Goal: Task Accomplishment & Management: Use online tool/utility

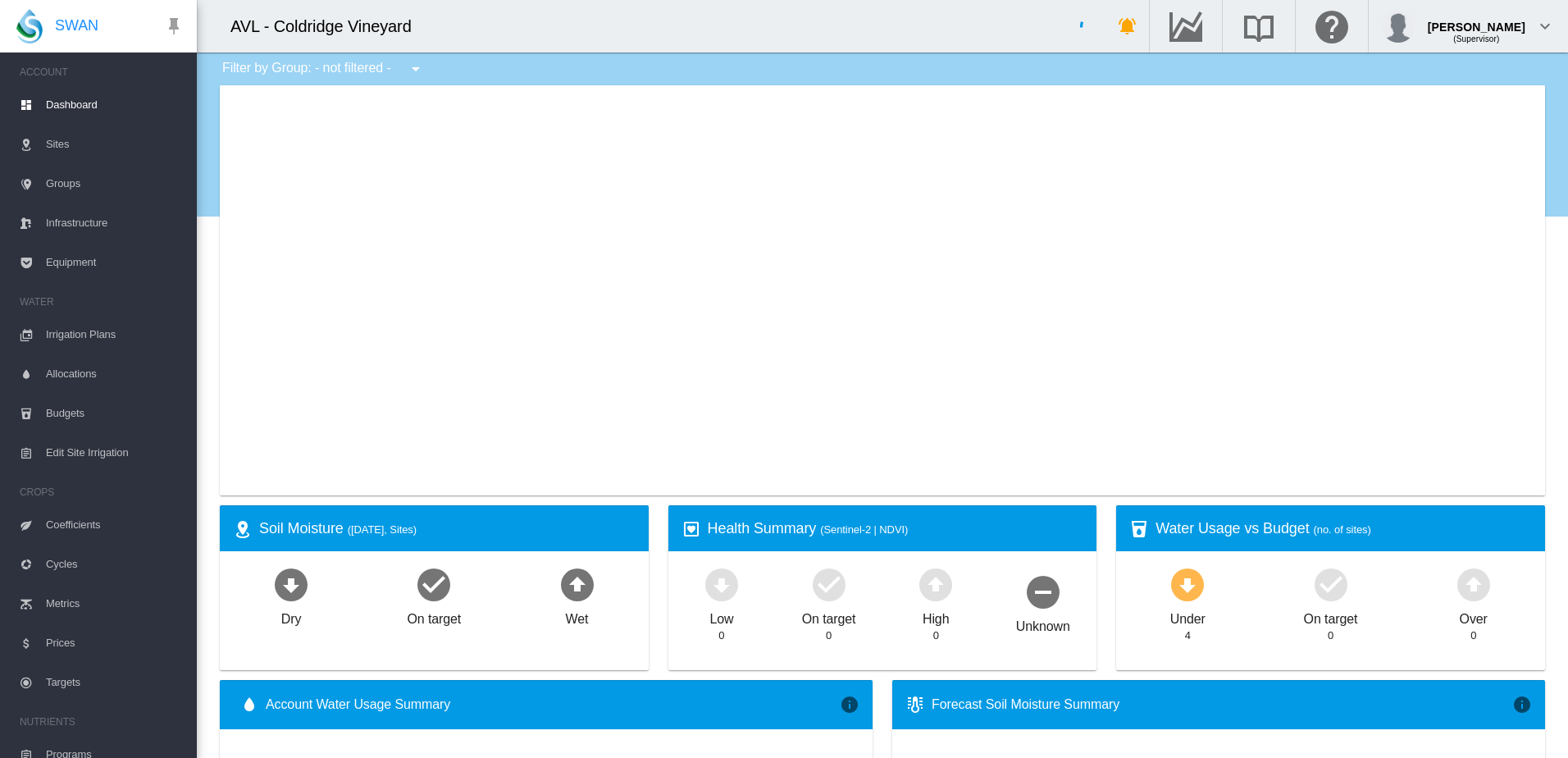
type input "**********"
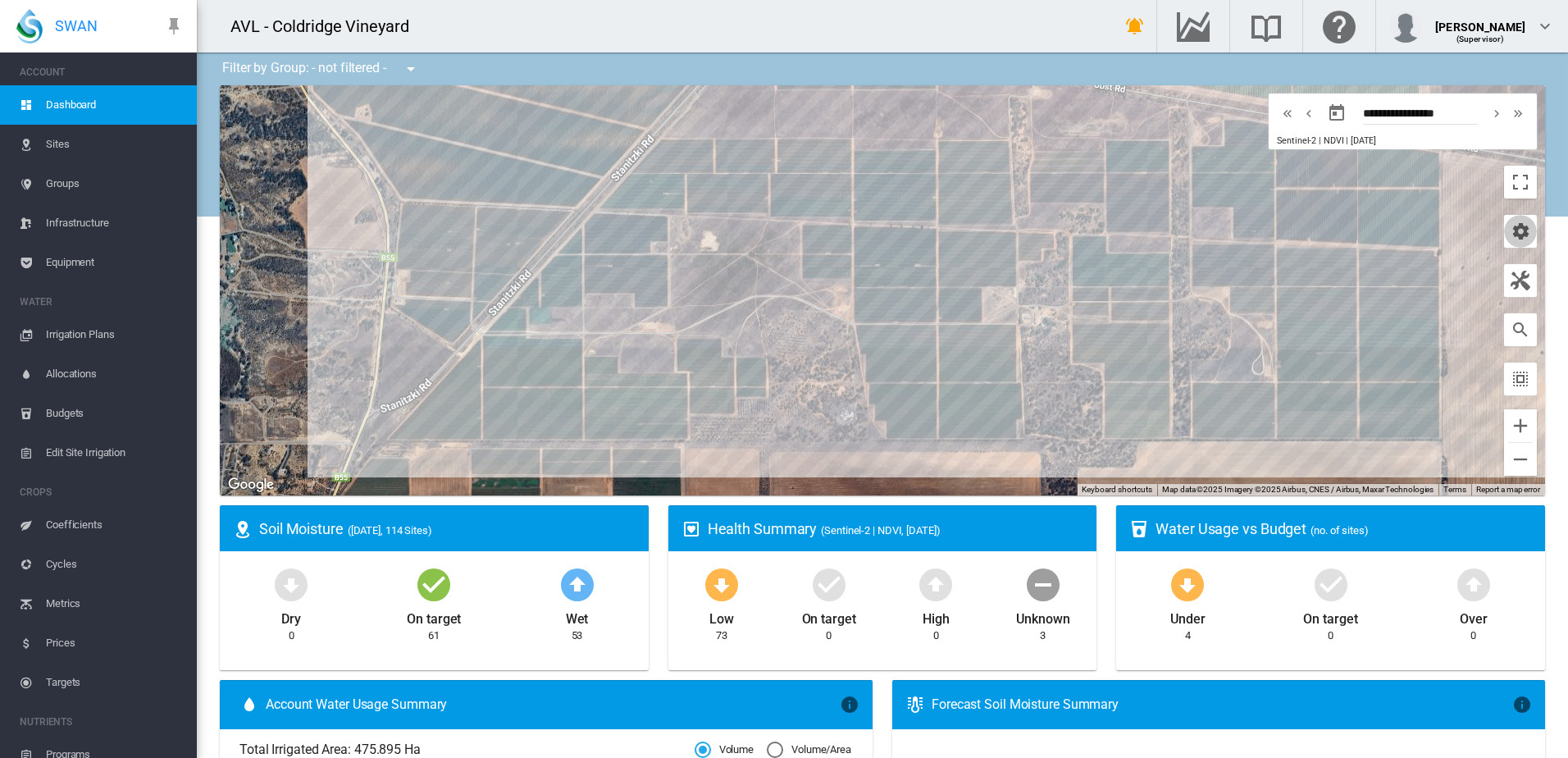
click at [1507, 219] on button "button" at bounding box center [1520, 230] width 33 height 33
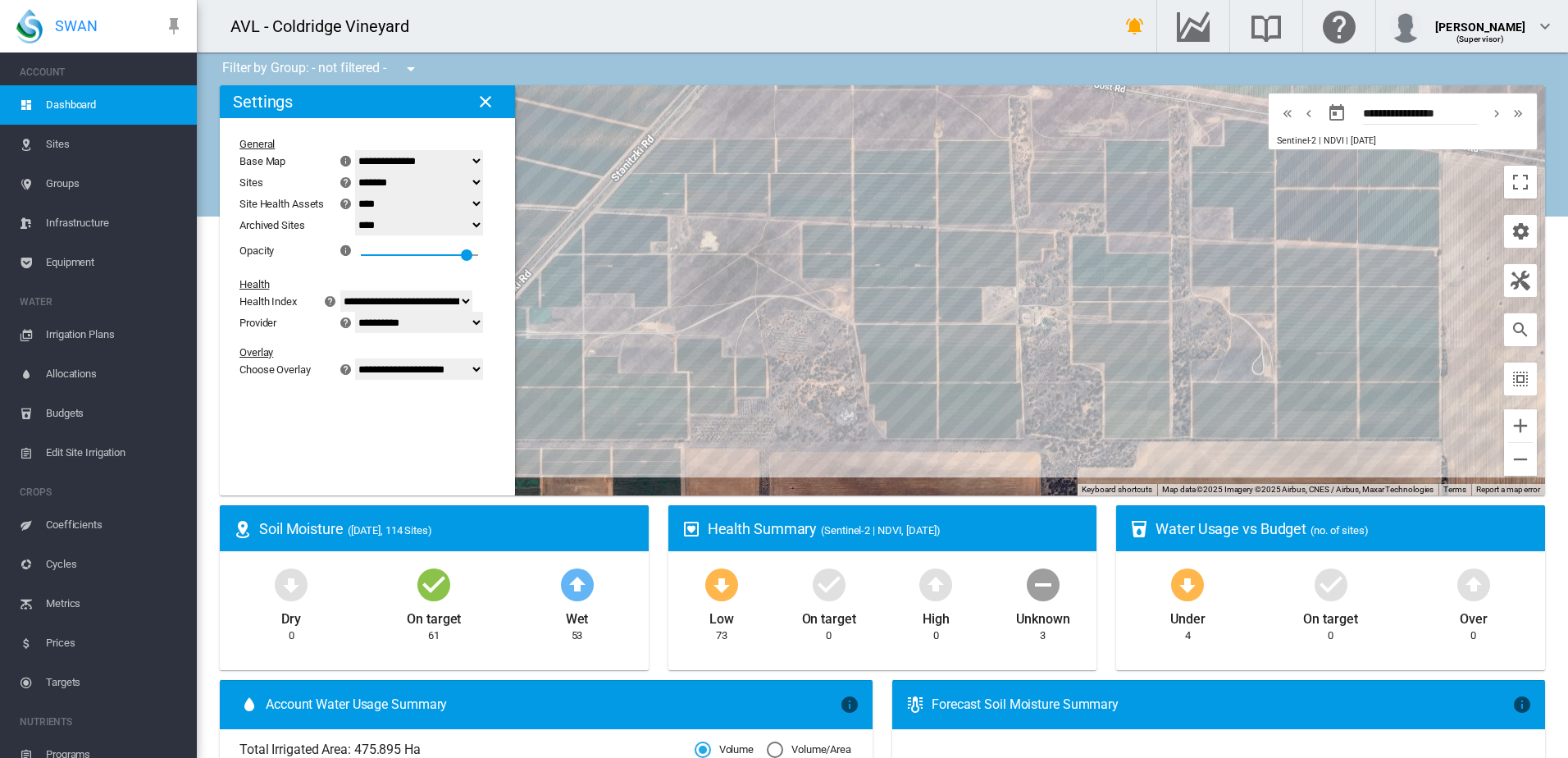
click at [478, 373] on select "**********" at bounding box center [419, 369] width 128 height 21
select select "********"
click at [365, 380] on select "**********" at bounding box center [419, 369] width 128 height 21
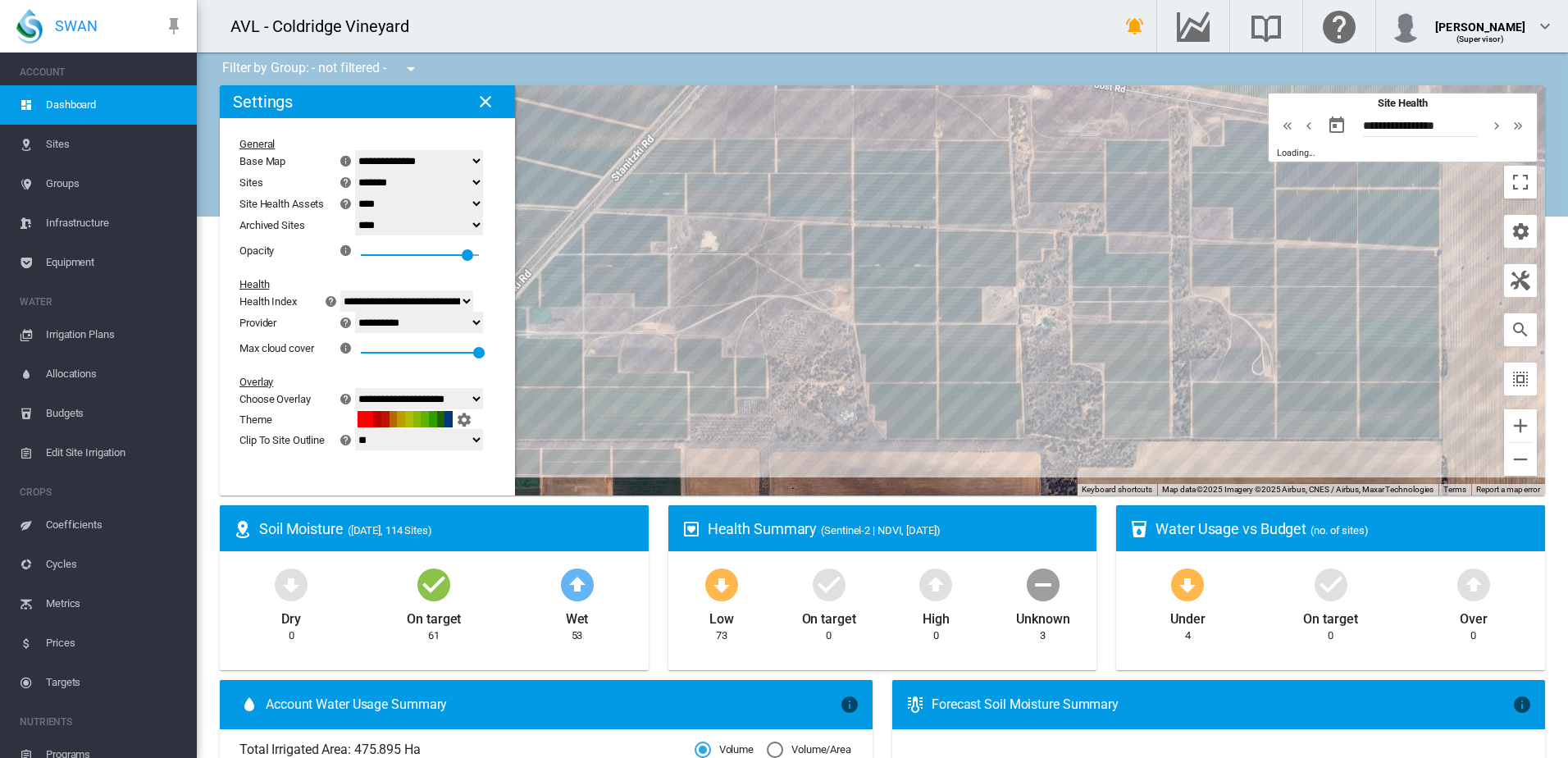
click at [481, 100] on md-icon "icon-close" at bounding box center [485, 101] width 19 height 19
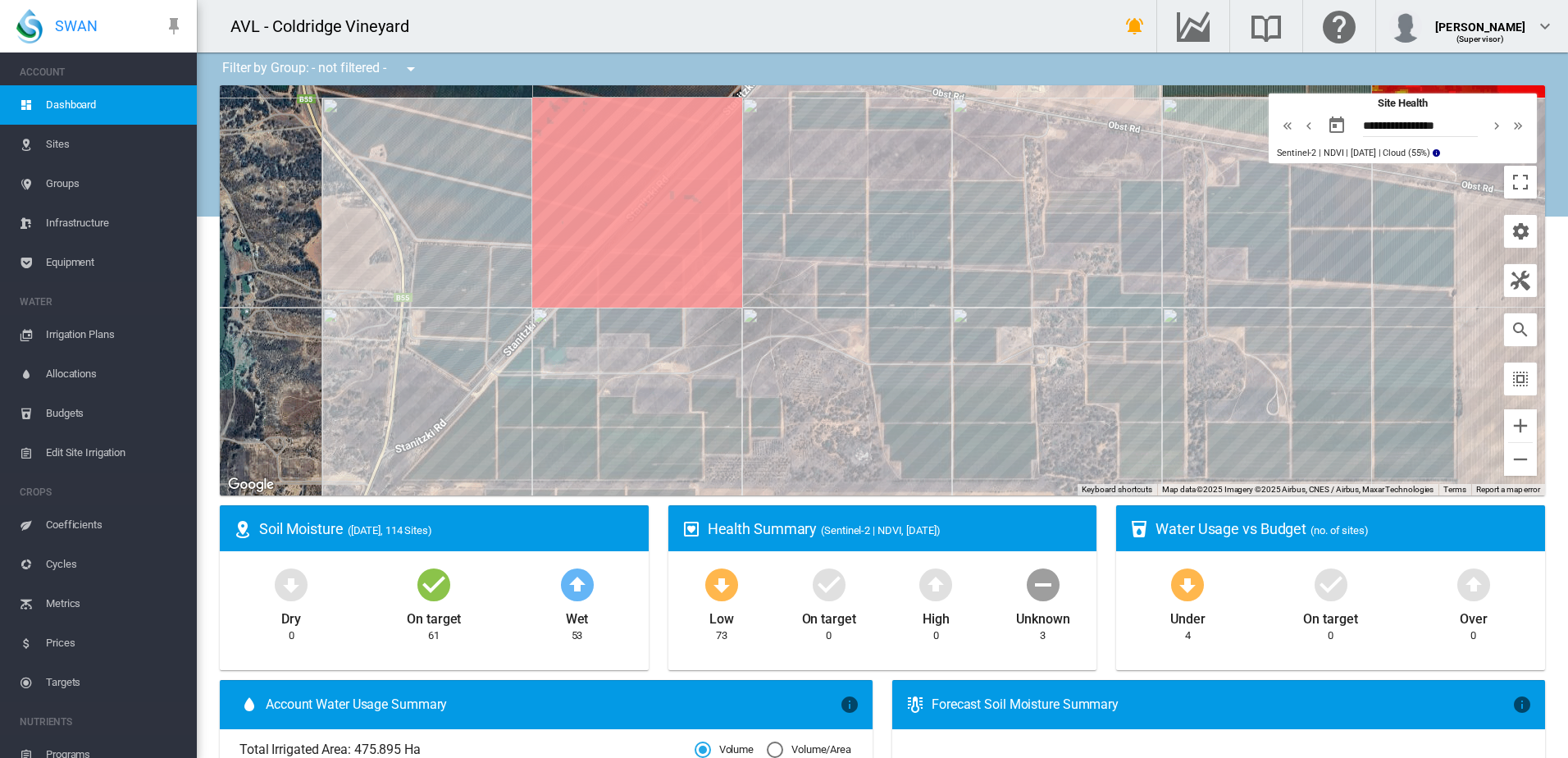
drag, startPoint x: 876, startPoint y: 126, endPoint x: 882, endPoint y: 157, distance: 31.6
click at [882, 157] on div at bounding box center [882, 290] width 1325 height 410
click at [1300, 129] on md-icon "icon-chevron-left" at bounding box center [1309, 126] width 18 height 19
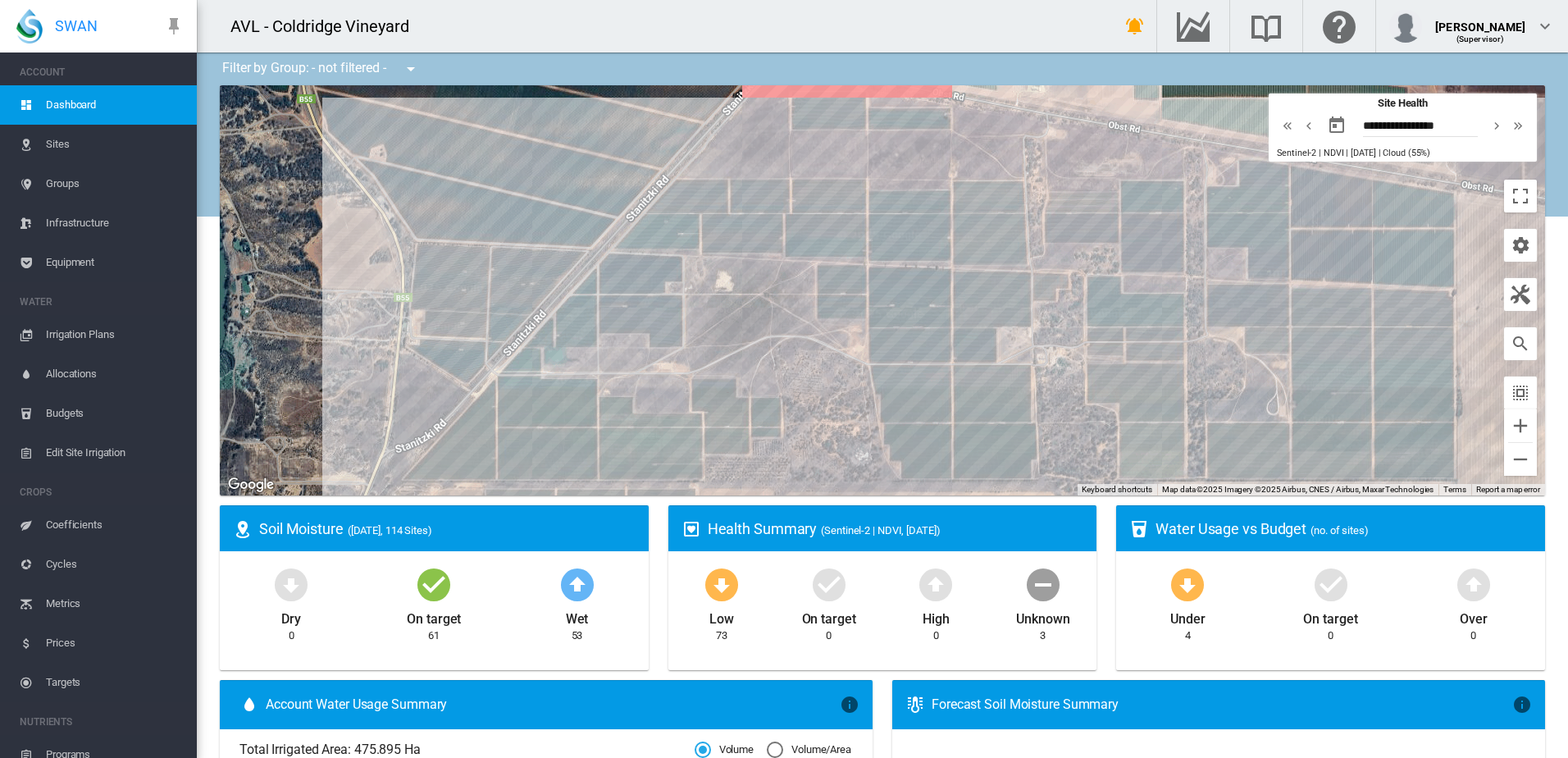
click at [1300, 128] on md-icon "icon-chevron-left" at bounding box center [1309, 126] width 18 height 19
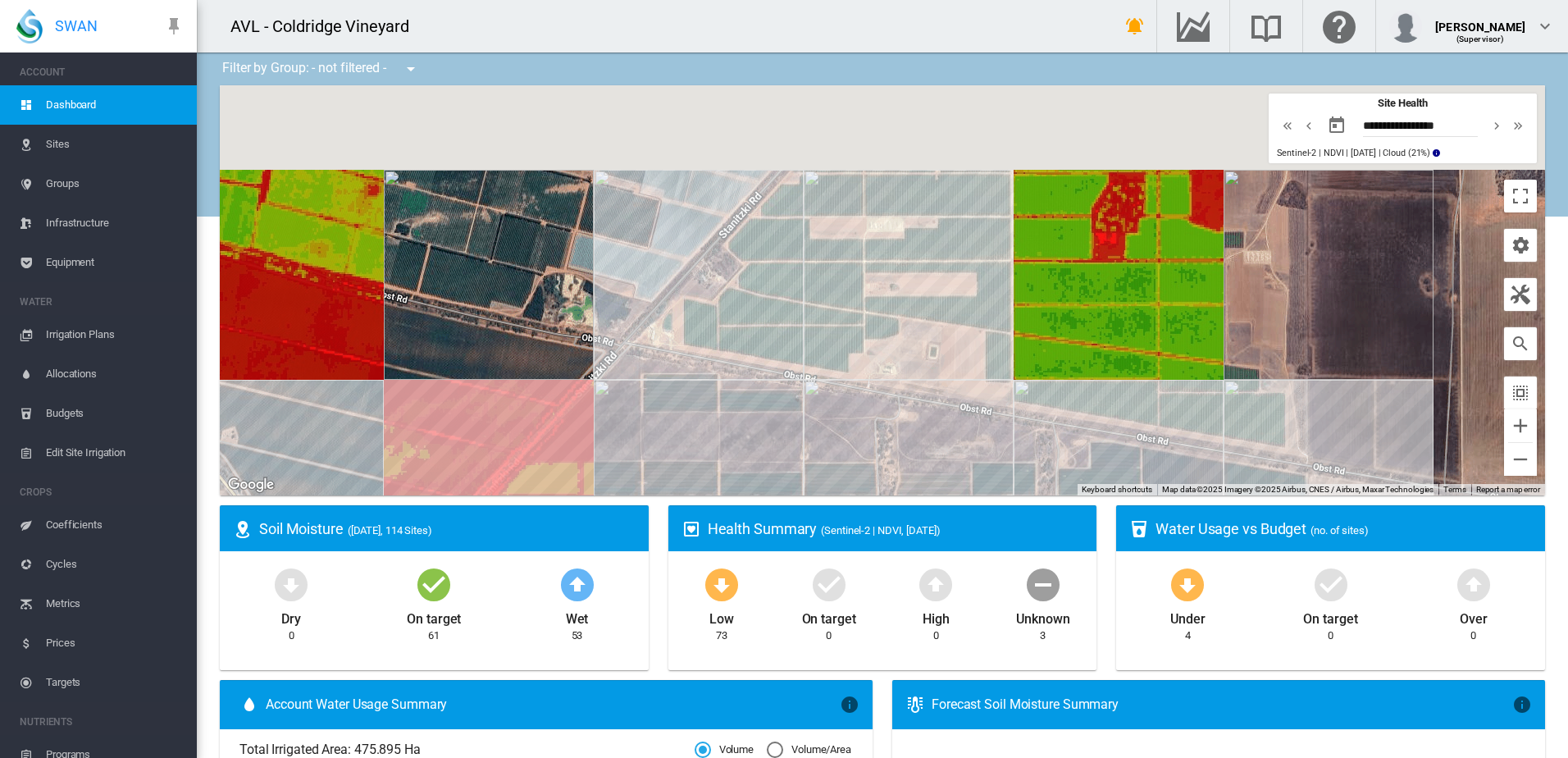
drag, startPoint x: 1152, startPoint y: 126, endPoint x: 1002, endPoint y: 416, distance: 326.5
click at [1002, 417] on div at bounding box center [882, 290] width 1325 height 410
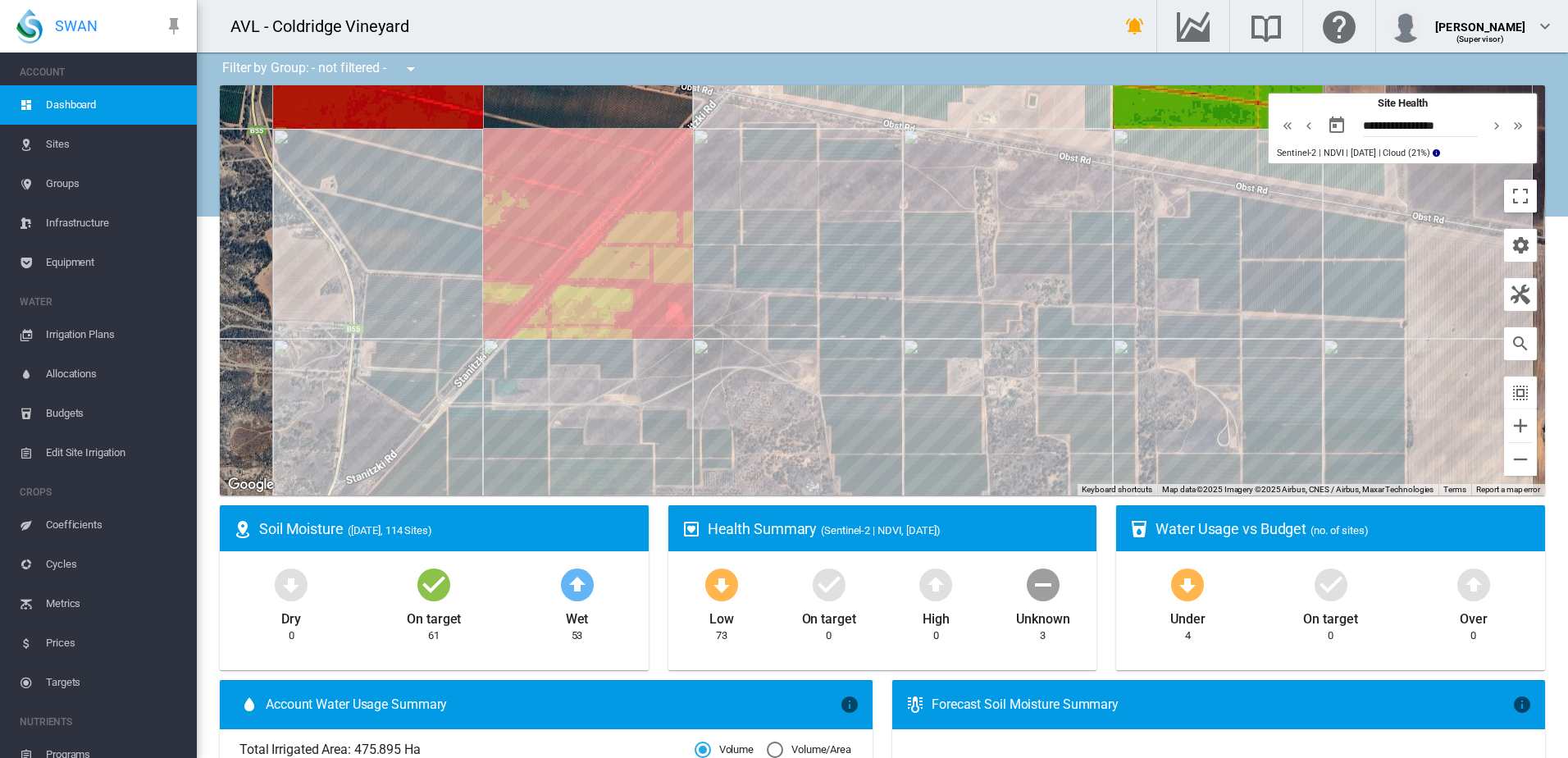
drag, startPoint x: 965, startPoint y: 373, endPoint x: 1063, endPoint y: 100, distance: 290.1
click at [1063, 100] on div at bounding box center [882, 290] width 1325 height 410
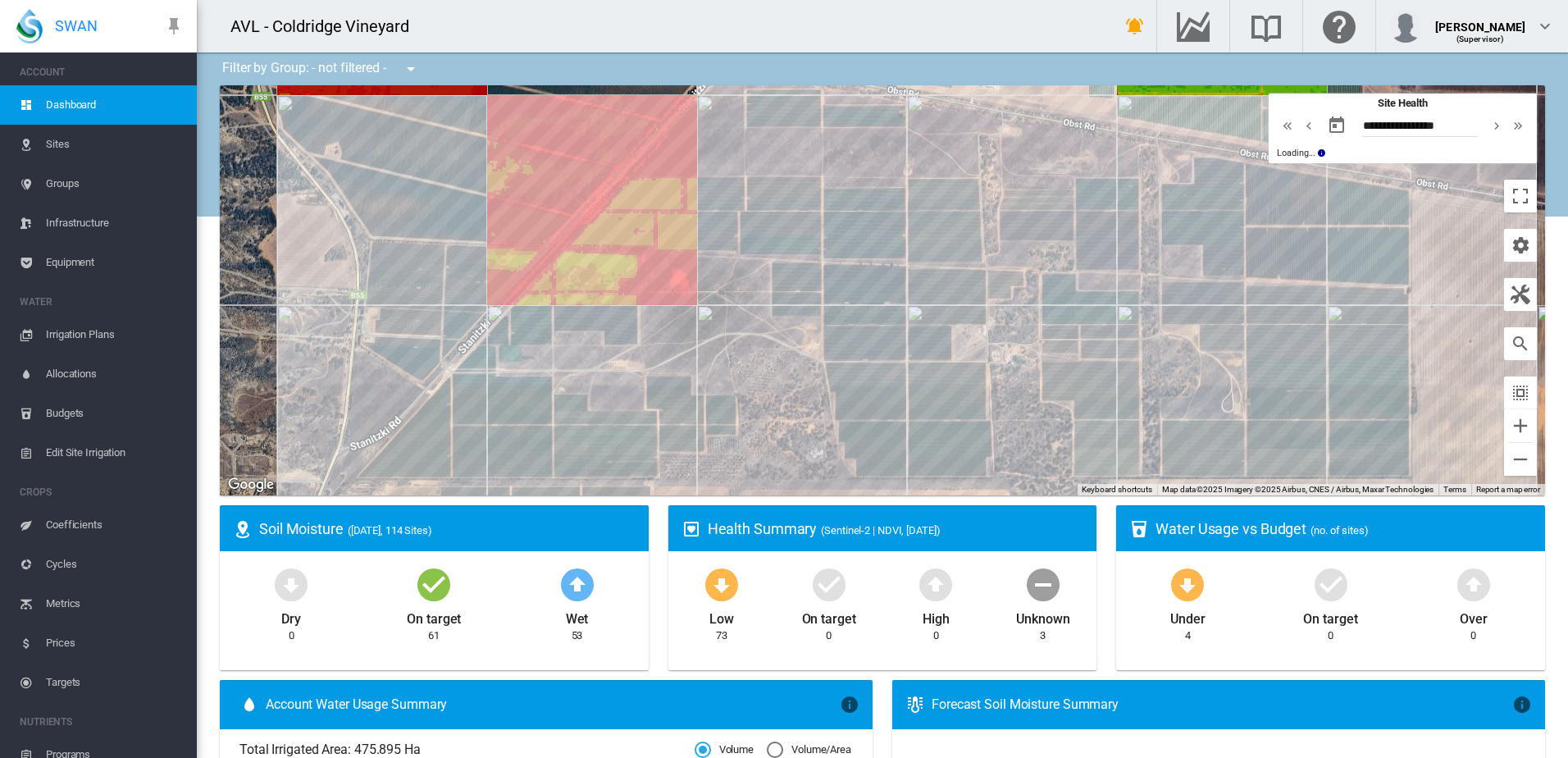
click at [1052, 157] on div at bounding box center [882, 290] width 1325 height 410
click at [1510, 399] on md-icon "icon-select-all" at bounding box center [1520, 393] width 19 height 19
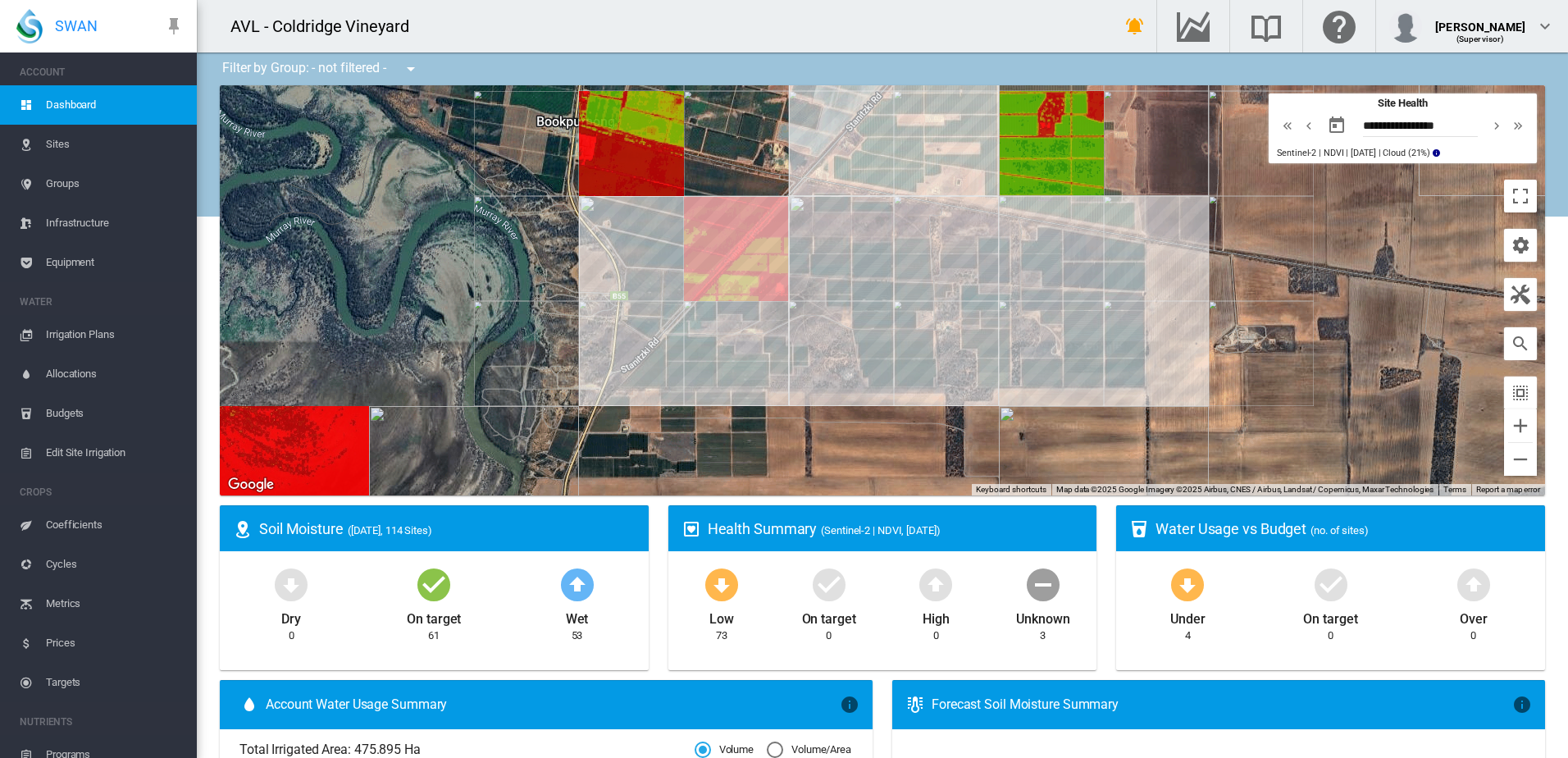
click at [1222, 329] on div at bounding box center [882, 290] width 1325 height 410
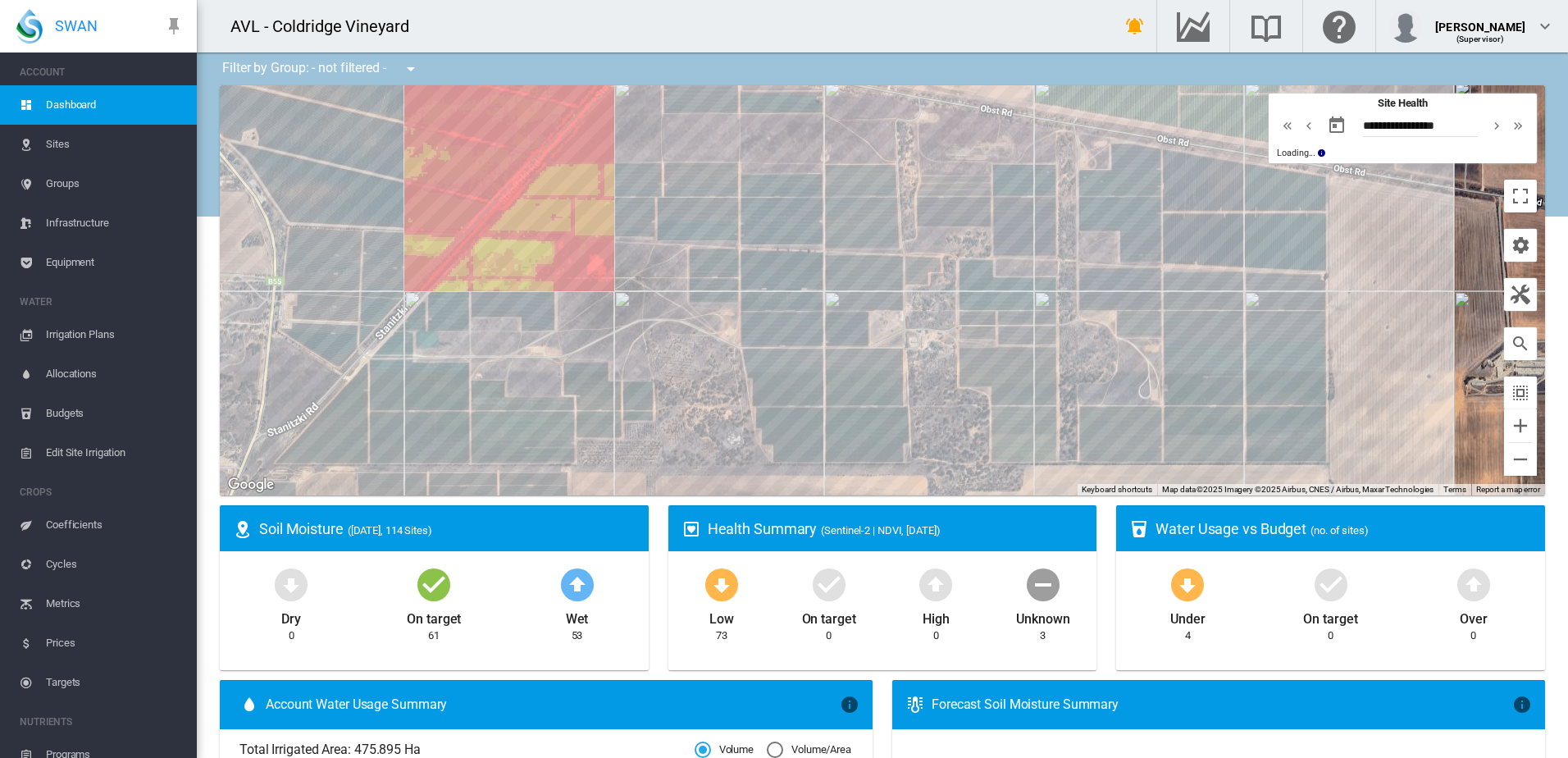
drag, startPoint x: 1231, startPoint y: 362, endPoint x: 1408, endPoint y: 323, distance: 181.2
click at [1408, 323] on div at bounding box center [882, 290] width 1325 height 410
click at [1504, 195] on button "Toggle fullscreen view" at bounding box center [1520, 195] width 33 height 33
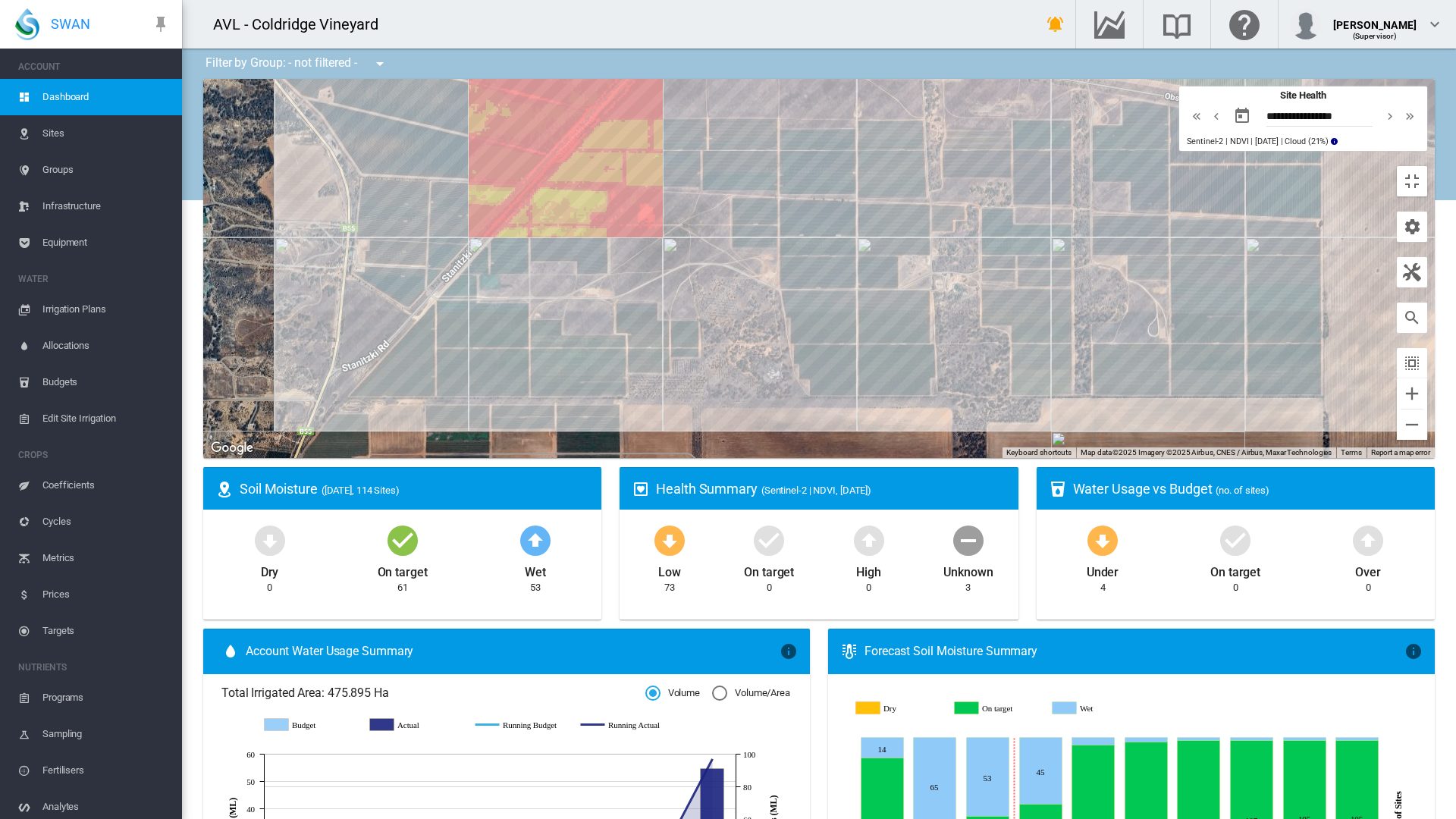
drag, startPoint x: 778, startPoint y: 253, endPoint x: 859, endPoint y: 231, distance: 83.9
click at [859, 231] on div at bounding box center [819, 268] width 1232 height 379
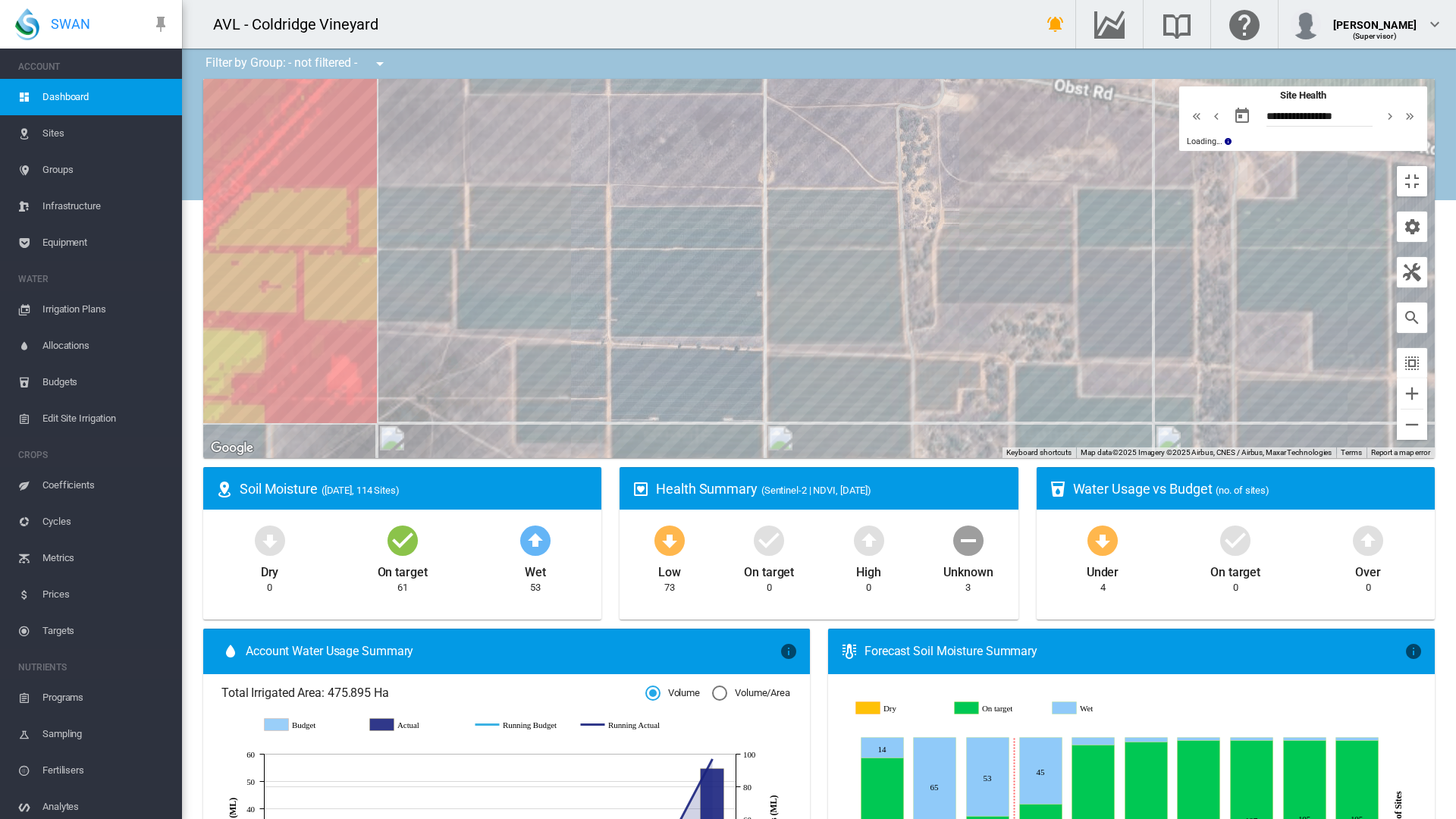
drag, startPoint x: 863, startPoint y: 245, endPoint x: 830, endPoint y: 203, distance: 53.4
click at [830, 203] on div at bounding box center [819, 268] width 1232 height 379
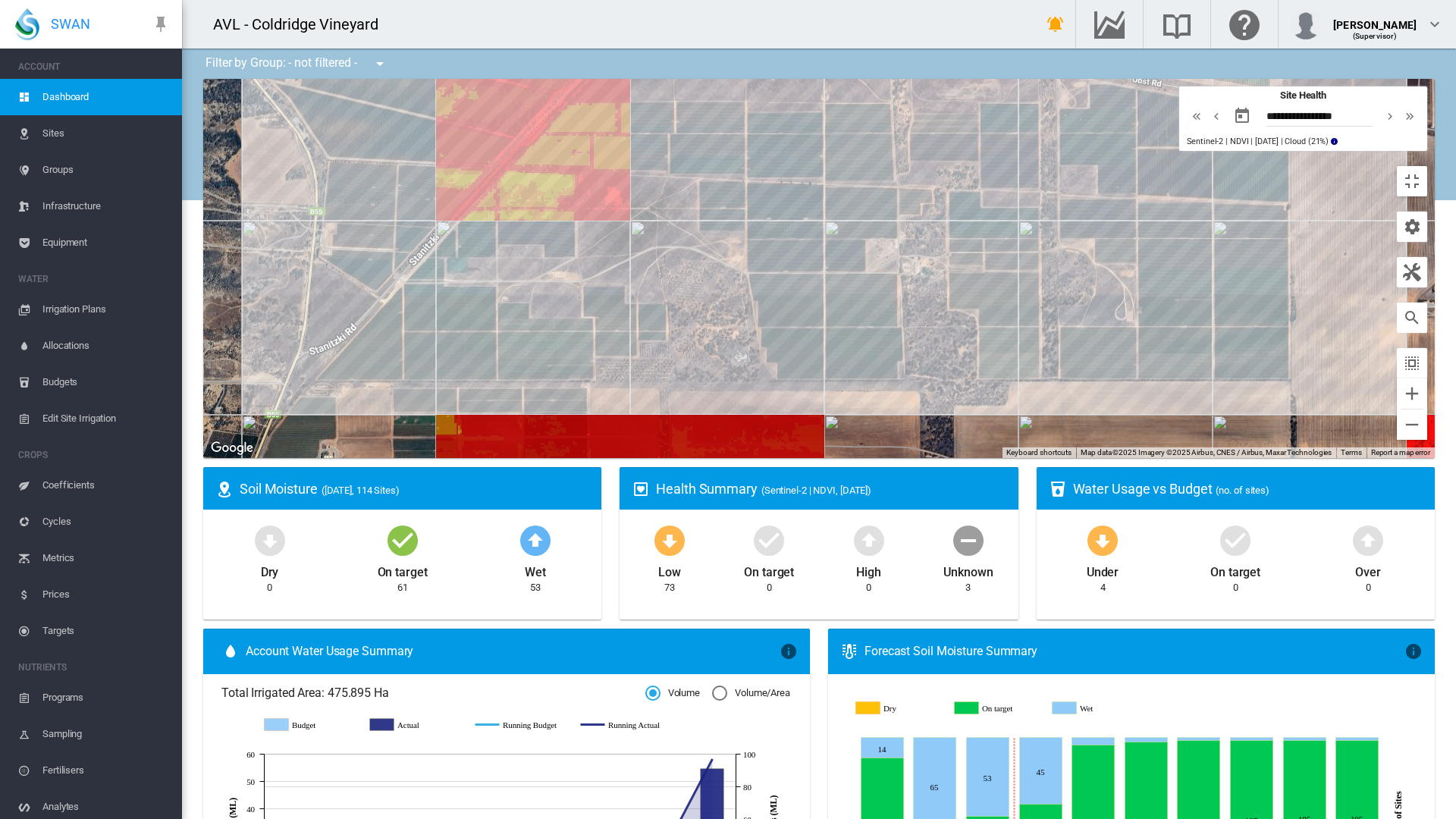
click at [1225, 107] on md-icon "icon-chevron-left" at bounding box center [1216, 116] width 17 height 18
click at [1230, 107] on md-icon "icon-chevron-left" at bounding box center [1222, 116] width 17 height 18
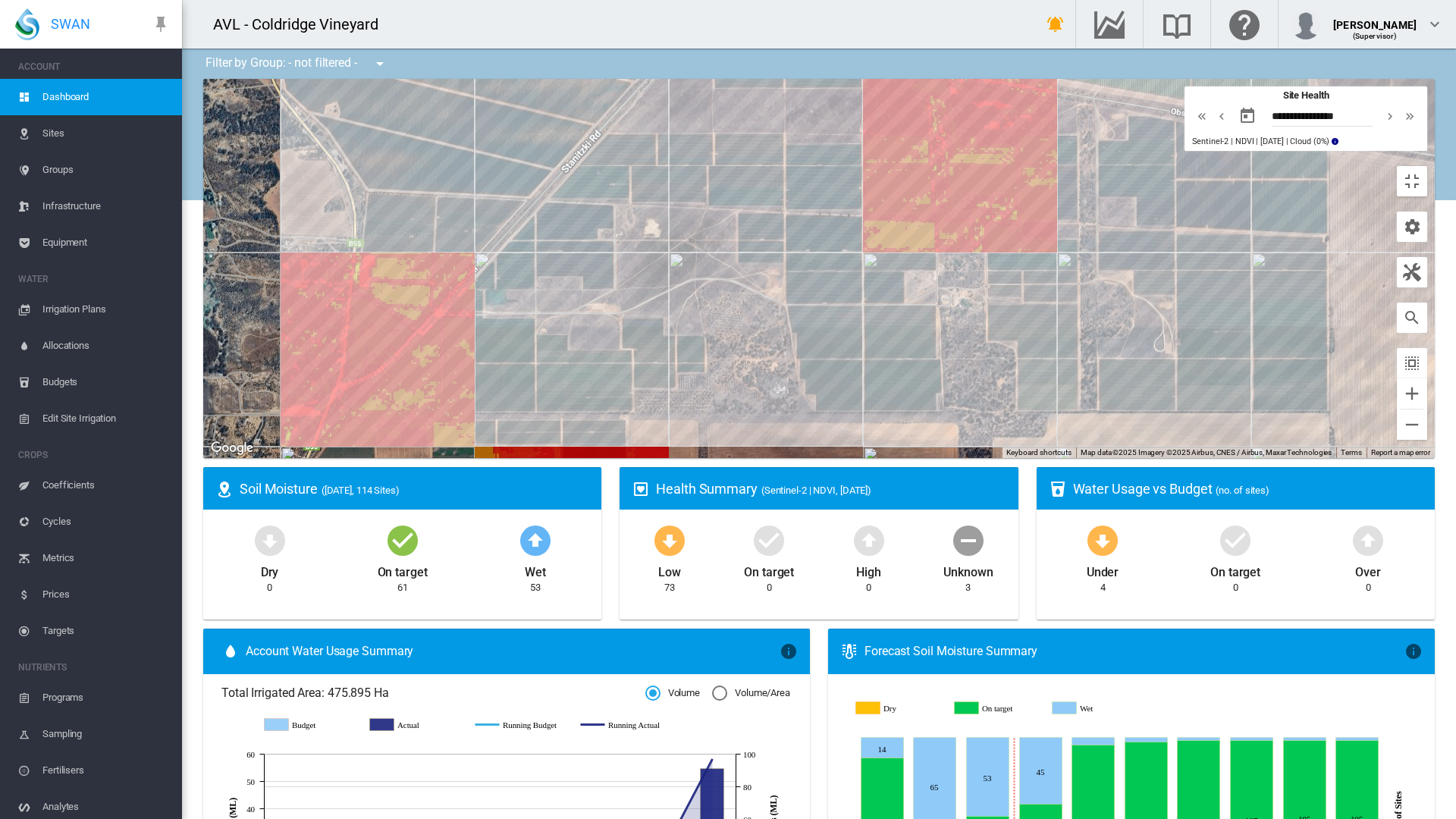
drag, startPoint x: 548, startPoint y: 370, endPoint x: 592, endPoint y: 406, distance: 56.9
click at [592, 406] on div at bounding box center [819, 268] width 1232 height 379
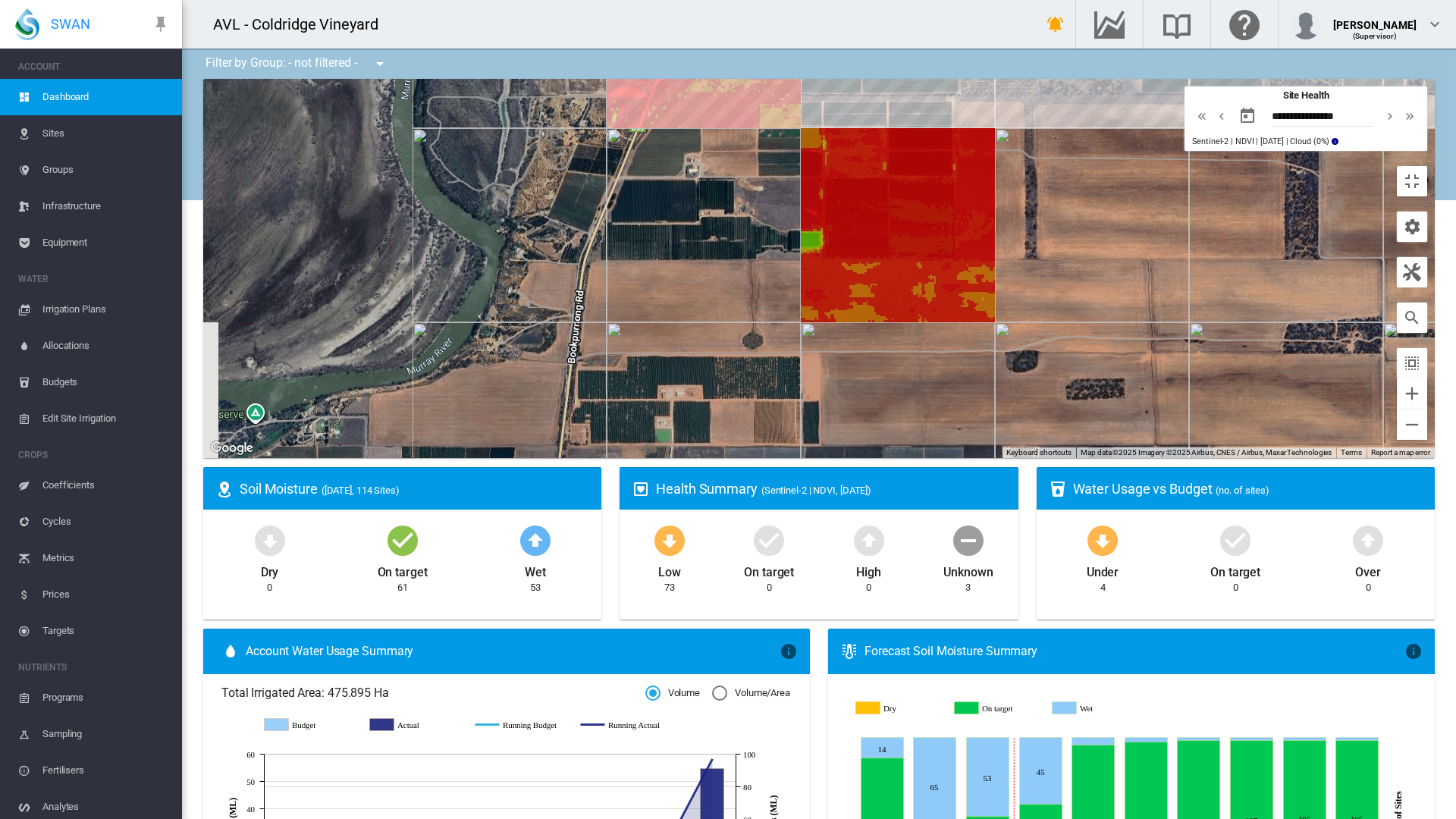
drag, startPoint x: 698, startPoint y: 699, endPoint x: 1022, endPoint y: 375, distance: 458.2
click at [1022, 375] on div at bounding box center [819, 268] width 1232 height 379
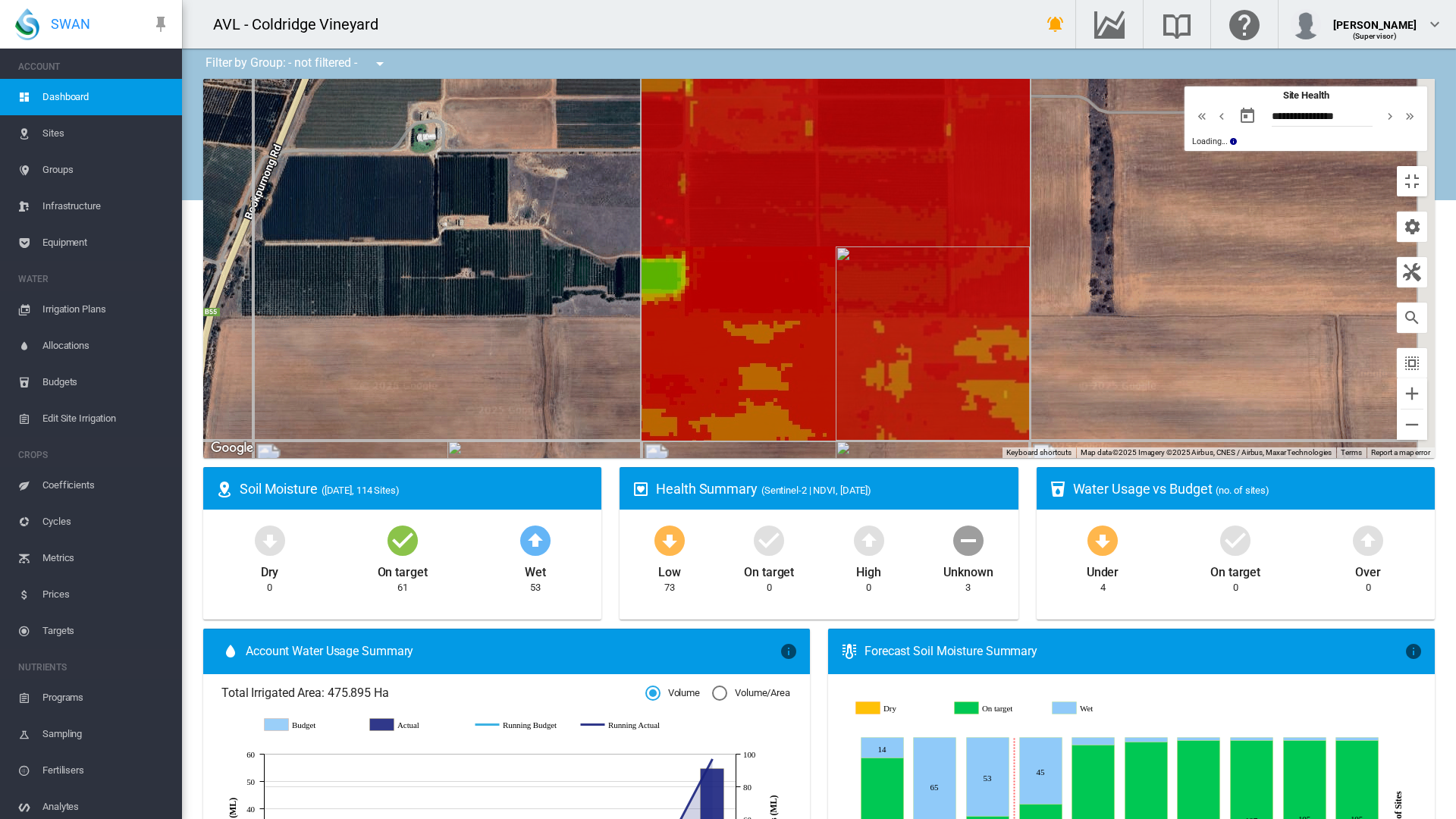
drag, startPoint x: 1270, startPoint y: 229, endPoint x: 1048, endPoint y: 398, distance: 279.0
click at [1048, 398] on div at bounding box center [819, 268] width 1232 height 379
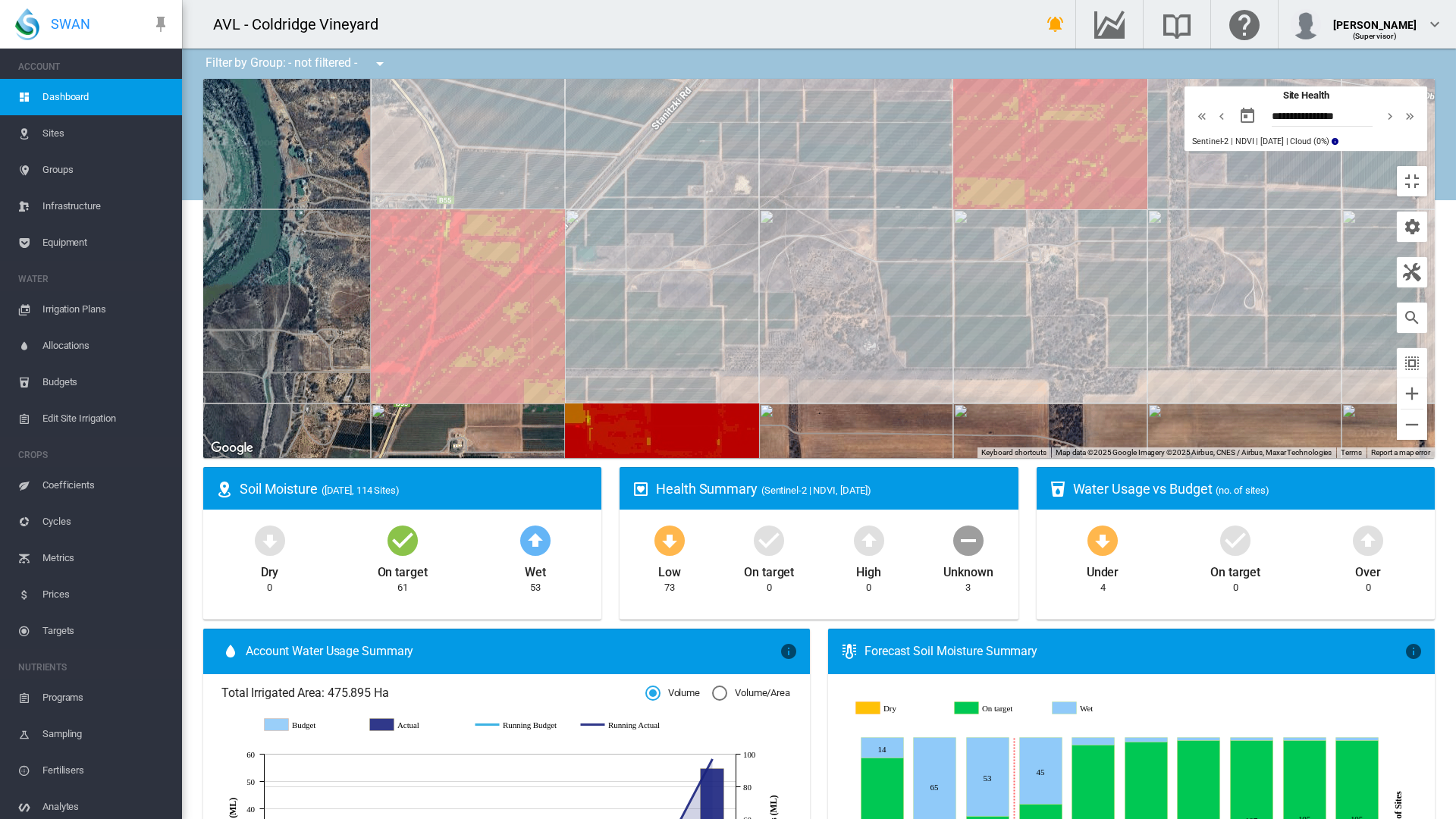
drag, startPoint x: 1112, startPoint y: 238, endPoint x: 774, endPoint y: 542, distance: 454.6
click at [774, 458] on div at bounding box center [819, 268] width 1232 height 379
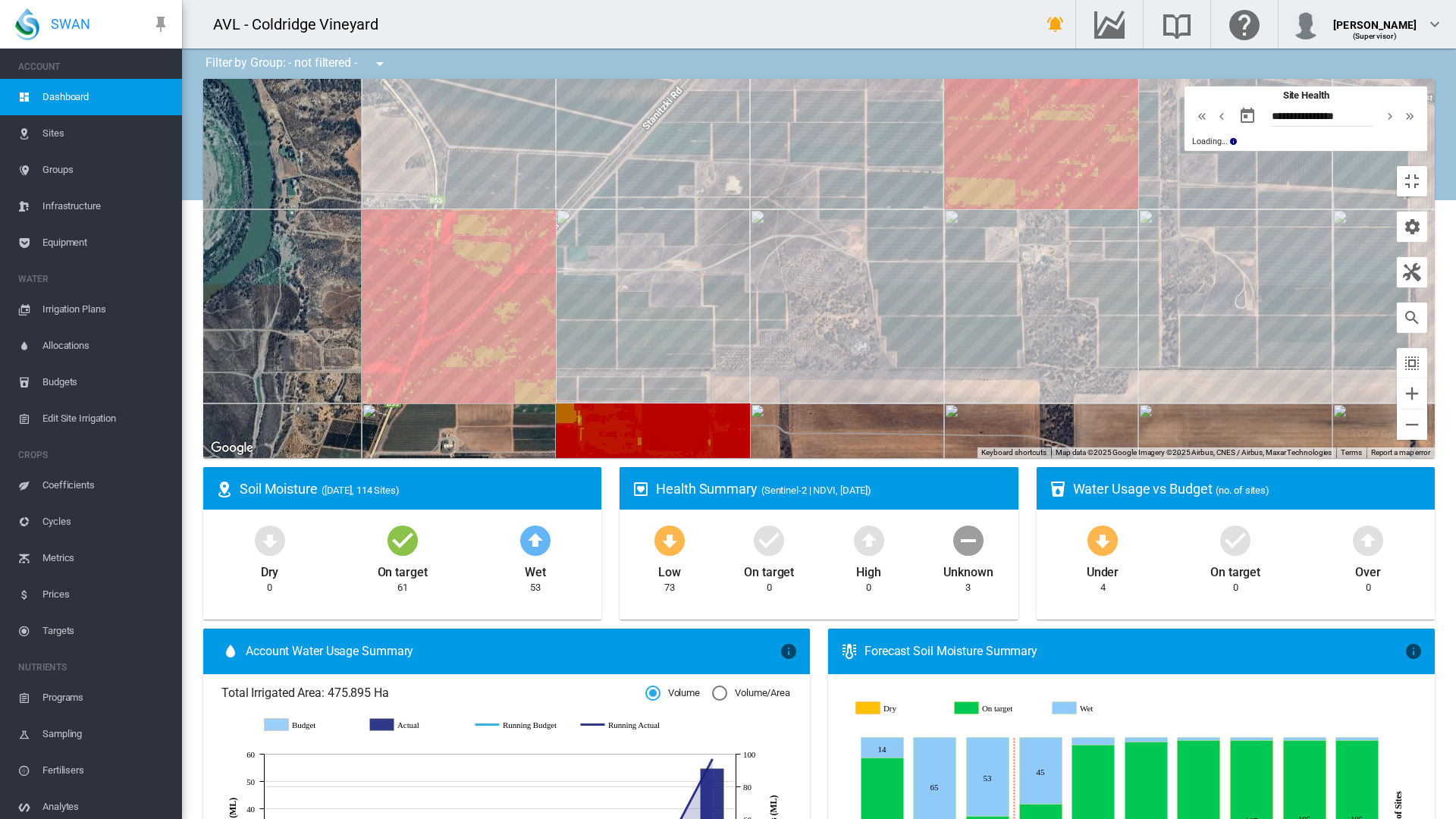
click at [1398, 107] on md-icon "icon-chevron-right" at bounding box center [1390, 116] width 17 height 18
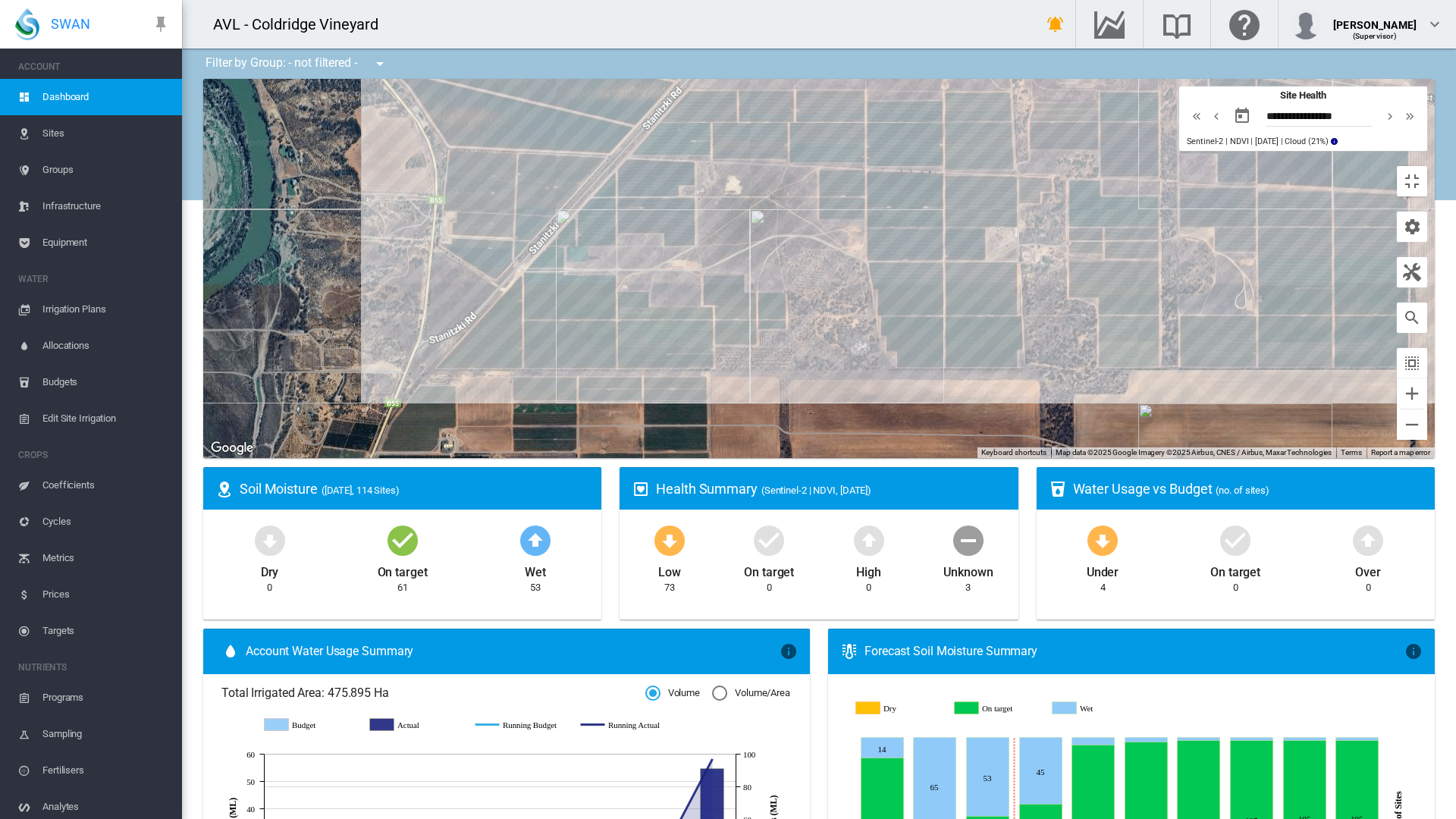
click at [1398, 107] on md-icon "icon-chevron-right" at bounding box center [1390, 116] width 17 height 18
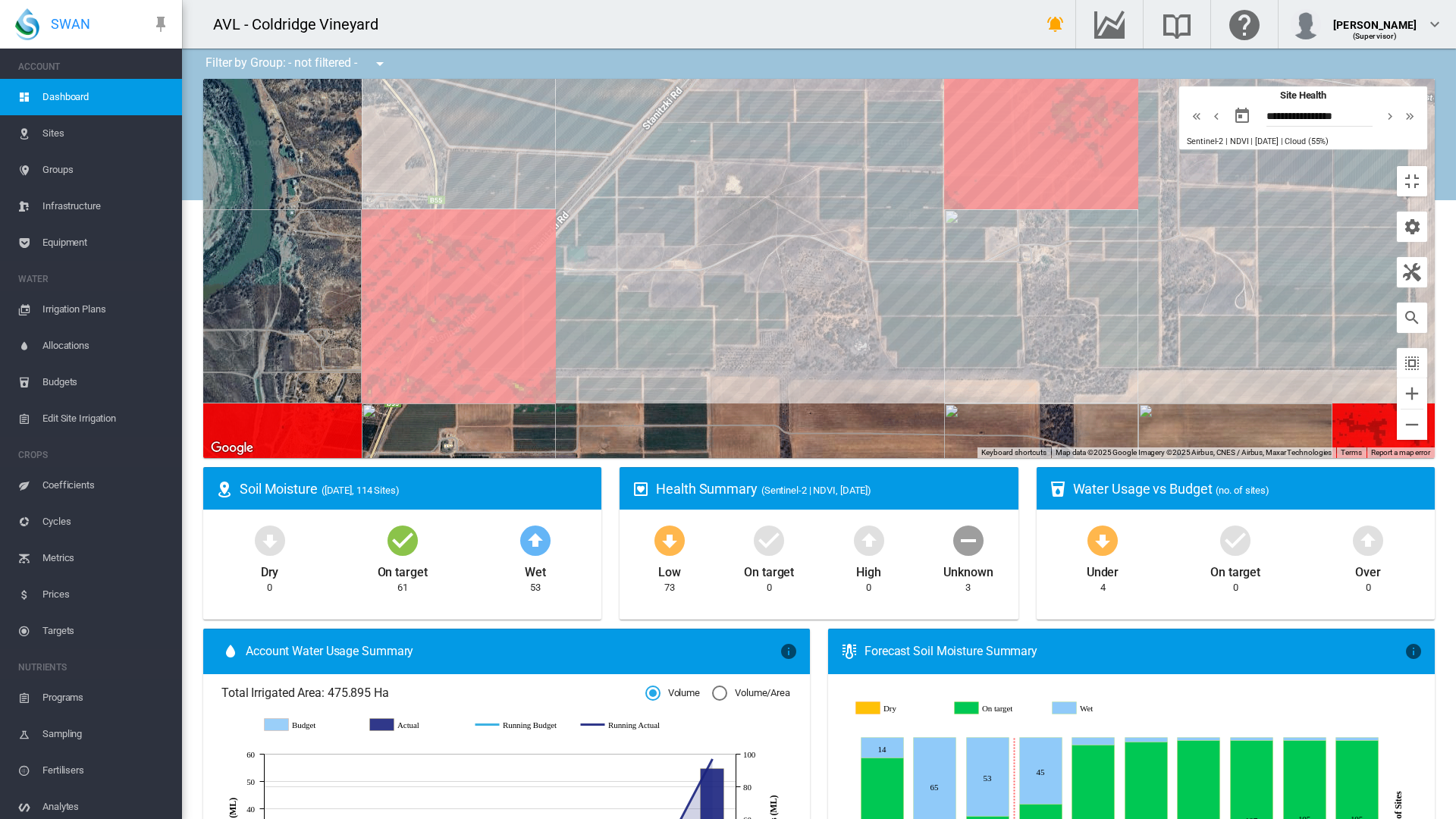
click at [1225, 107] on md-icon "icon-chevron-left" at bounding box center [1216, 116] width 17 height 18
type input "**********"
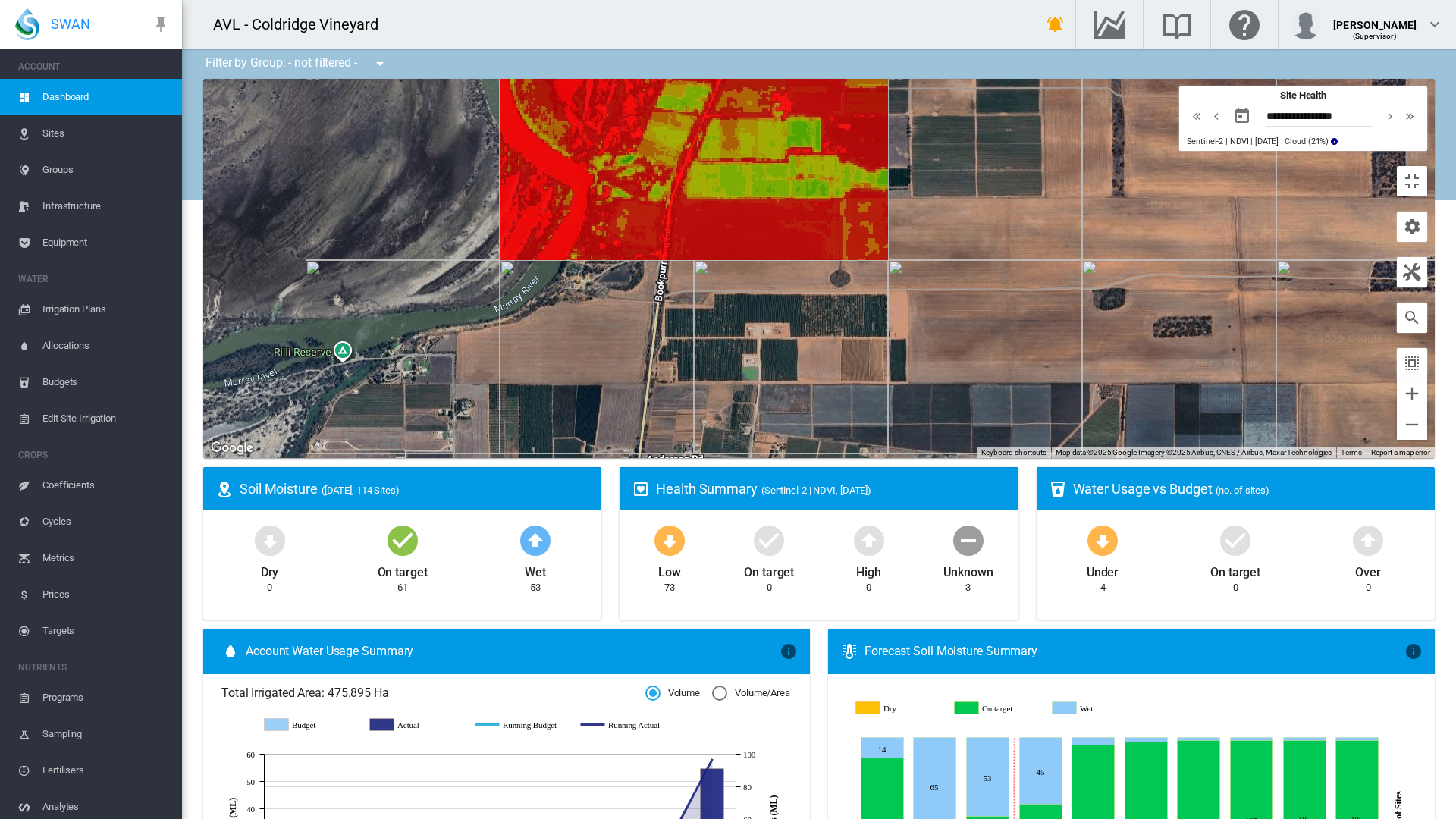
drag, startPoint x: 770, startPoint y: 555, endPoint x: 1093, endPoint y: 194, distance: 484.4
click at [1093, 194] on div at bounding box center [819, 268] width 1232 height 379
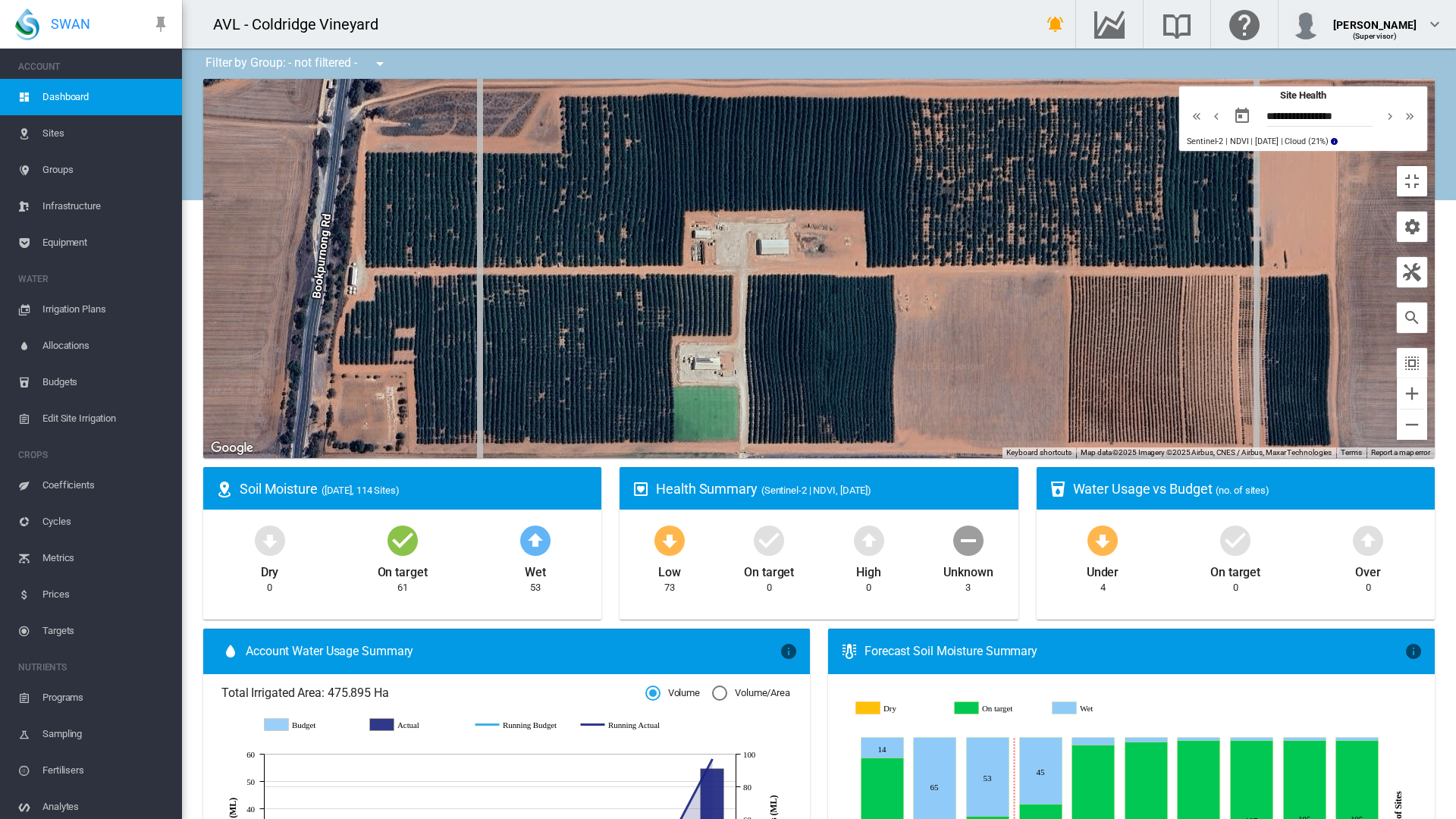
drag, startPoint x: 589, startPoint y: 387, endPoint x: 705, endPoint y: 389, distance: 116.0
click at [705, 389] on div at bounding box center [819, 268] width 1232 height 379
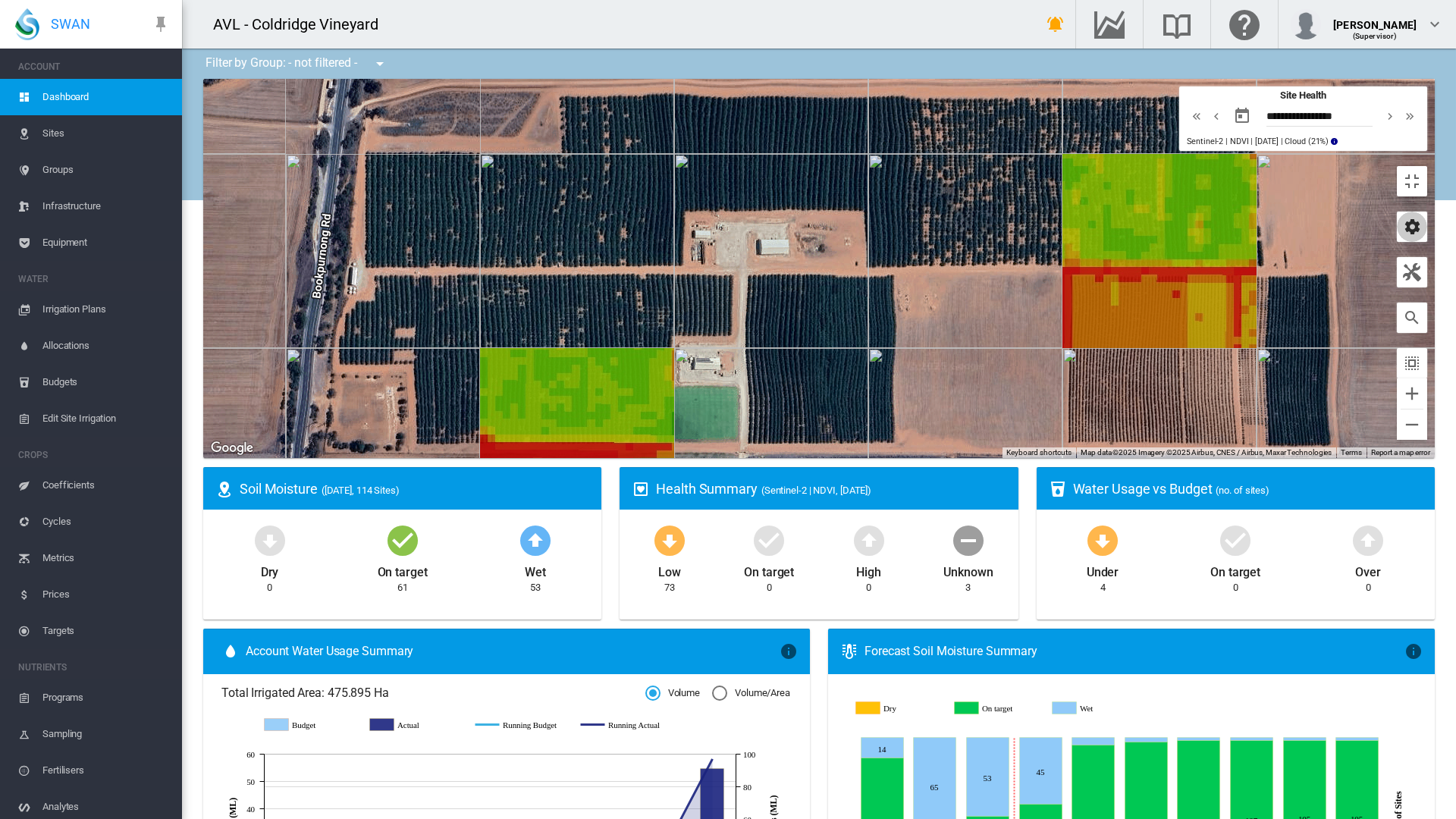
click at [1421, 218] on md-icon "icon-cog" at bounding box center [1412, 227] width 18 height 18
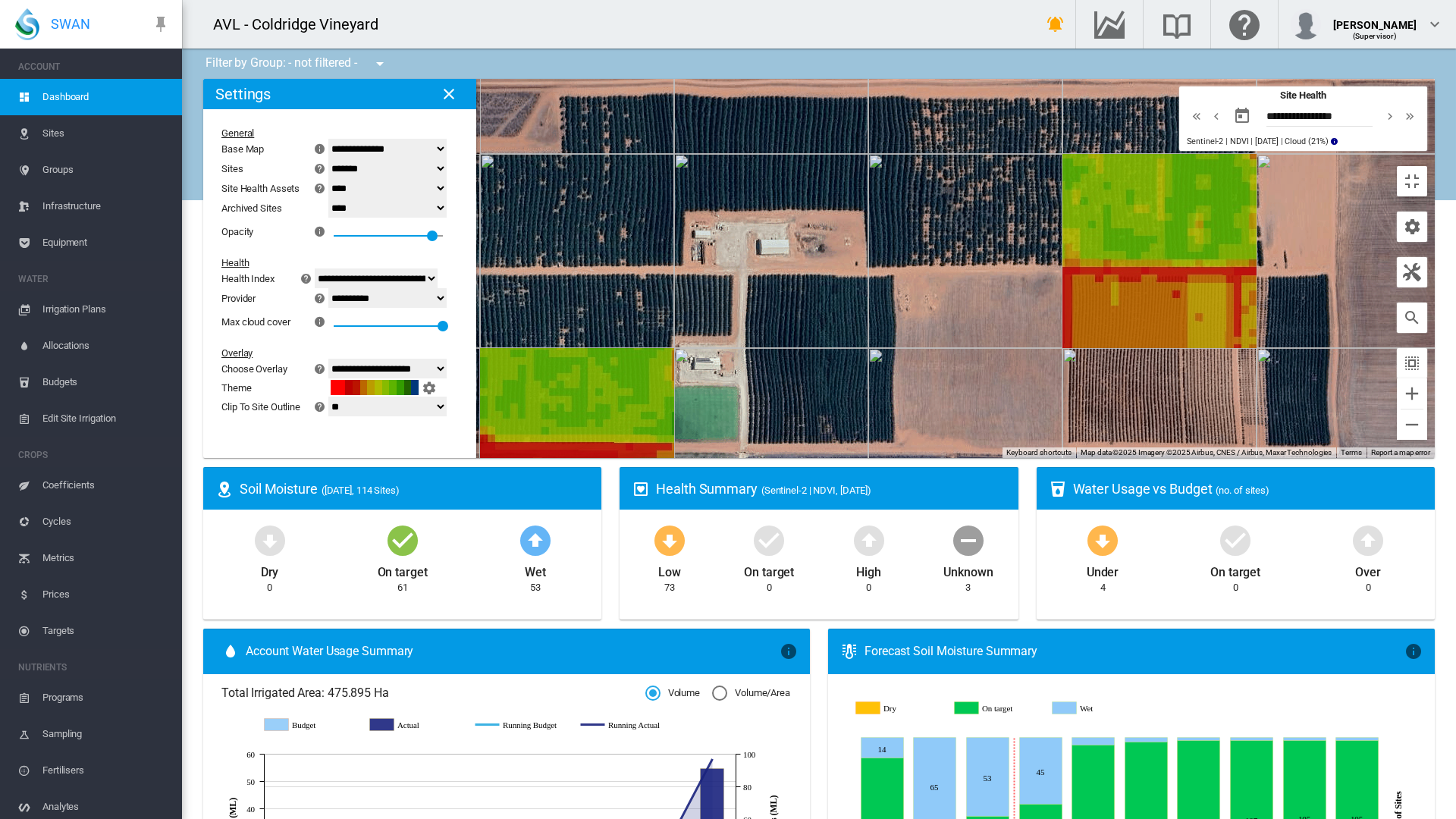
click at [328, 139] on select "**********" at bounding box center [388, 149] width 119 height 20
click at [215, 121] on div "**********" at bounding box center [331, 272] width 231 height 301
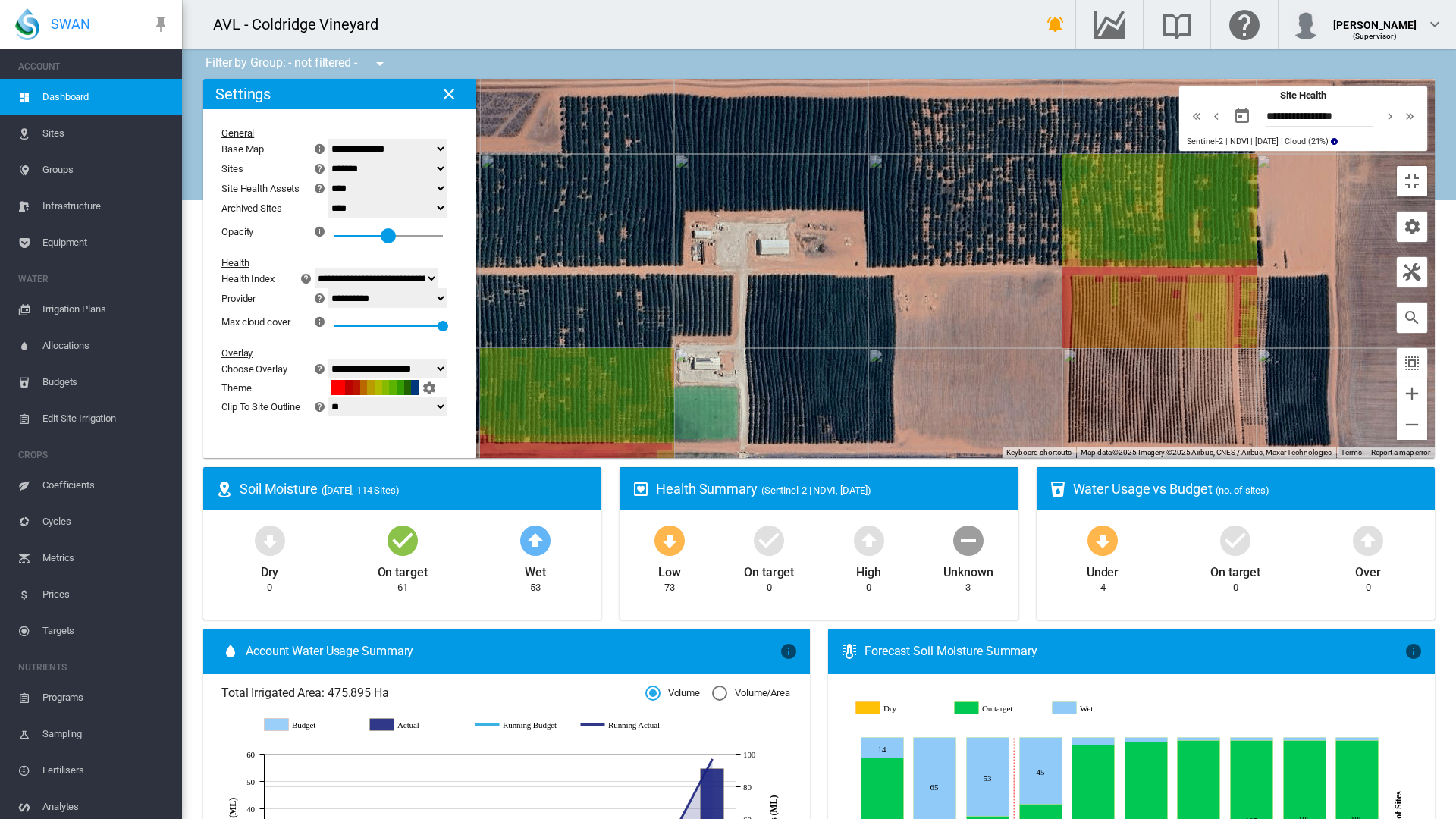
drag, startPoint x: 246, startPoint y: 156, endPoint x: 196, endPoint y: 158, distance: 50.0
click at [380, 229] on div at bounding box center [388, 236] width 15 height 15
click at [440, 85] on md-icon "icon-close" at bounding box center [449, 94] width 18 height 18
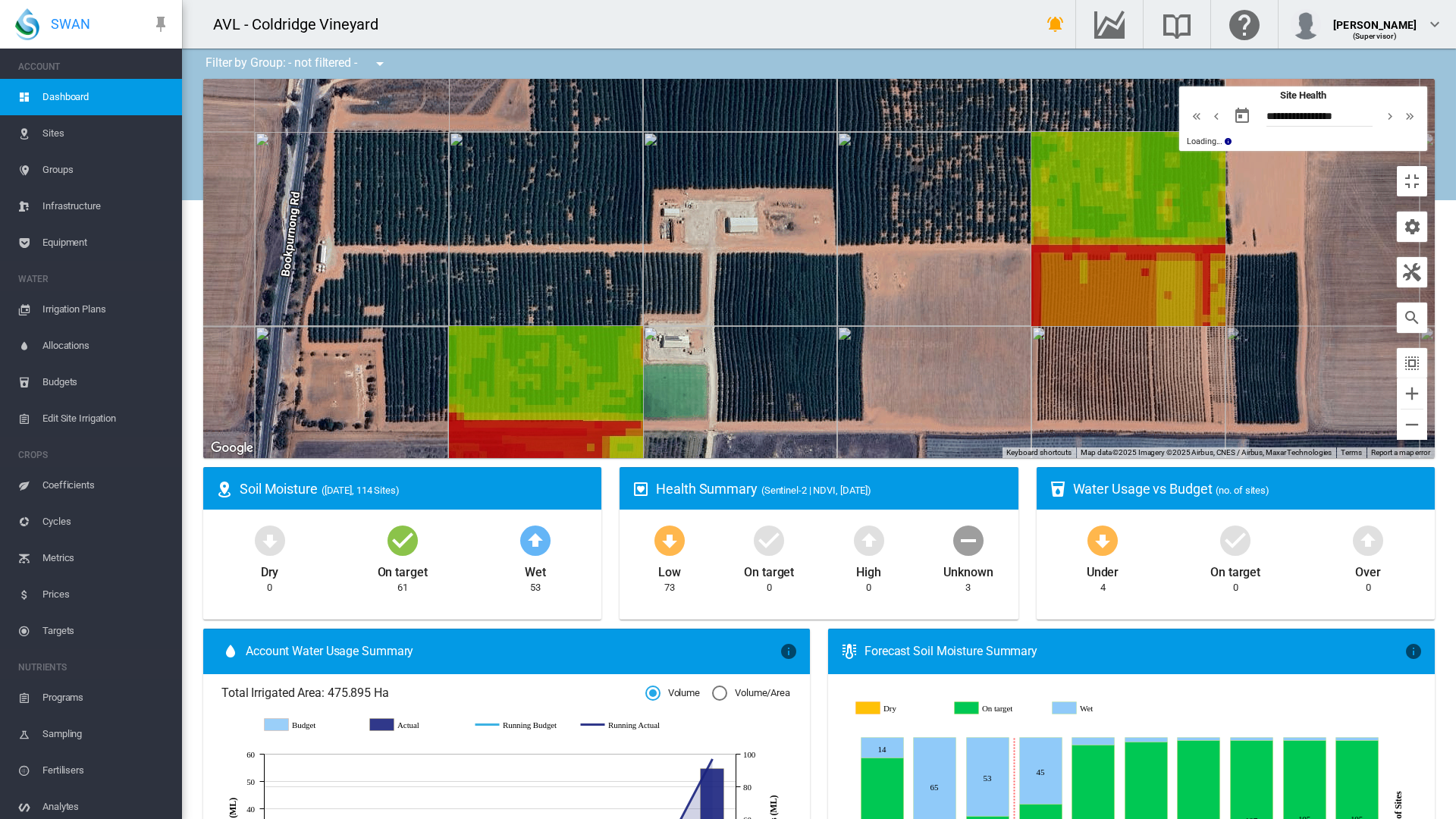
drag, startPoint x: 728, startPoint y: 379, endPoint x: 685, endPoint y: 349, distance: 52.4
click at [685, 349] on div at bounding box center [819, 268] width 1232 height 379
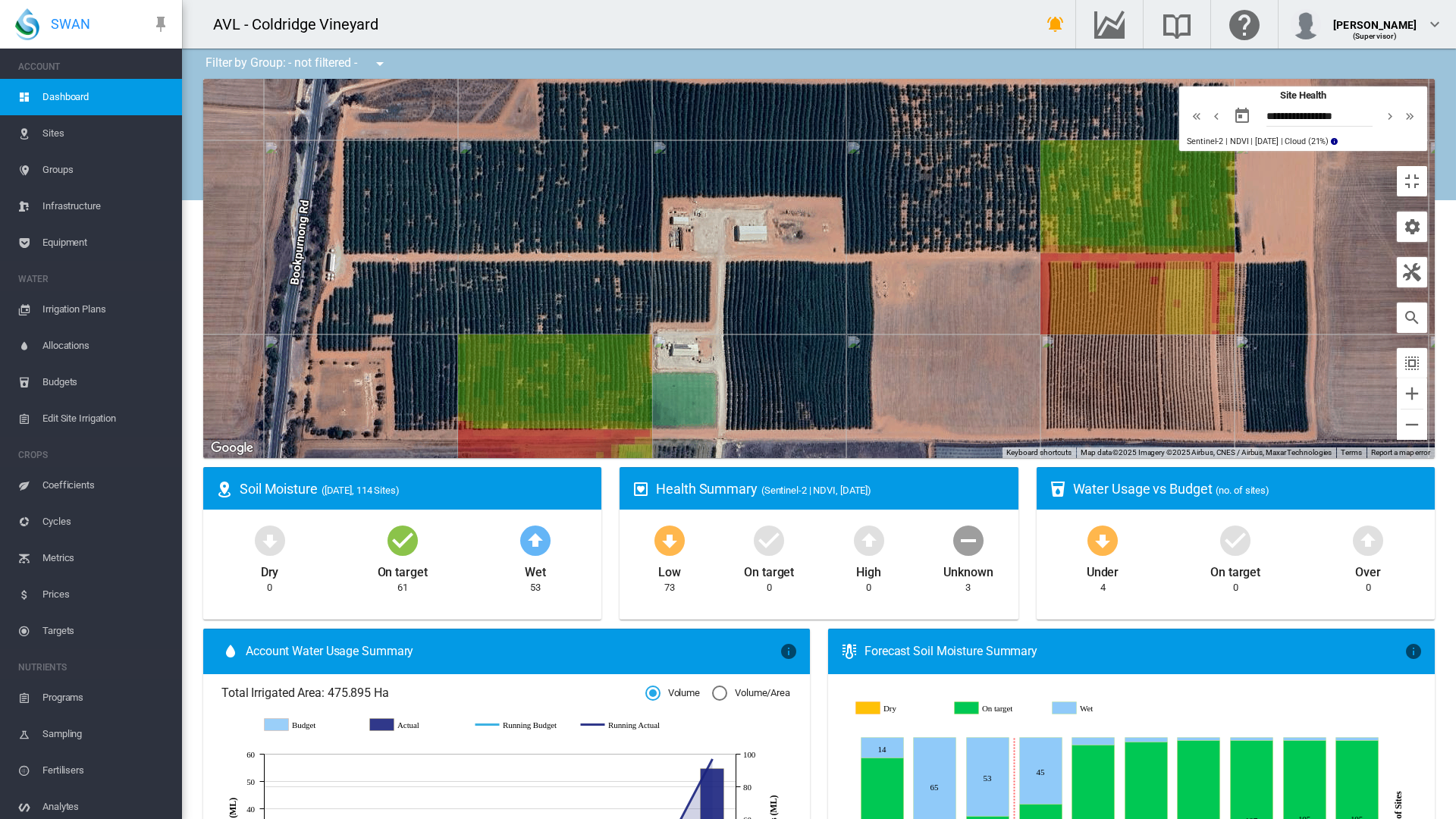
drag, startPoint x: 640, startPoint y: 358, endPoint x: 650, endPoint y: 368, distance: 14.1
click at [650, 368] on div at bounding box center [819, 268] width 1232 height 379
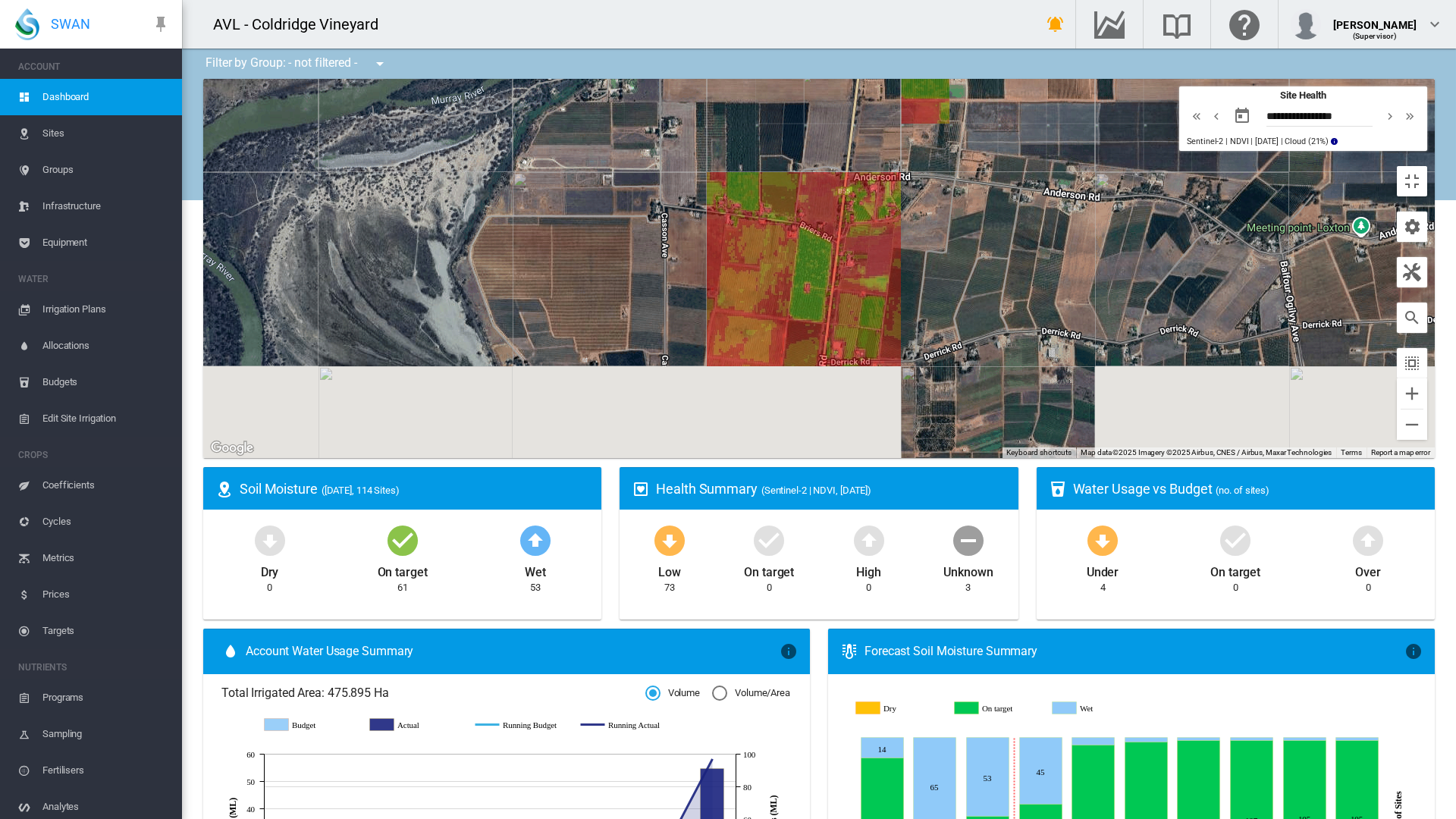
drag, startPoint x: 1263, startPoint y: 551, endPoint x: 993, endPoint y: 302, distance: 367.3
click at [993, 302] on div at bounding box center [819, 268] width 1232 height 379
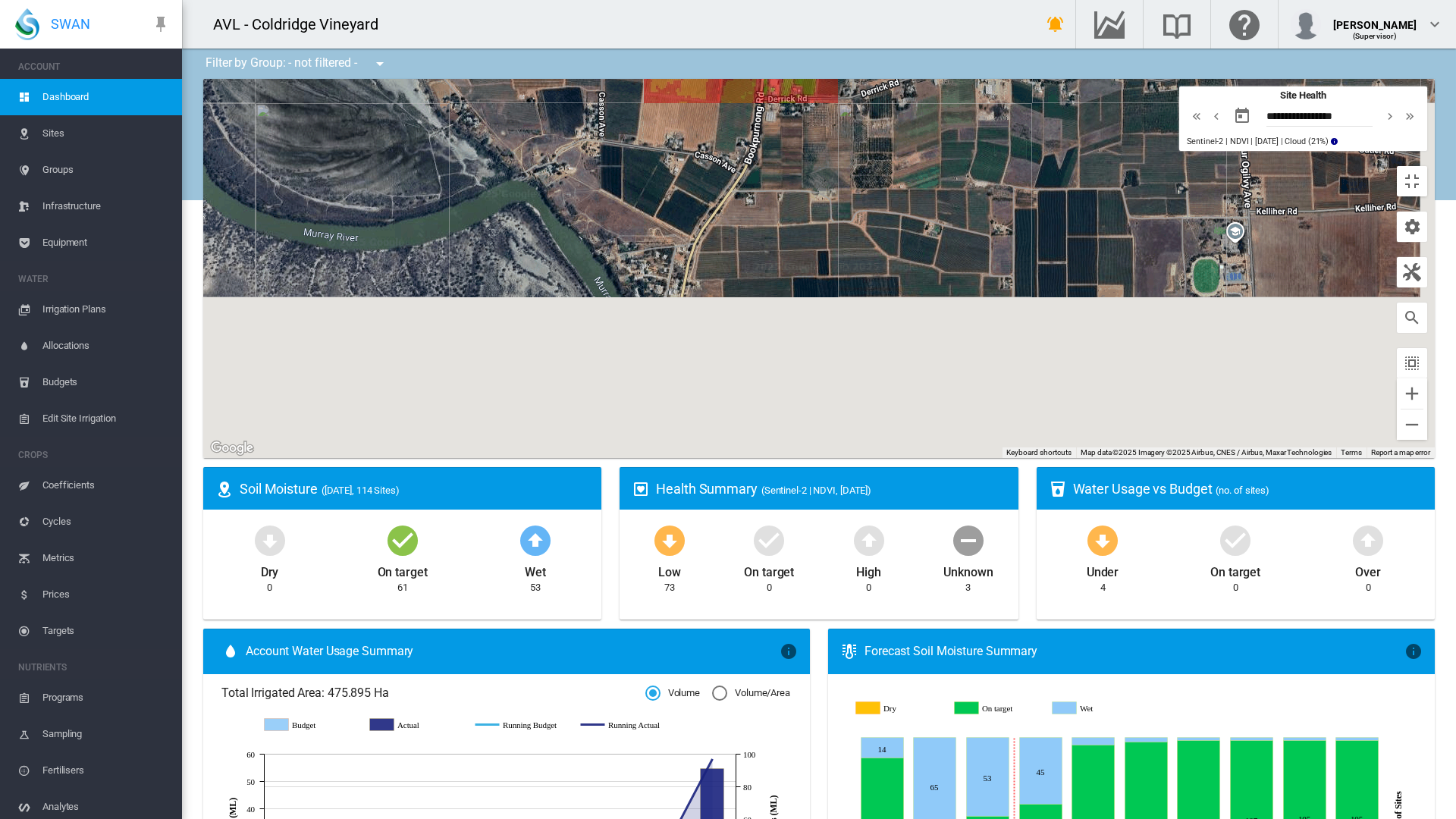
drag, startPoint x: 1160, startPoint y: 414, endPoint x: 1140, endPoint y: 207, distance: 208.0
click at [1140, 207] on div at bounding box center [819, 268] width 1232 height 379
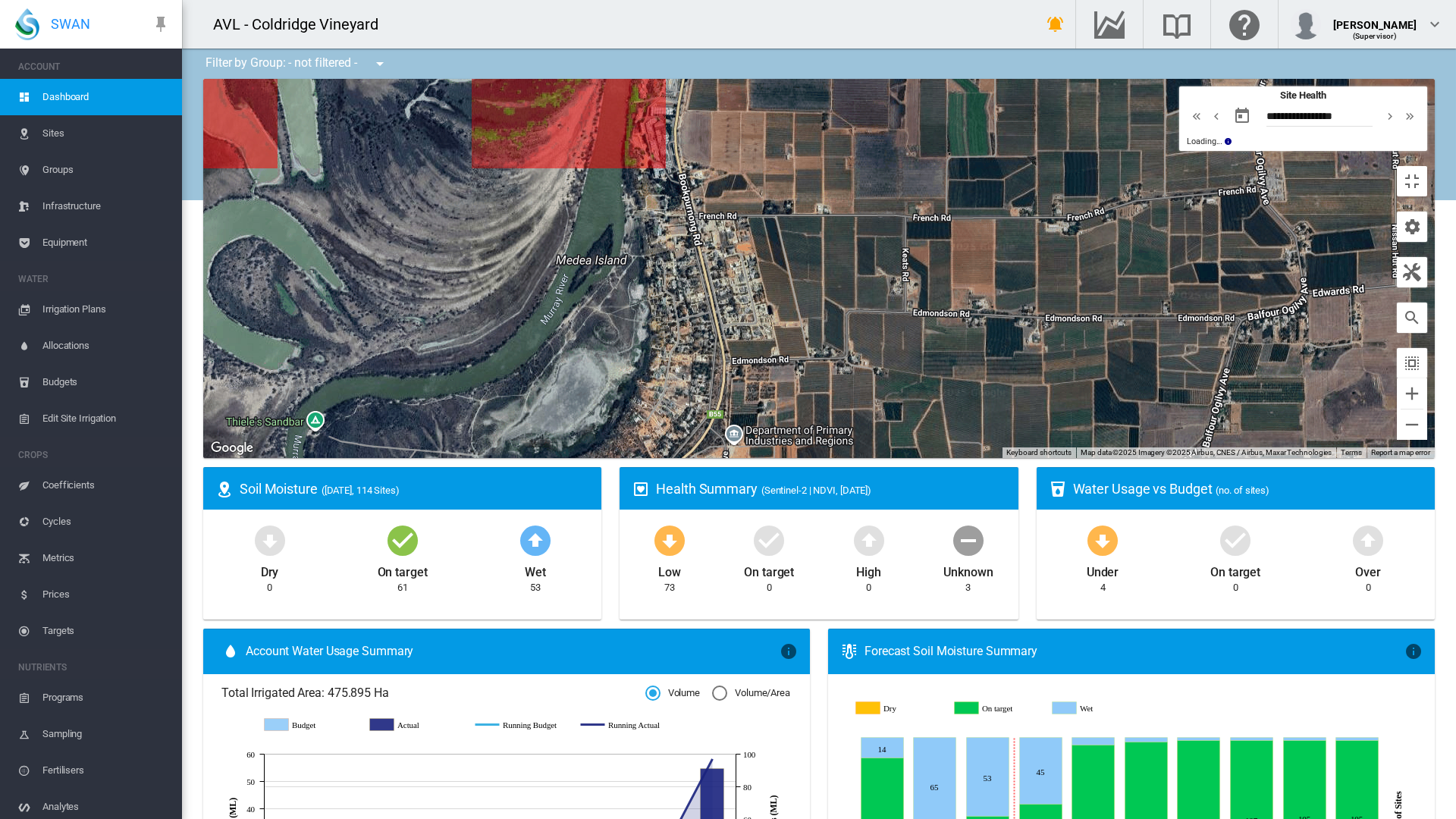
drag, startPoint x: 941, startPoint y: 466, endPoint x: 965, endPoint y: 236, distance: 231.2
click at [965, 236] on div at bounding box center [819, 268] width 1232 height 379
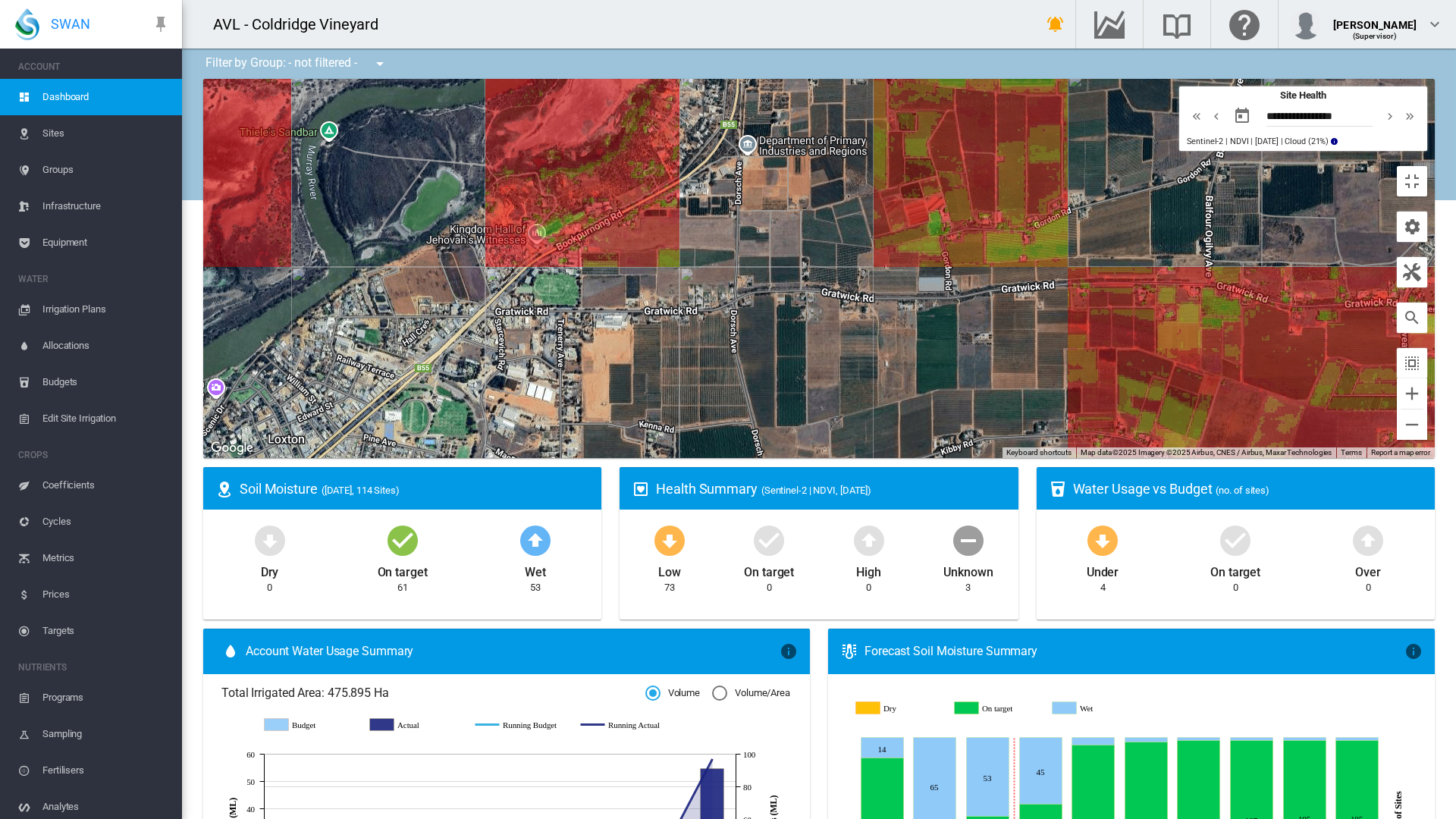
drag, startPoint x: 911, startPoint y: 590, endPoint x: 929, endPoint y: 299, distance: 291.6
click at [929, 299] on div at bounding box center [819, 268] width 1232 height 379
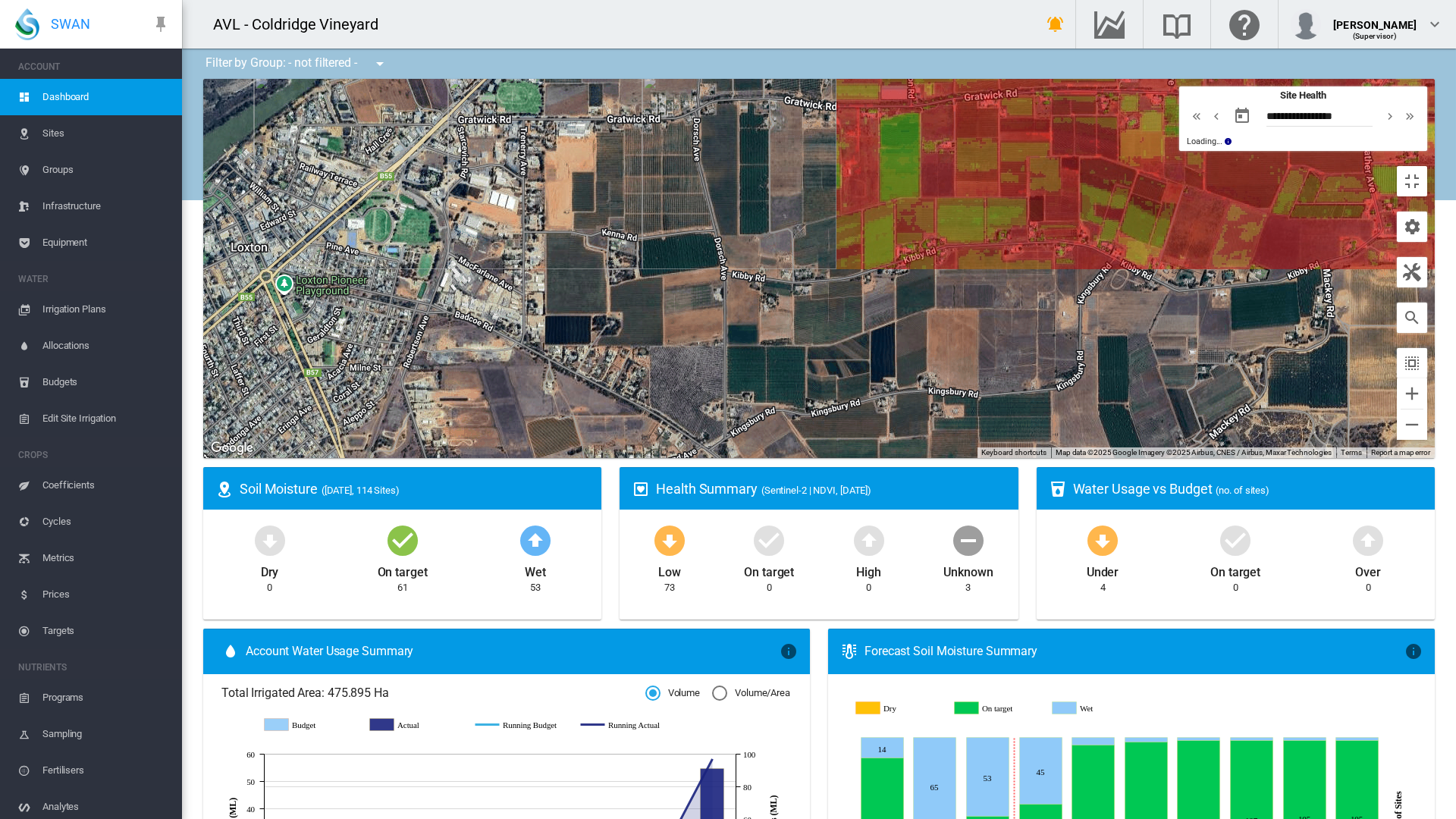
drag, startPoint x: 937, startPoint y: 541, endPoint x: 899, endPoint y: 349, distance: 195.7
click at [899, 349] on div at bounding box center [819, 268] width 1232 height 379
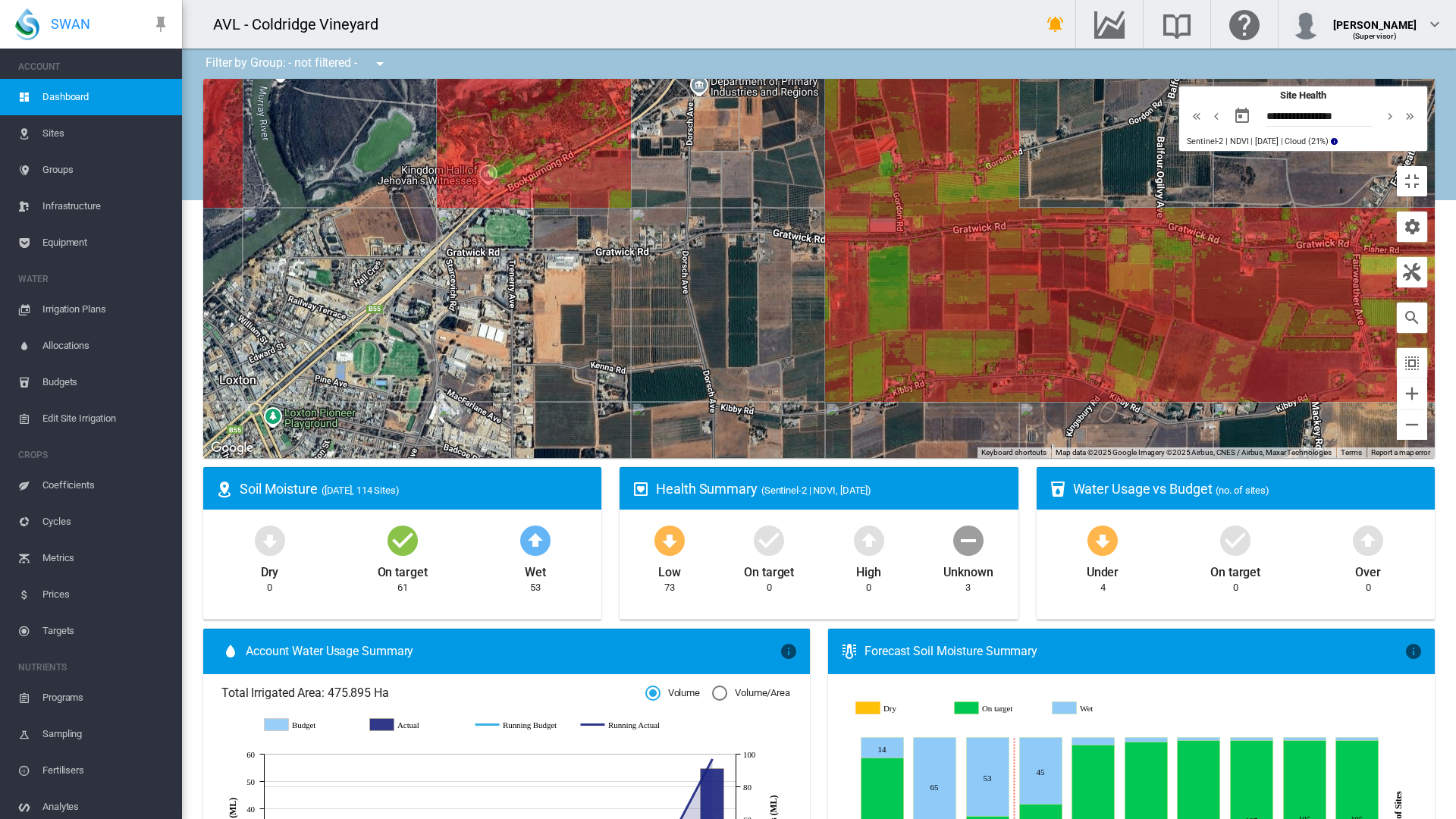
drag, startPoint x: 952, startPoint y: 315, endPoint x: 944, endPoint y: 412, distance: 97.3
click at [944, 412] on div at bounding box center [819, 268] width 1232 height 379
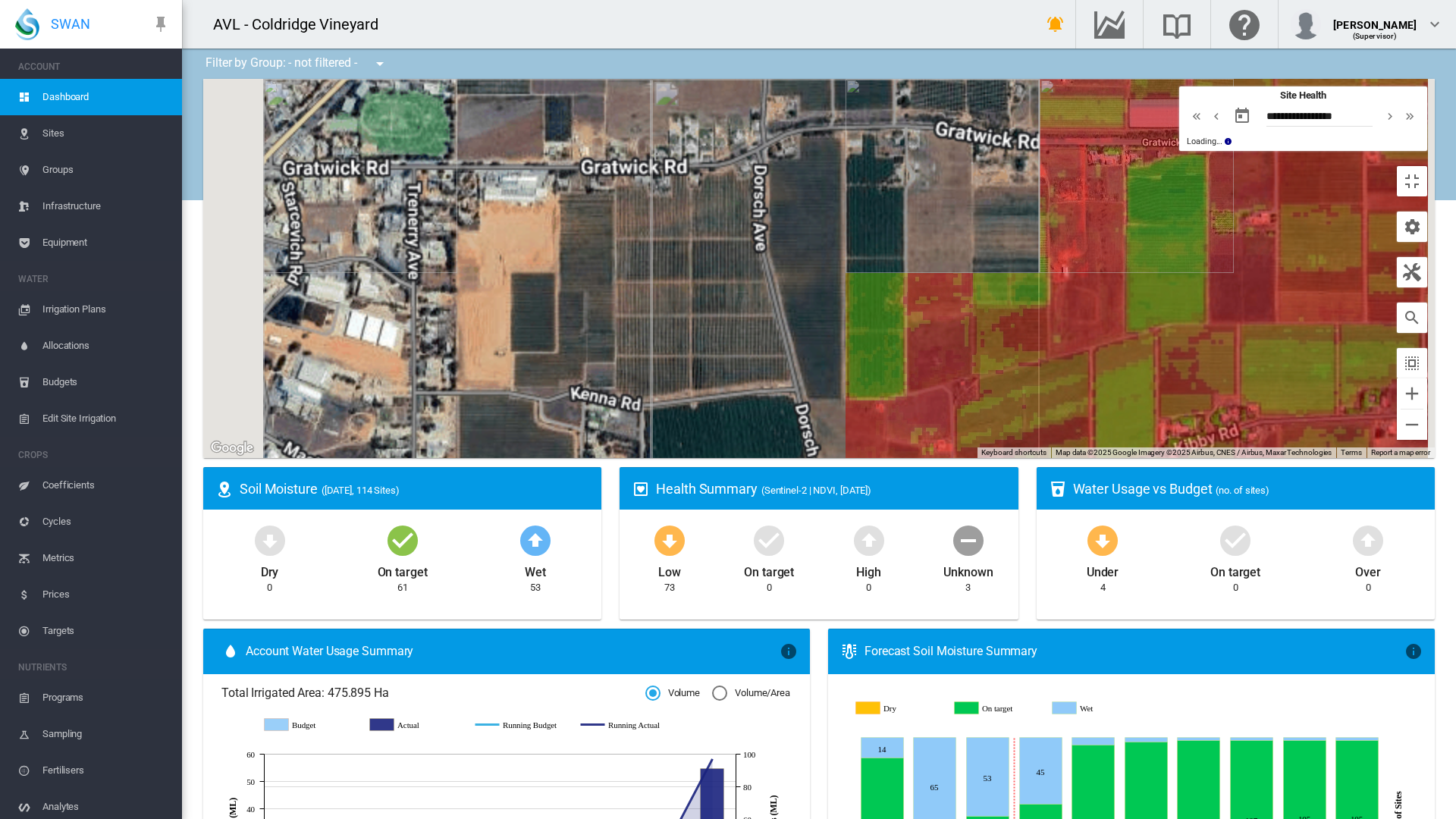
drag, startPoint x: 836, startPoint y: 548, endPoint x: 805, endPoint y: 381, distance: 169.9
click at [805, 380] on div at bounding box center [819, 268] width 1232 height 379
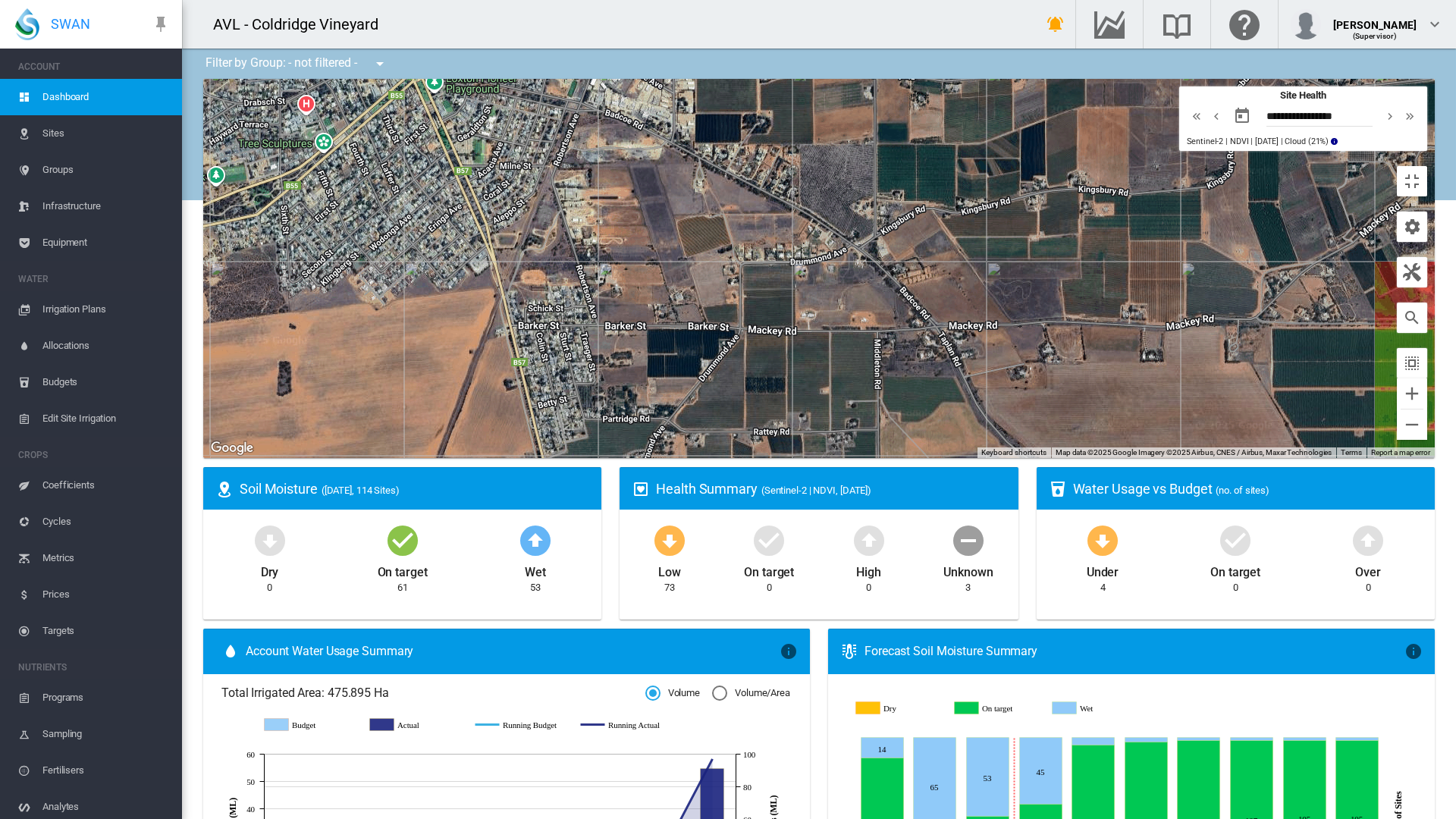
drag, startPoint x: 537, startPoint y: 635, endPoint x: 555, endPoint y: 386, distance: 249.6
click at [555, 386] on div at bounding box center [819, 268] width 1232 height 379
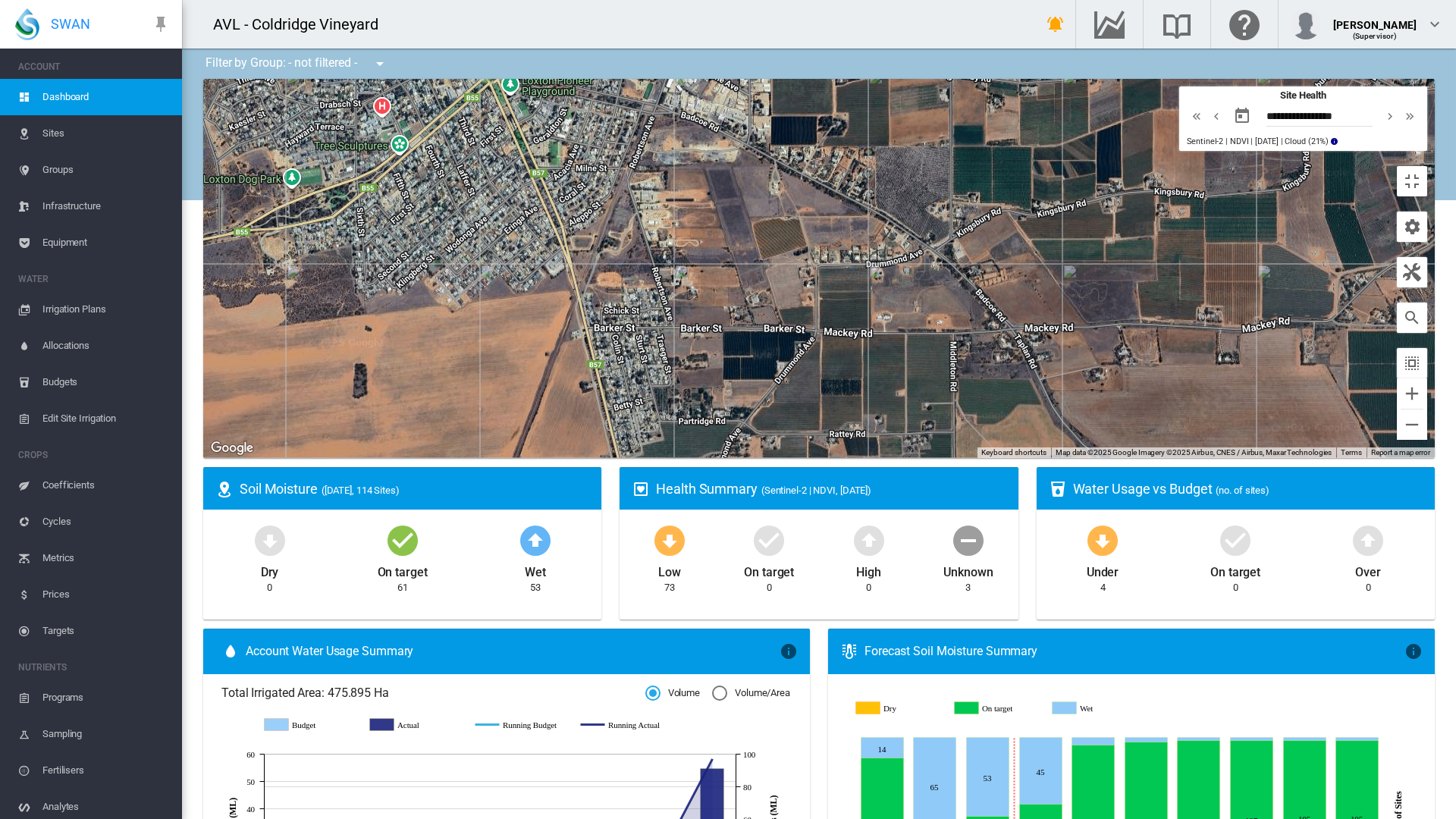
drag, startPoint x: 536, startPoint y: 400, endPoint x: 614, endPoint y: 402, distance: 78.0
click at [614, 402] on div at bounding box center [819, 268] width 1232 height 379
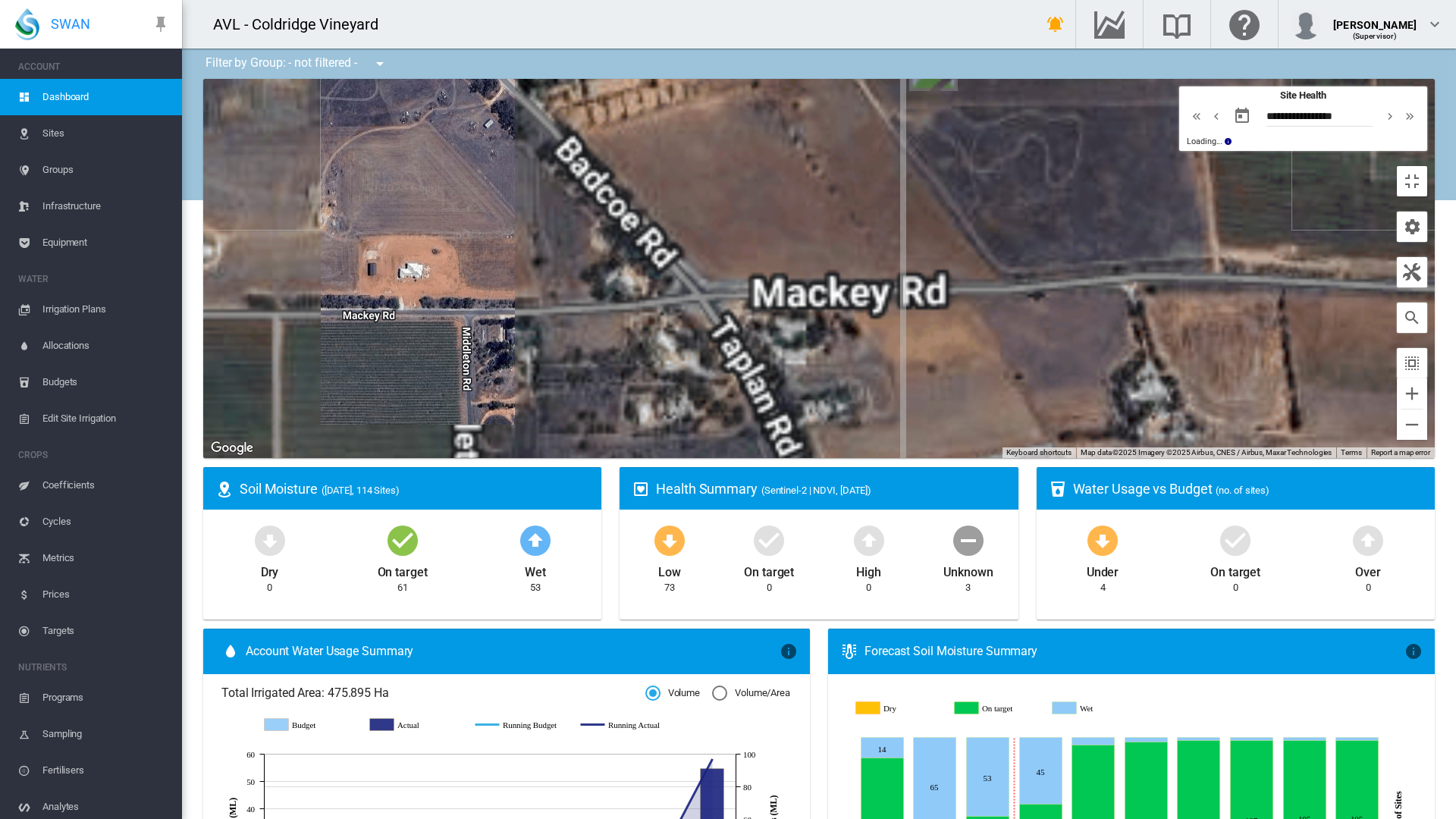
drag, startPoint x: 1402, startPoint y: 426, endPoint x: 1219, endPoint y: 510, distance: 201.4
click at [1219, 458] on div at bounding box center [819, 268] width 1232 height 379
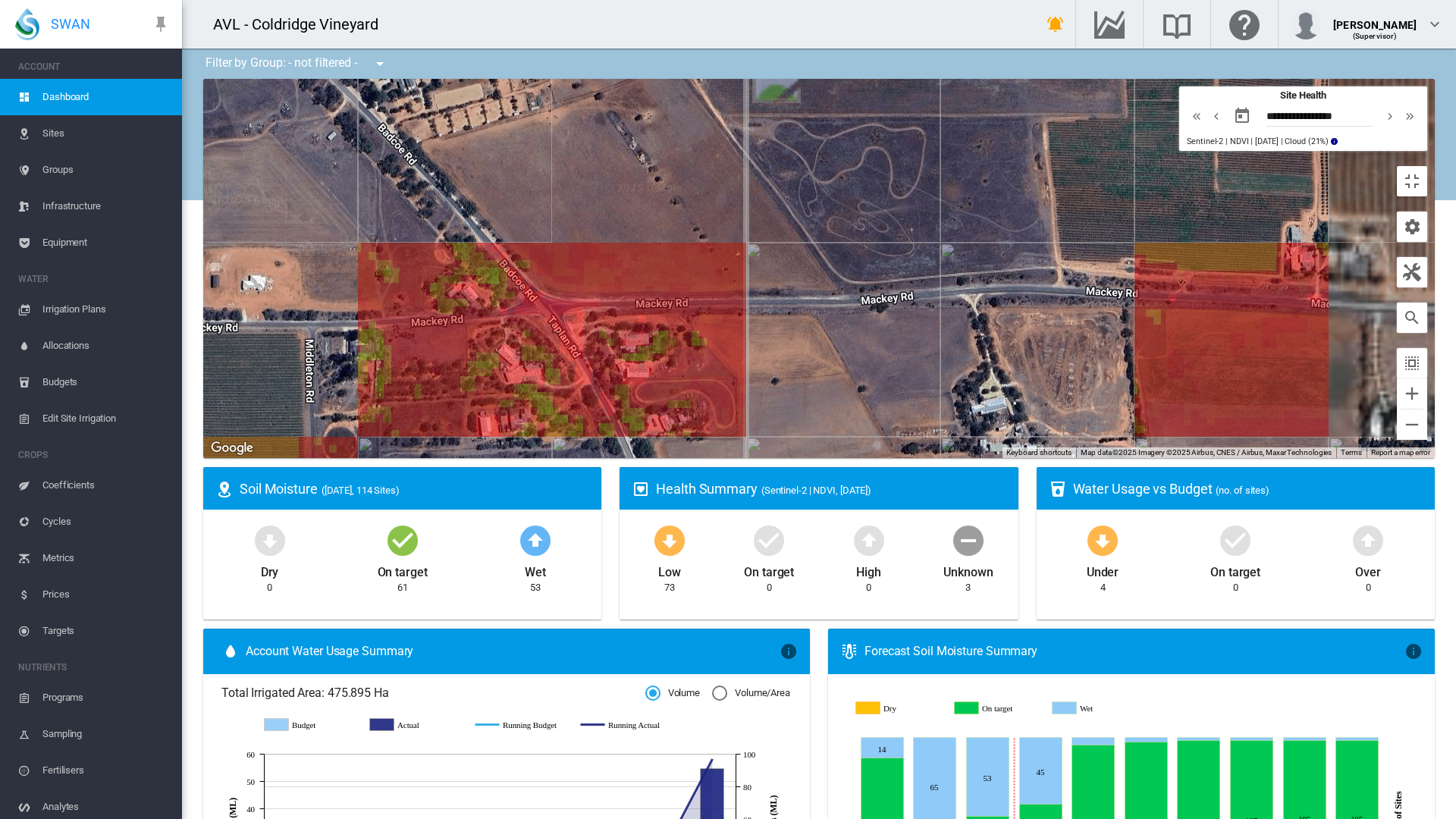
drag, startPoint x: 1228, startPoint y: 501, endPoint x: 1065, endPoint y: 513, distance: 163.4
click at [1065, 458] on div at bounding box center [819, 268] width 1232 height 379
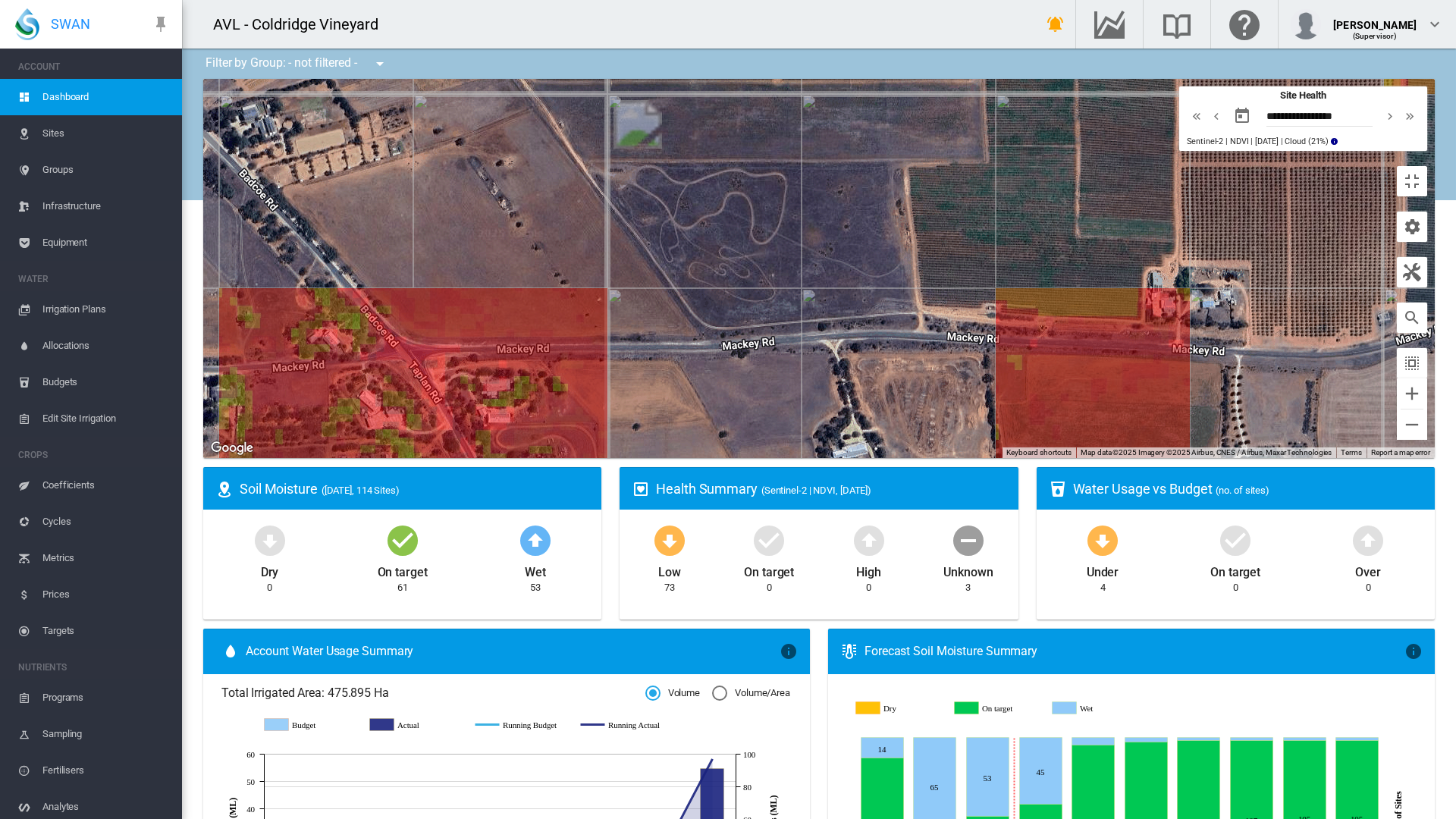
drag, startPoint x: 1197, startPoint y: 508, endPoint x: 1057, endPoint y: 553, distance: 147.1
click at [1057, 458] on div at bounding box center [819, 268] width 1232 height 379
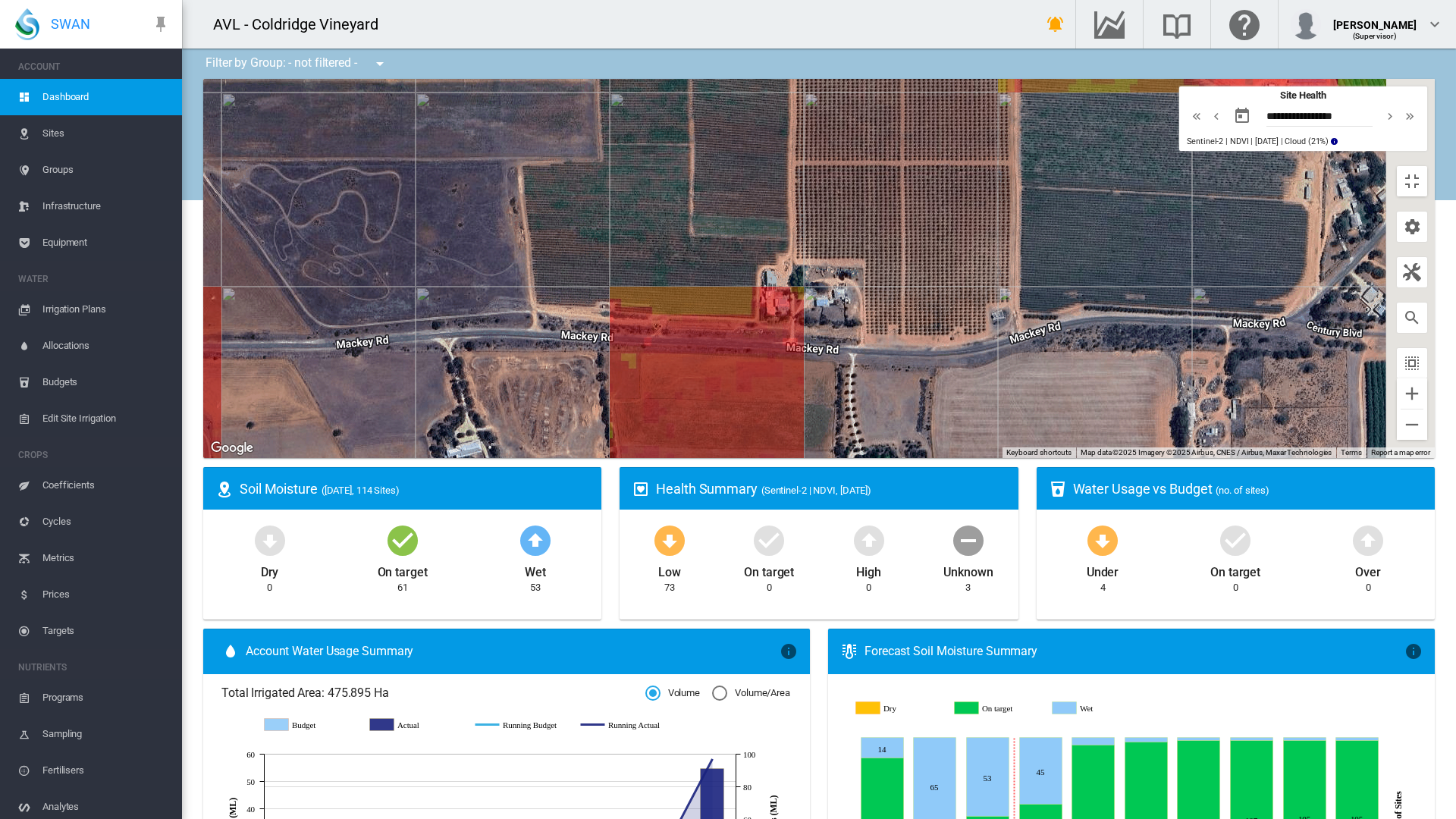
drag, startPoint x: 1077, startPoint y: 543, endPoint x: 689, endPoint y: 542, distance: 388.0
click at [689, 458] on div at bounding box center [819, 268] width 1232 height 379
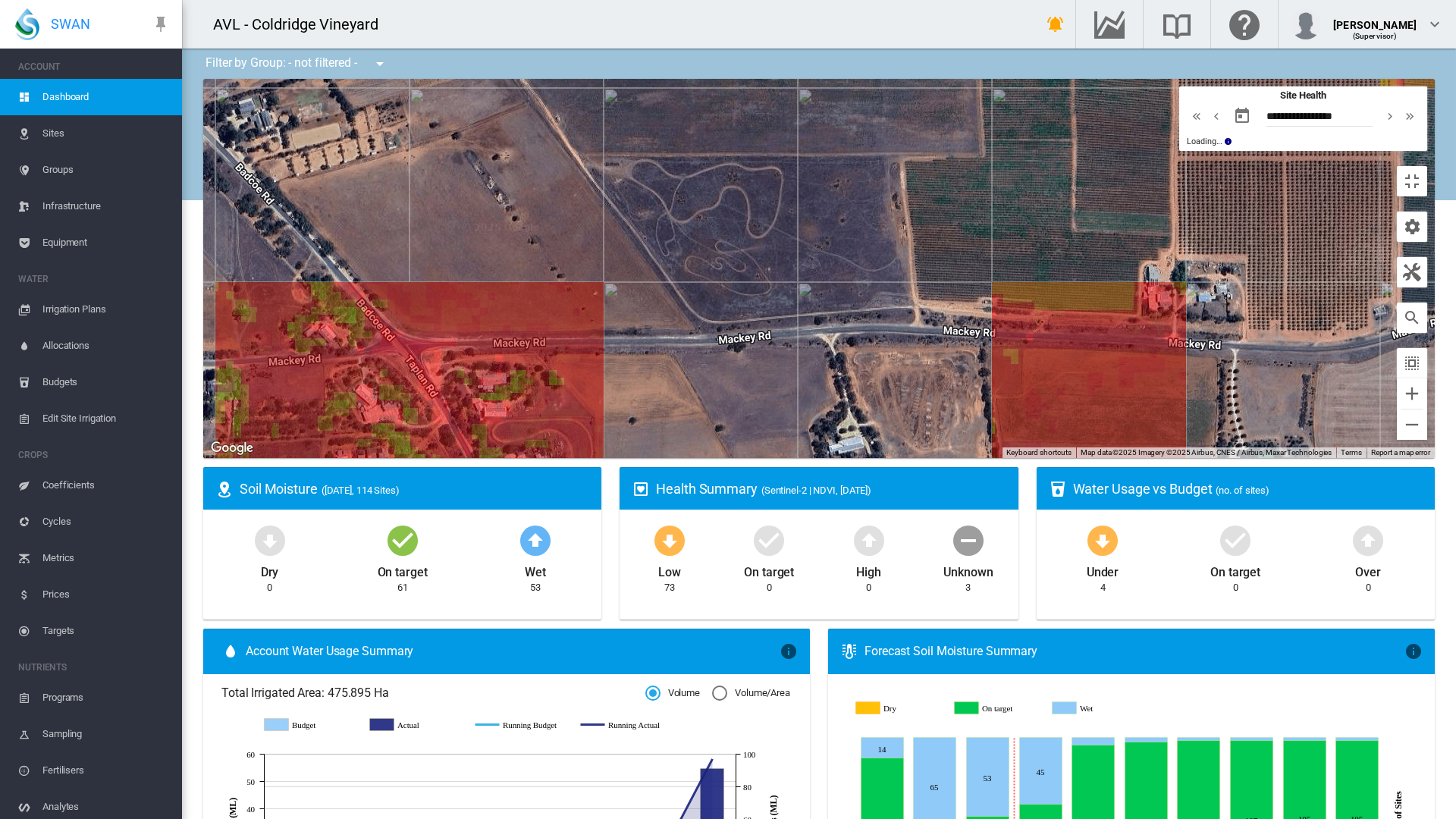
drag, startPoint x: 641, startPoint y: 569, endPoint x: 1056, endPoint y: 560, distance: 415.1
click at [1056, 458] on div at bounding box center [819, 268] width 1232 height 379
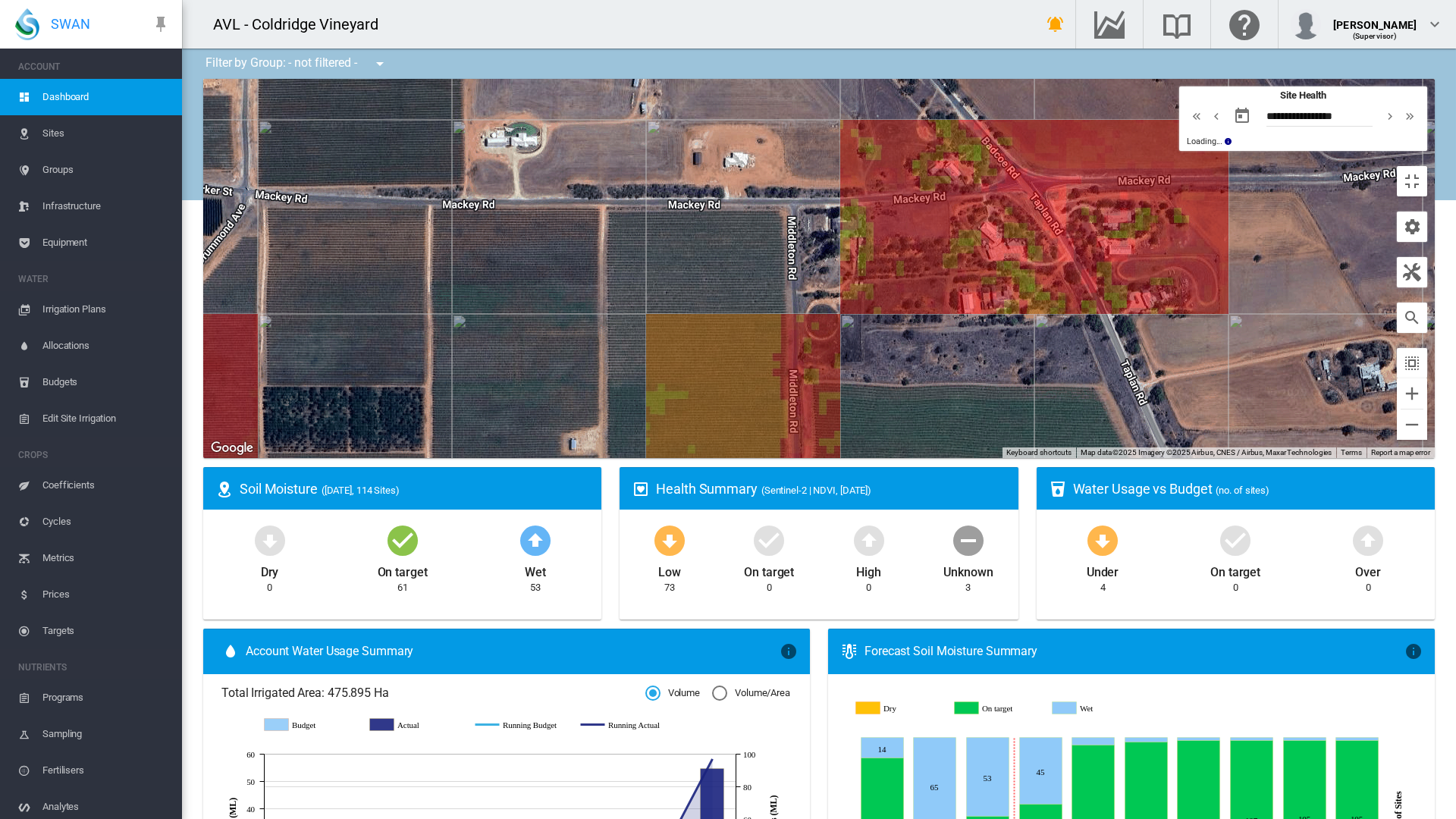
drag, startPoint x: 494, startPoint y: 447, endPoint x: 1097, endPoint y: 284, distance: 624.6
click at [1097, 284] on div at bounding box center [819, 268] width 1232 height 379
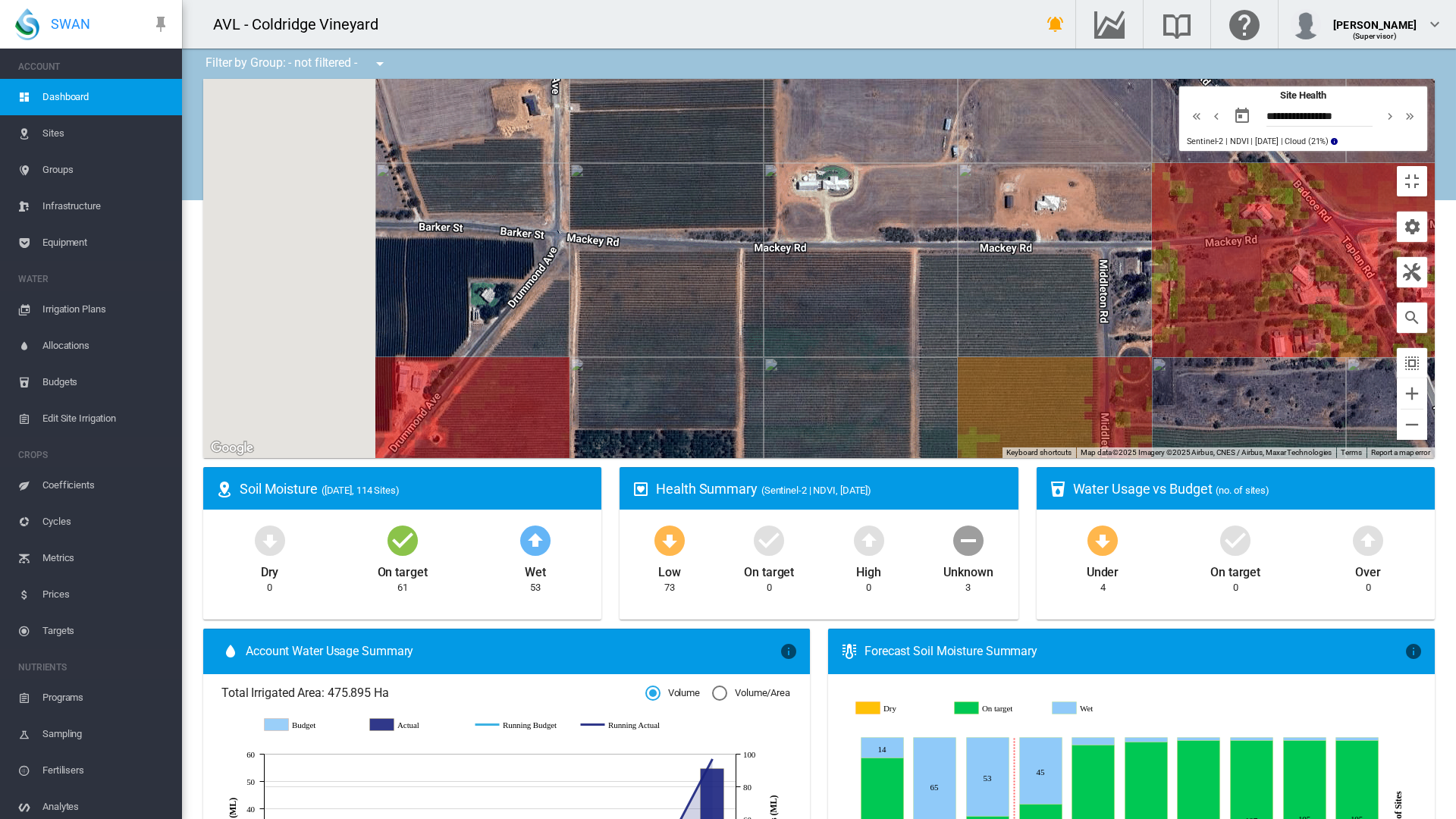
drag, startPoint x: 545, startPoint y: 325, endPoint x: 860, endPoint y: 368, distance: 317.9
click at [860, 368] on div at bounding box center [819, 268] width 1232 height 379
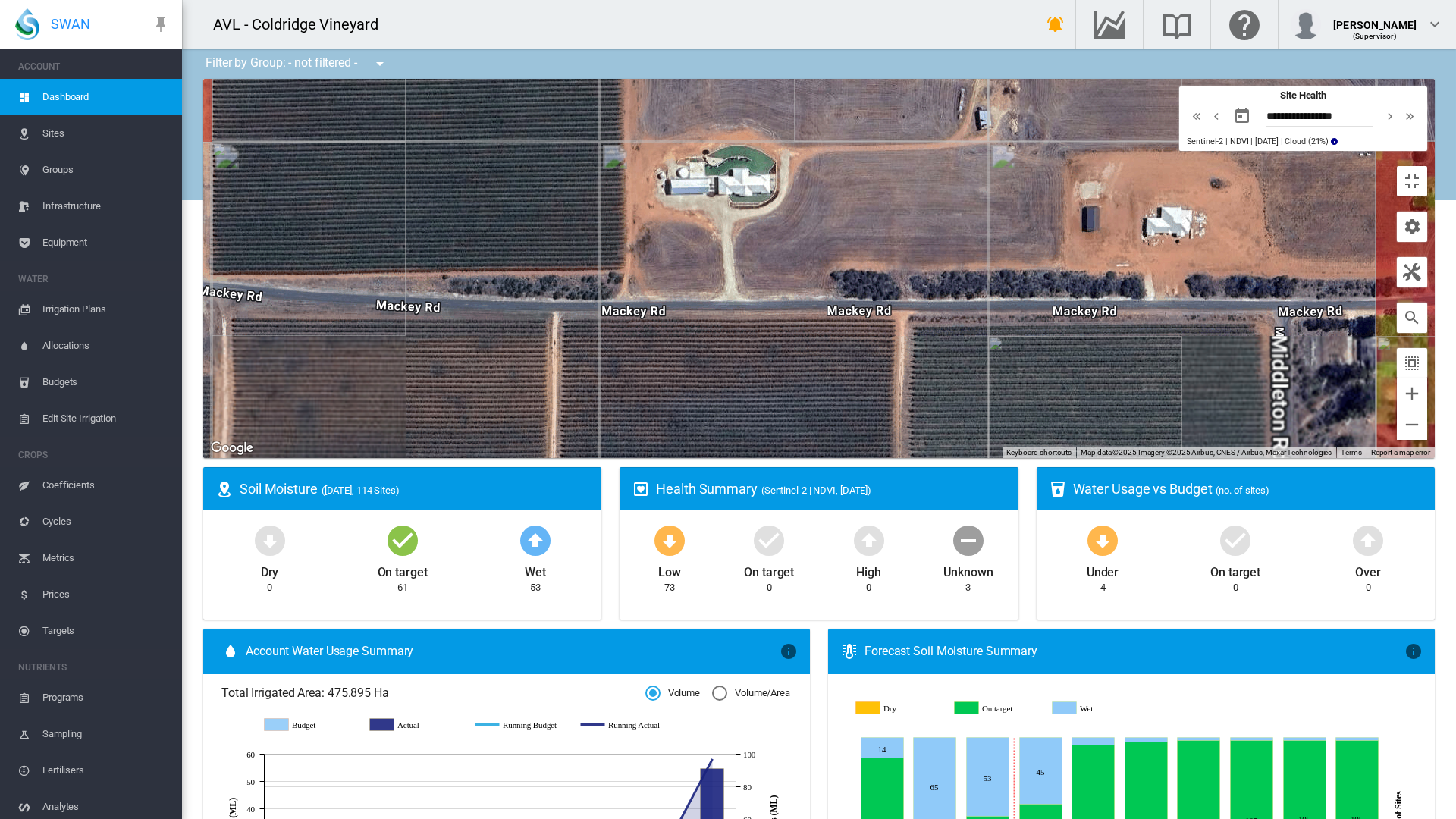
drag, startPoint x: 800, startPoint y: 333, endPoint x: 828, endPoint y: 372, distance: 48.0
click at [828, 372] on div at bounding box center [819, 268] width 1232 height 379
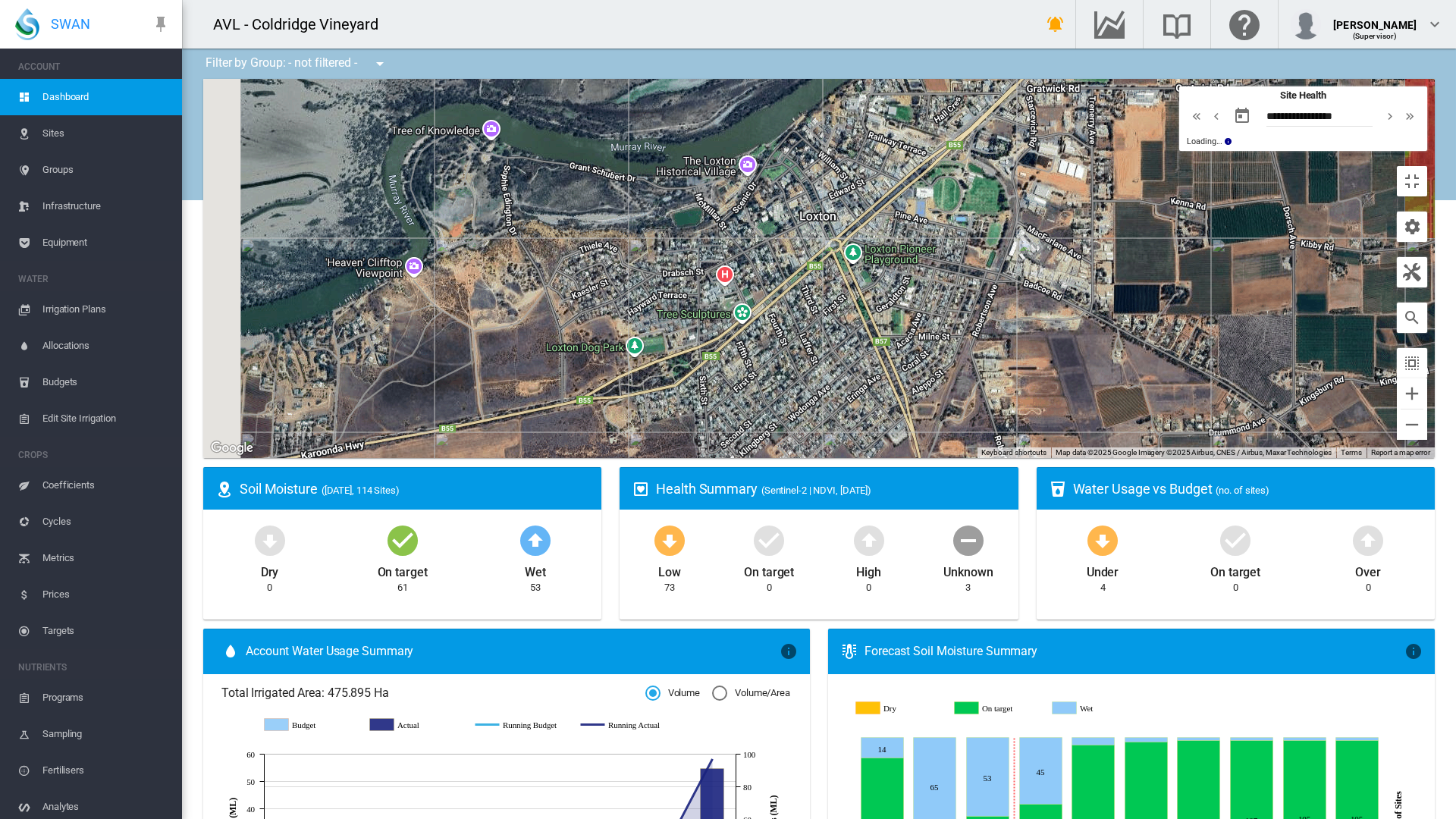
drag, startPoint x: 819, startPoint y: 607, endPoint x: 932, endPoint y: 756, distance: 187.0
click at [932, 458] on div at bounding box center [819, 268] width 1232 height 379
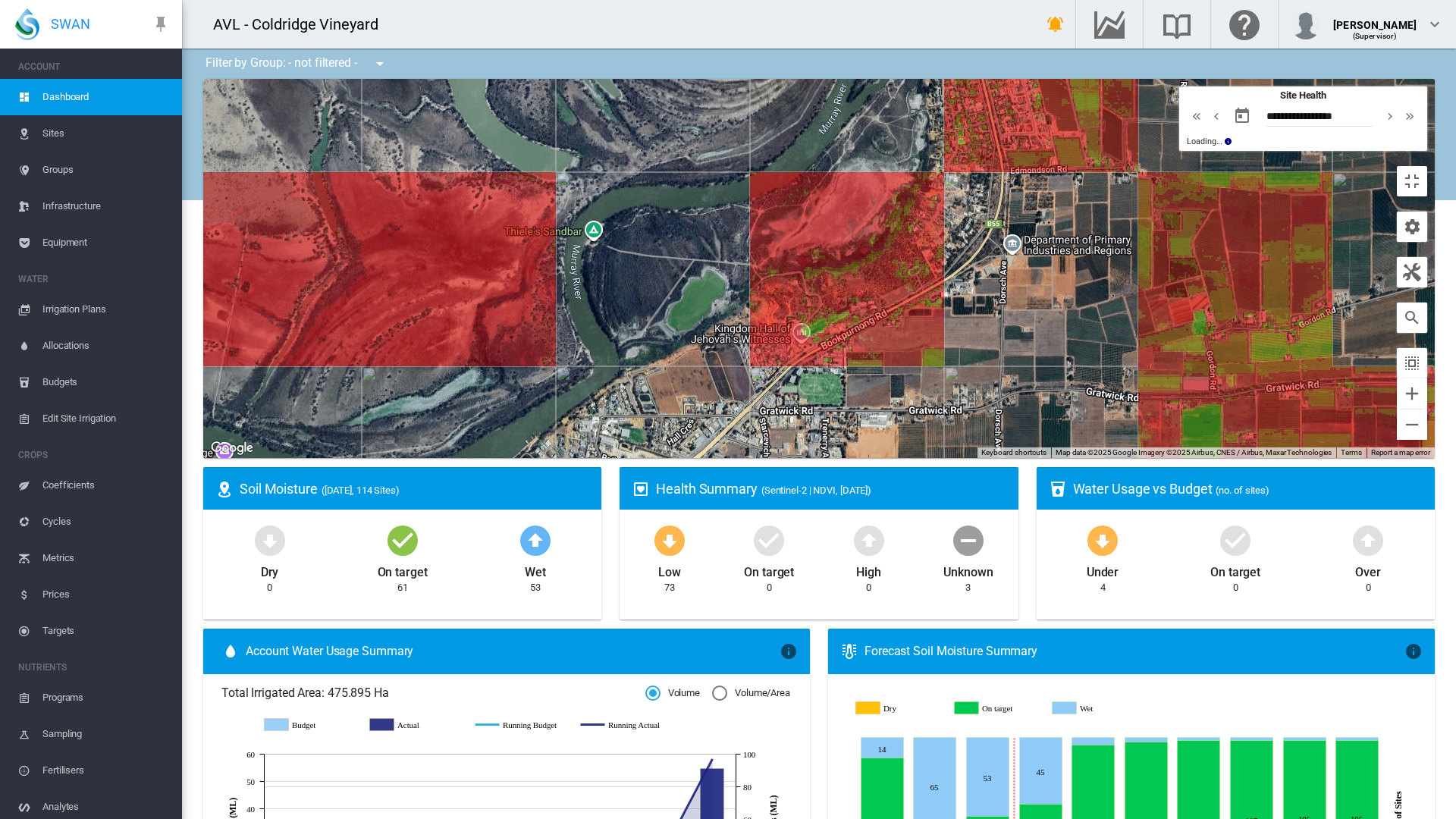
drag, startPoint x: 996, startPoint y: 480, endPoint x: 828, endPoint y: 534, distance: 176.5
click at [828, 458] on div at bounding box center [819, 268] width 1232 height 379
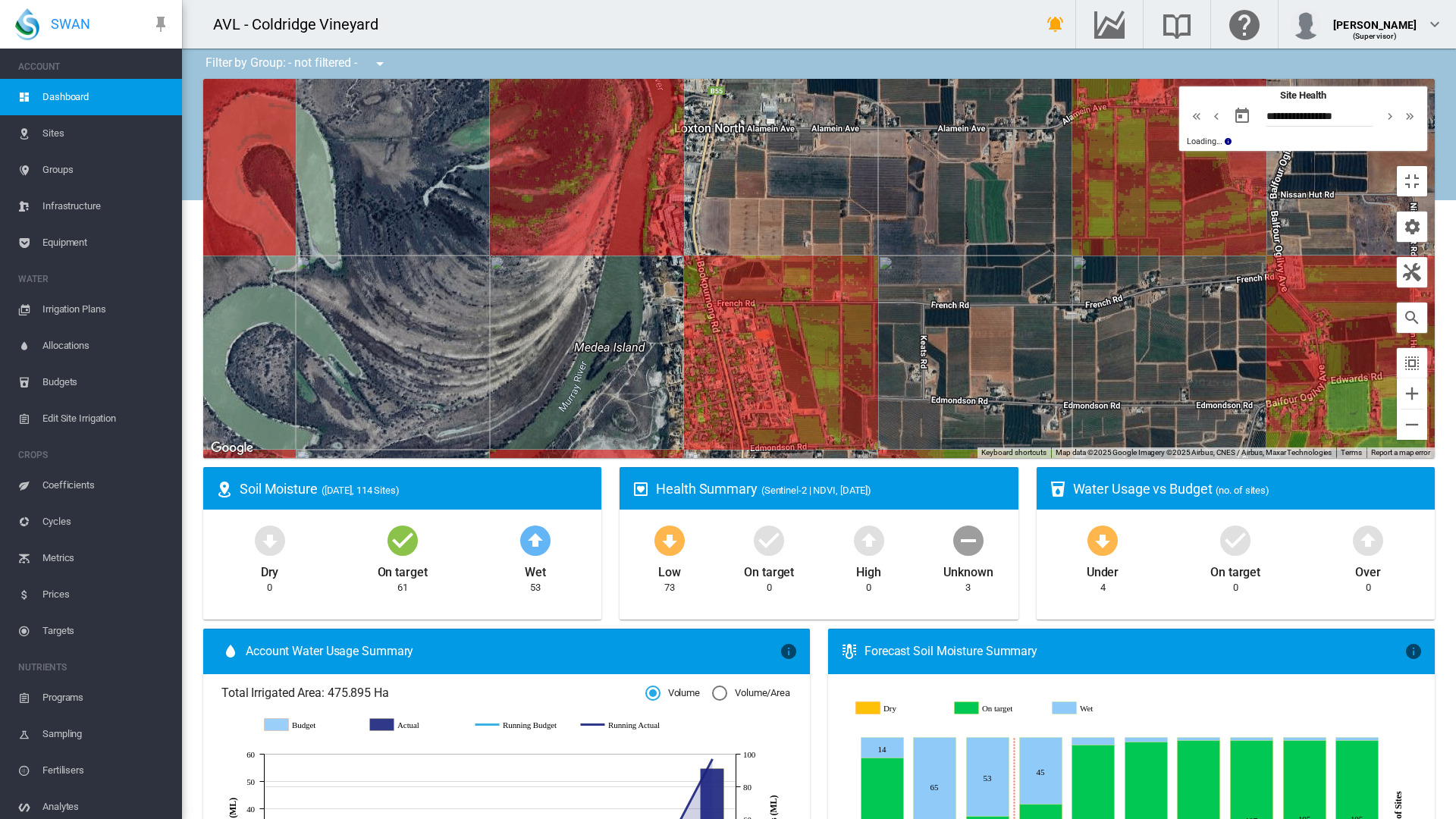
drag, startPoint x: 1113, startPoint y: 352, endPoint x: 845, endPoint y: 638, distance: 391.9
click at [845, 458] on div at bounding box center [819, 268] width 1232 height 379
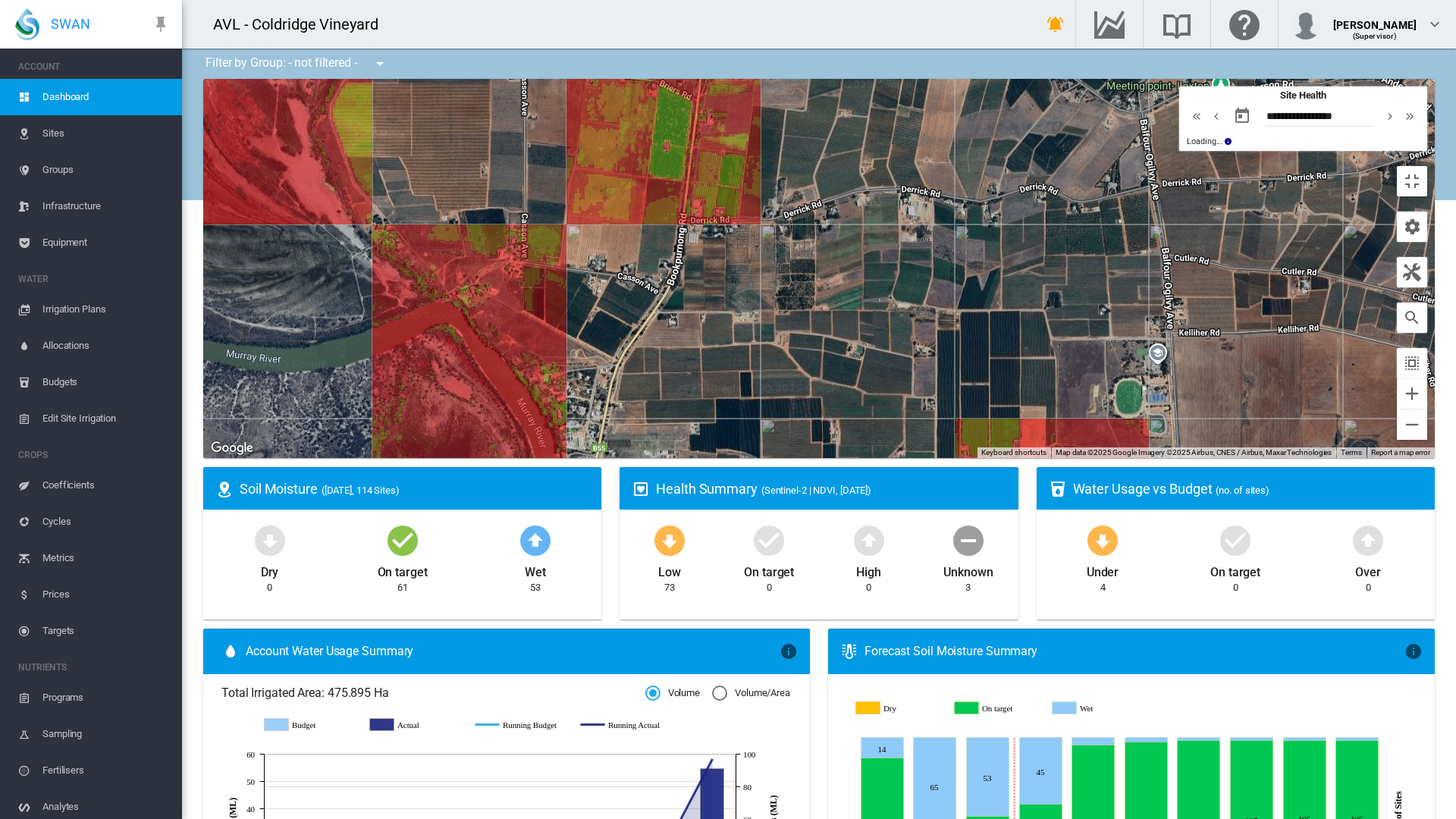
drag, startPoint x: 966, startPoint y: 362, endPoint x: 854, endPoint y: 717, distance: 372.2
click at [856, 458] on div at bounding box center [819, 268] width 1232 height 379
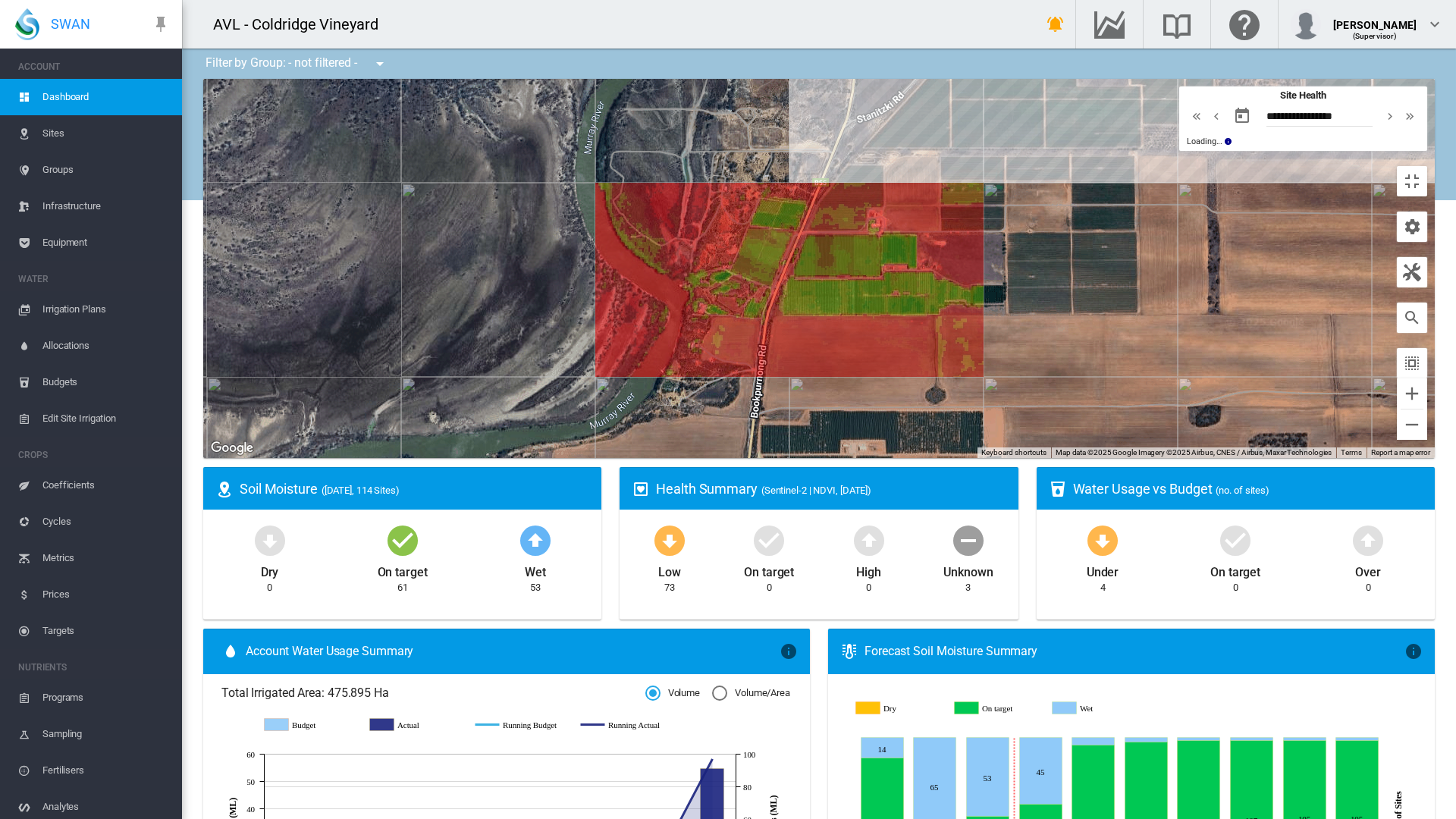
drag, startPoint x: 840, startPoint y: 529, endPoint x: 860, endPoint y: 819, distance: 290.7
click at [860, 458] on div at bounding box center [819, 268] width 1232 height 379
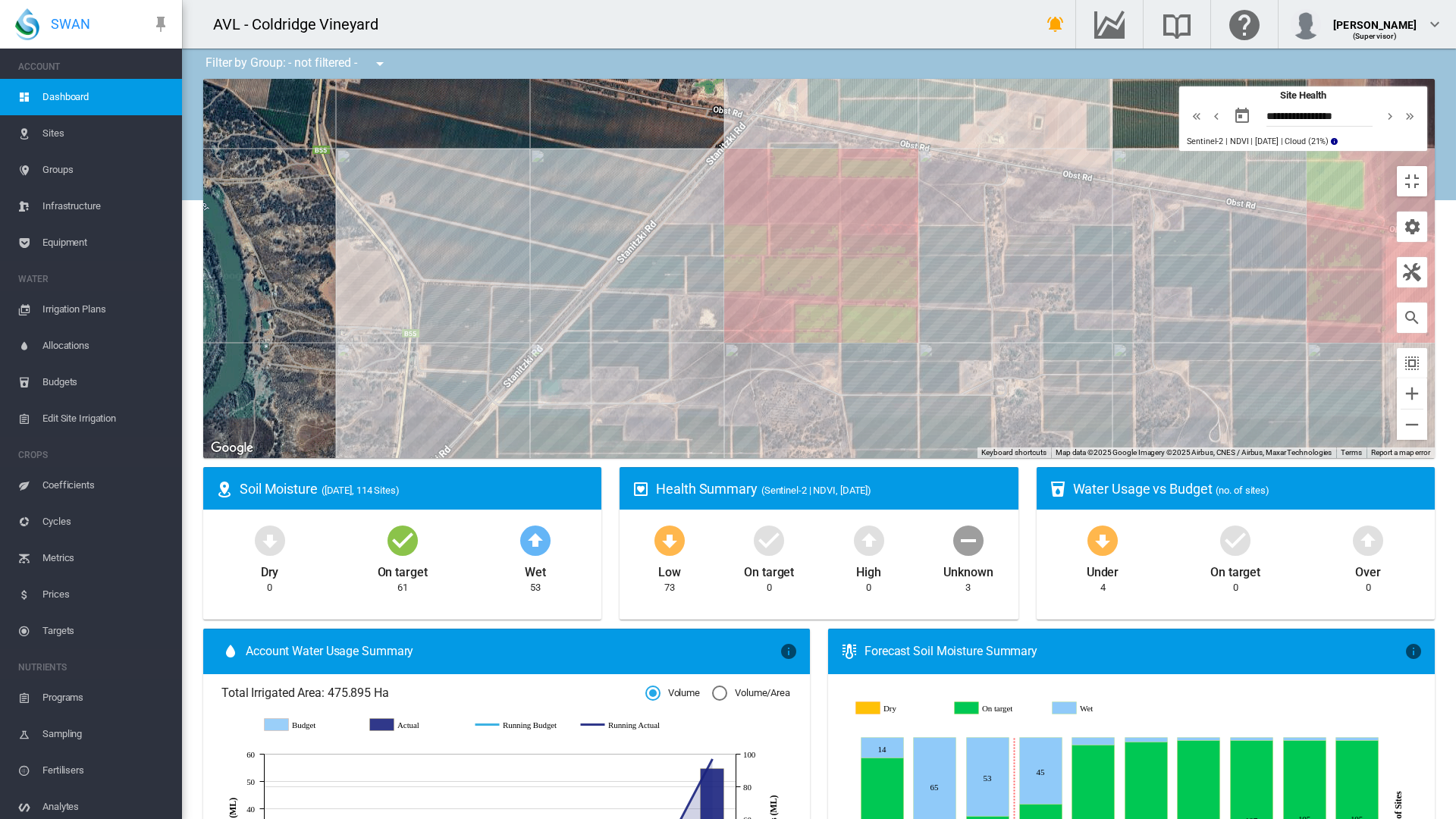
drag, startPoint x: 1124, startPoint y: 341, endPoint x: 663, endPoint y: 707, distance: 588.6
click at [663, 458] on div at bounding box center [819, 268] width 1232 height 379
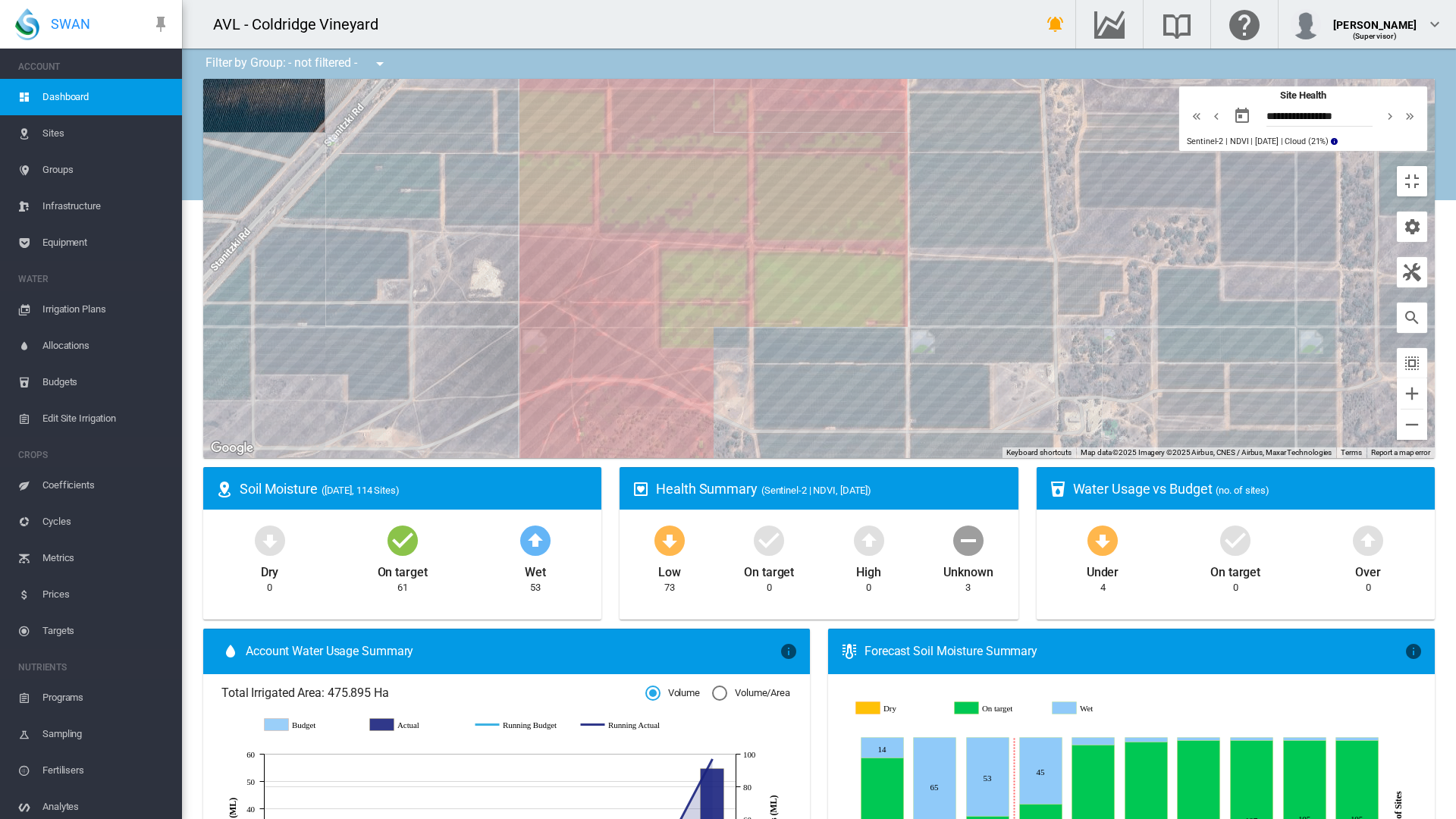
drag, startPoint x: 719, startPoint y: 539, endPoint x: 598, endPoint y: 578, distance: 127.1
click at [598, 458] on div at bounding box center [819, 268] width 1232 height 379
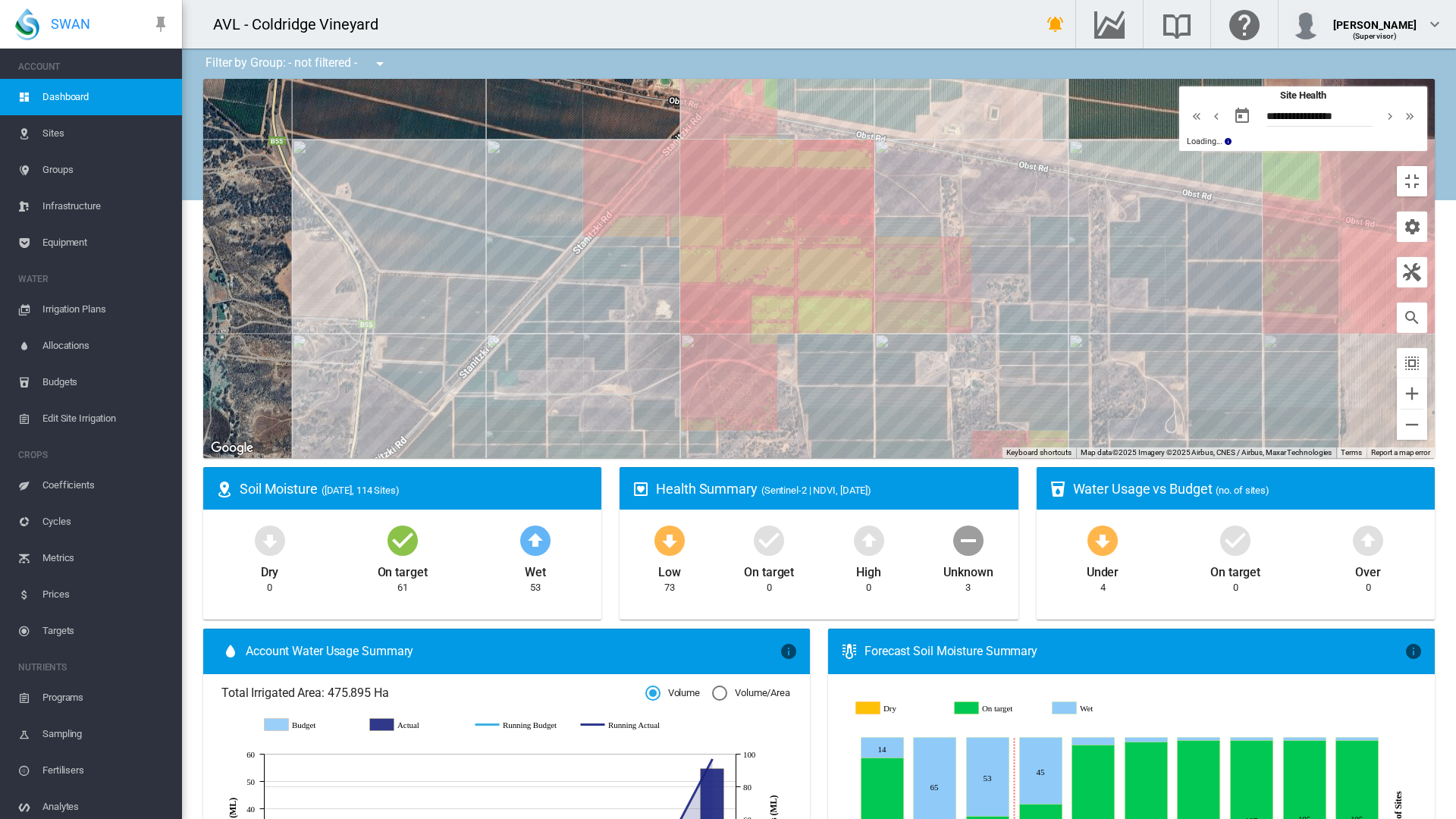
drag, startPoint x: 626, startPoint y: 561, endPoint x: 685, endPoint y: 512, distance: 76.7
click at [685, 458] on div at bounding box center [819, 268] width 1232 height 379
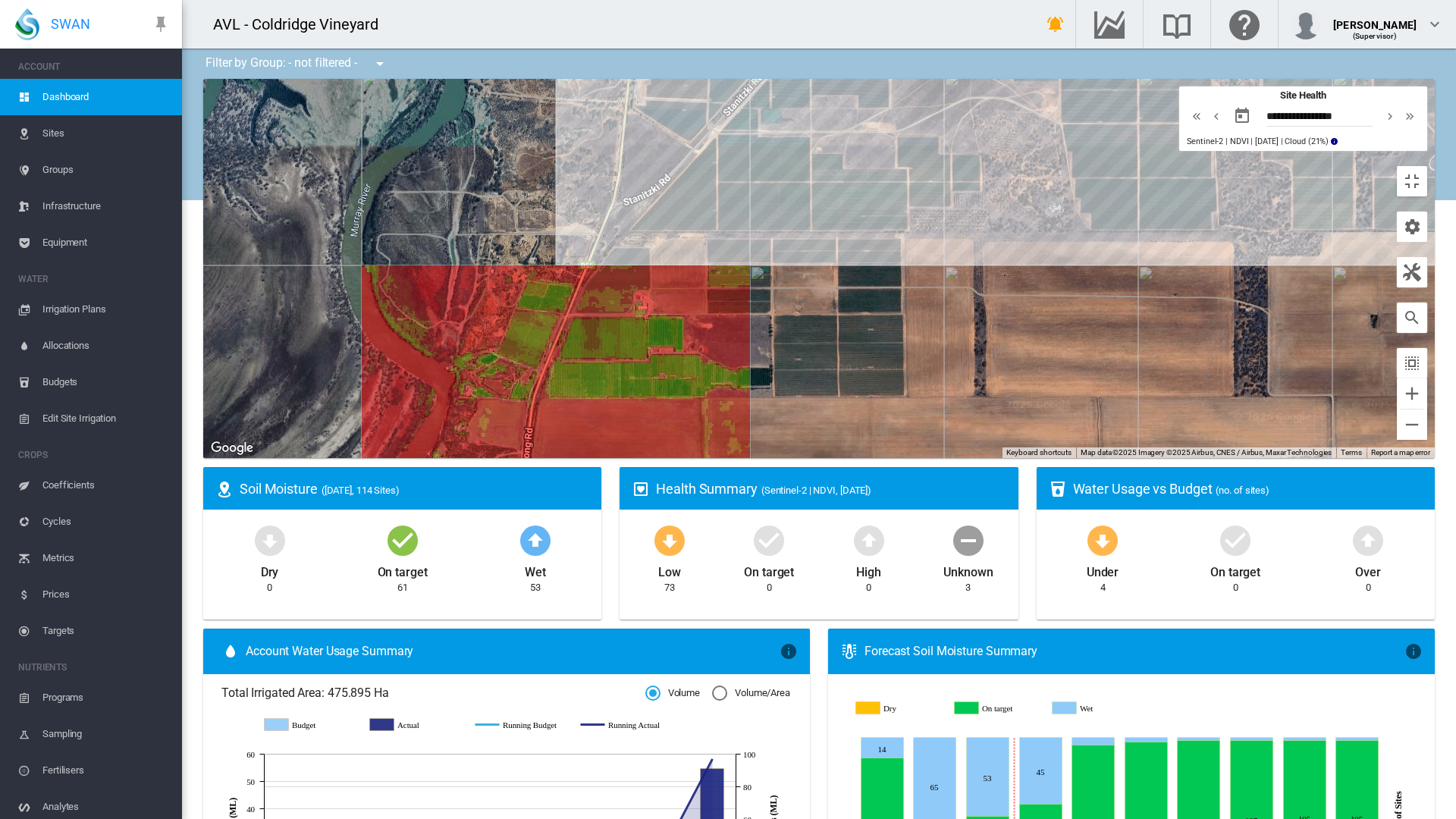
drag, startPoint x: 586, startPoint y: 674, endPoint x: 851, endPoint y: 411, distance: 373.4
click at [851, 411] on div at bounding box center [819, 268] width 1232 height 379
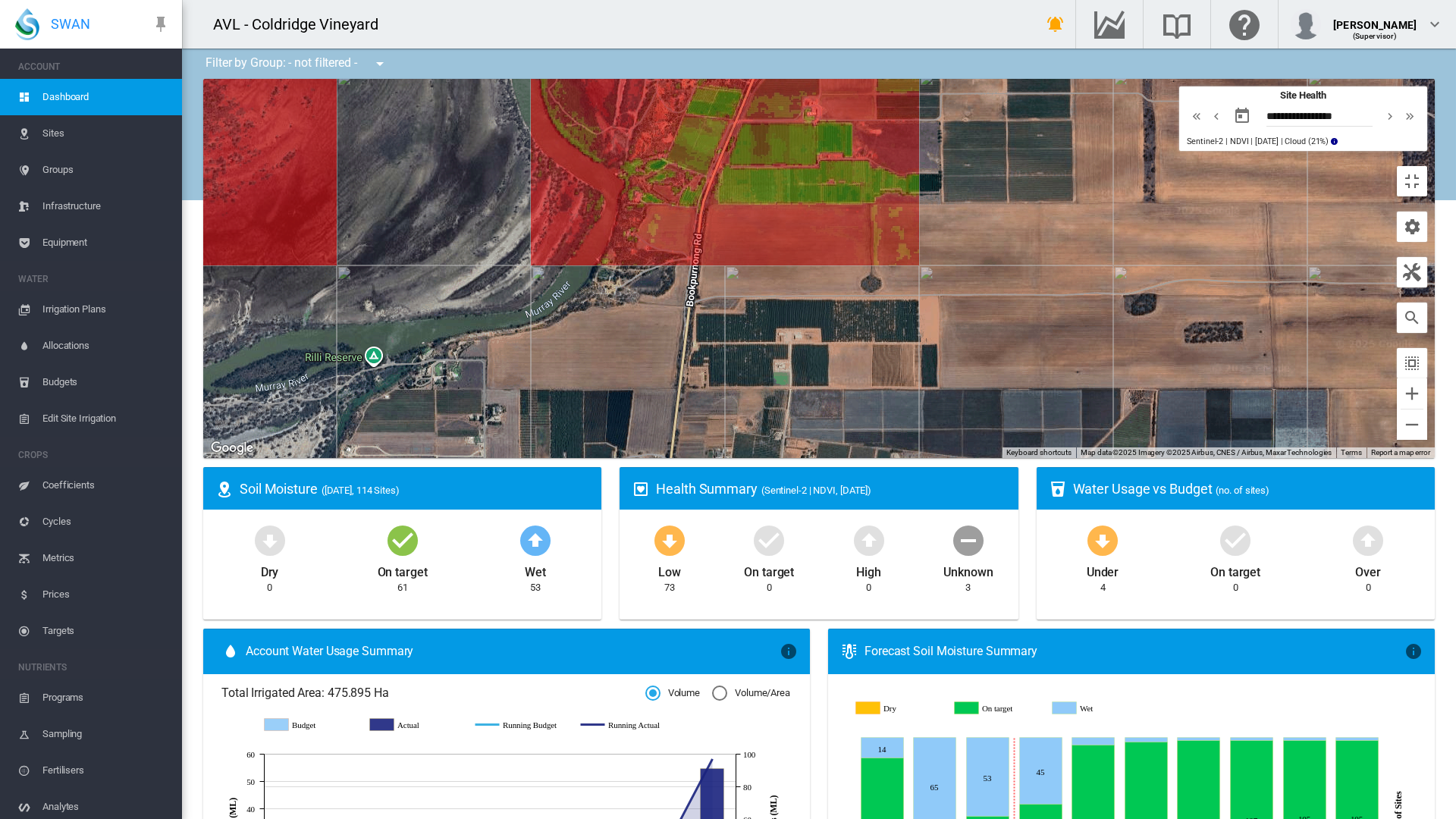
drag, startPoint x: 458, startPoint y: 337, endPoint x: 656, endPoint y: 115, distance: 297.5
click at [656, 115] on div at bounding box center [819, 268] width 1232 height 379
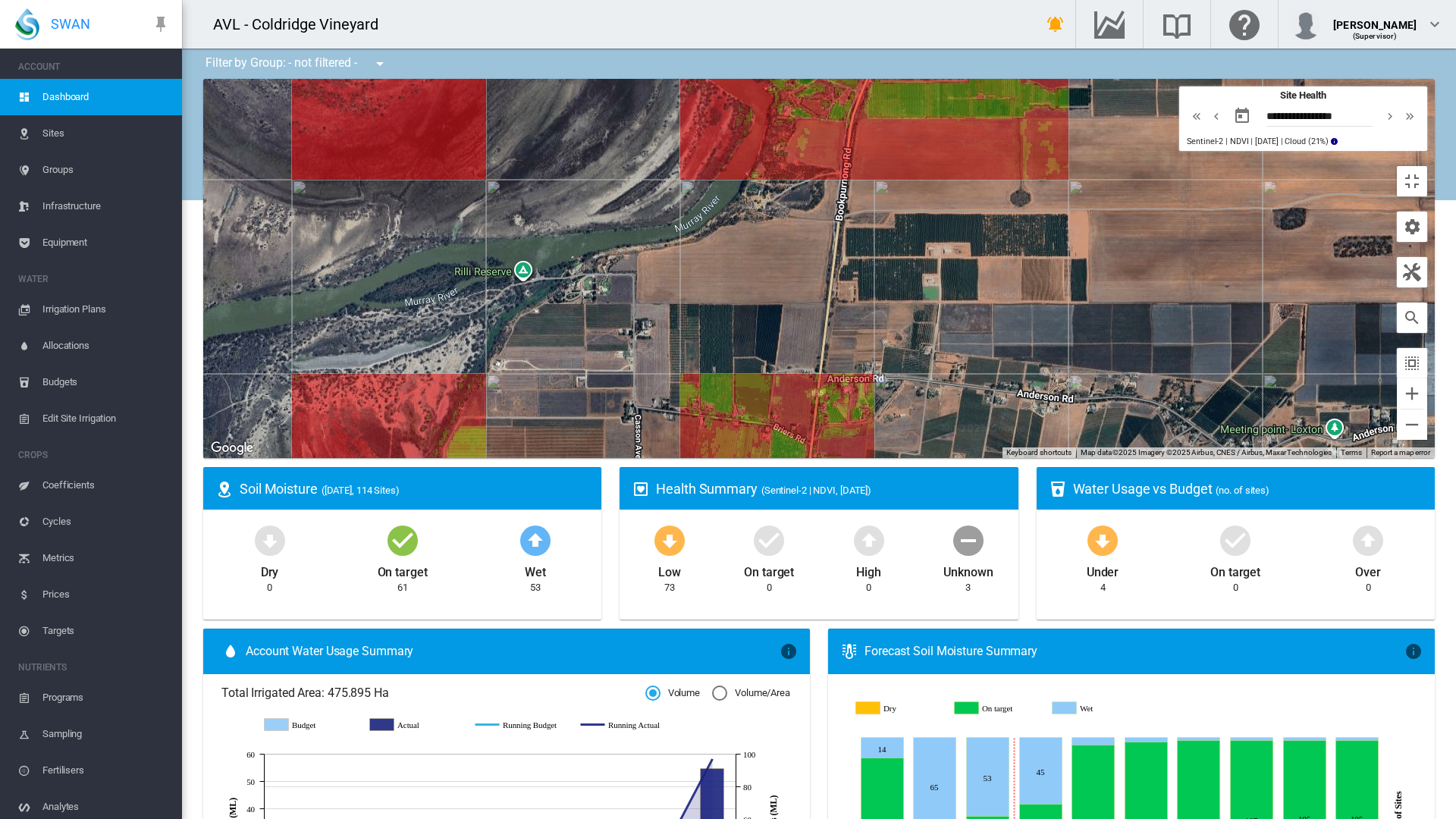
drag, startPoint x: 960, startPoint y: 389, endPoint x: 1299, endPoint y: 230, distance: 374.4
click at [1299, 230] on div at bounding box center [819, 268] width 1232 height 379
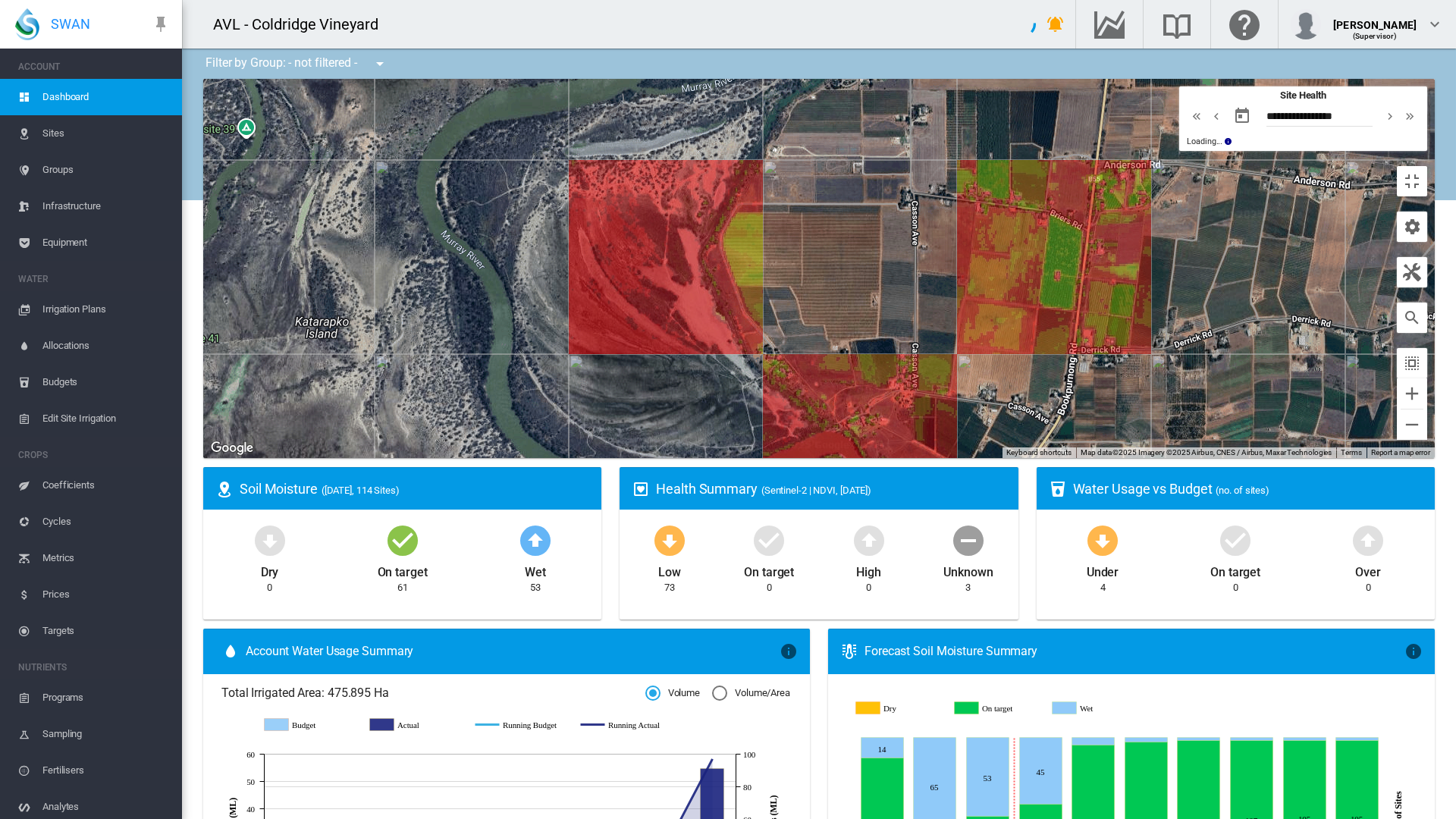
drag, startPoint x: 956, startPoint y: 312, endPoint x: 960, endPoint y: 129, distance: 183.0
click at [962, 134] on div at bounding box center [819, 268] width 1232 height 379
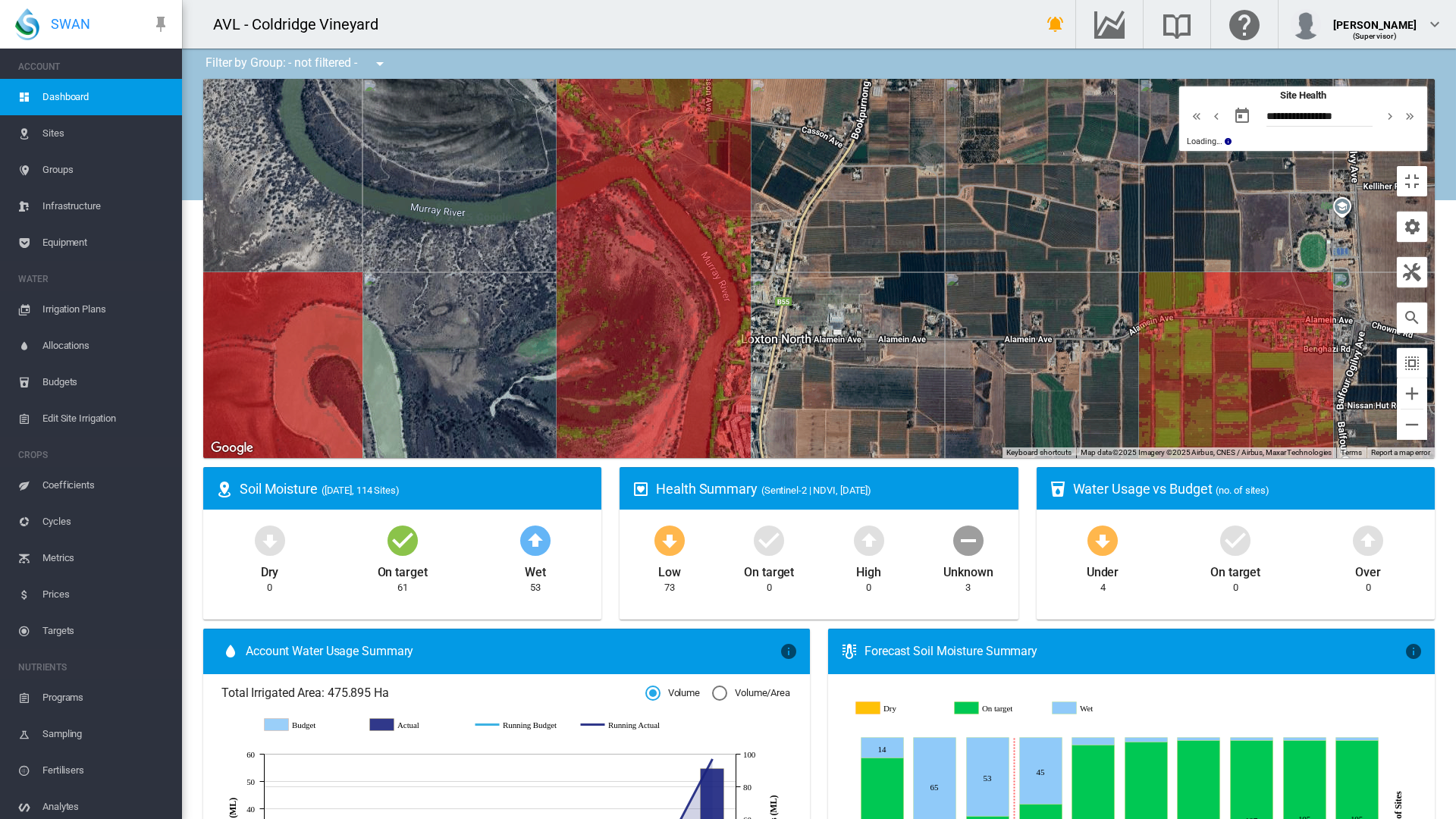
drag, startPoint x: 869, startPoint y: 582, endPoint x: 666, endPoint y: 388, distance: 280.8
click at [666, 388] on div at bounding box center [819, 268] width 1232 height 379
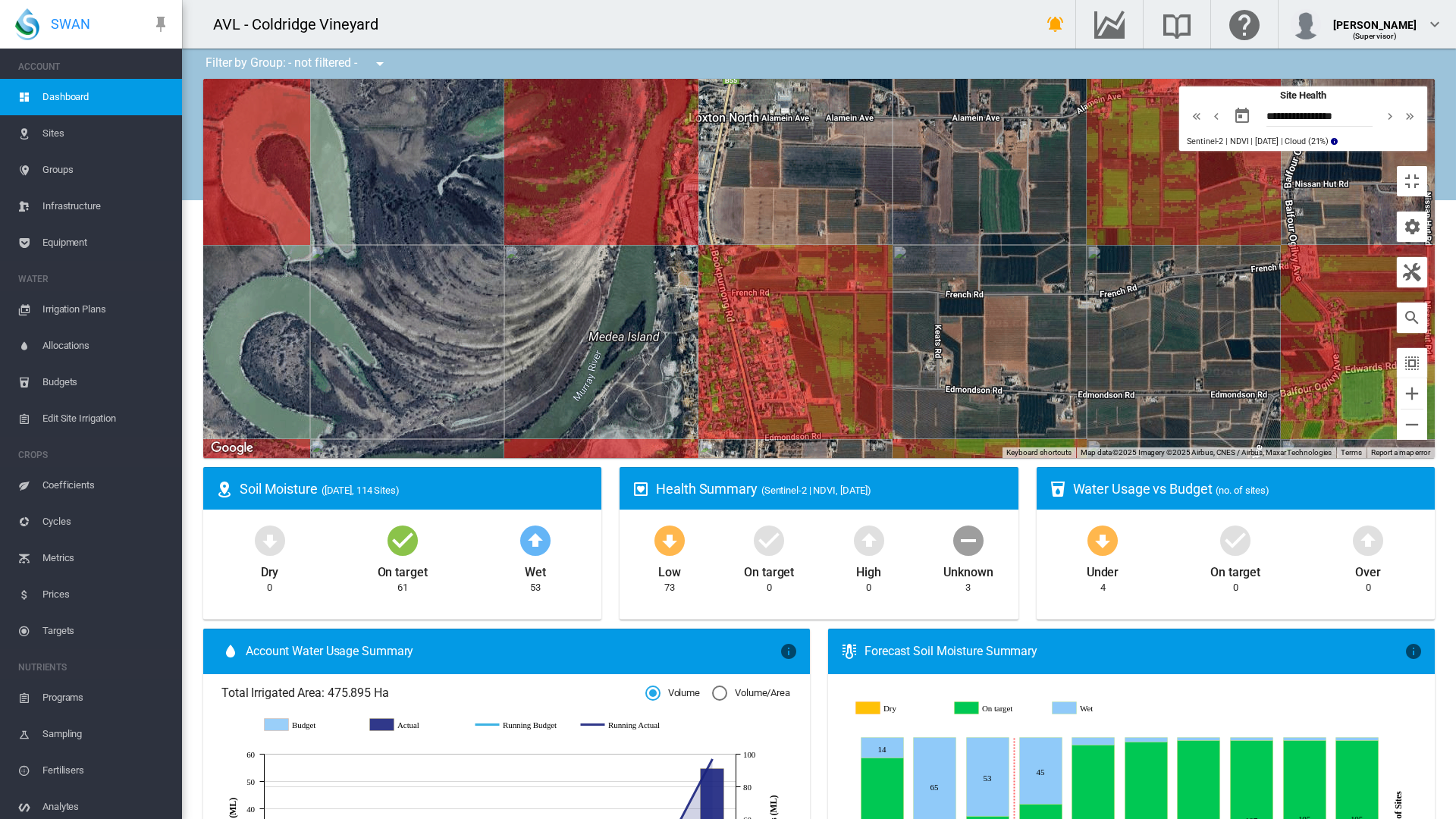
drag, startPoint x: 811, startPoint y: 474, endPoint x: 789, endPoint y: 279, distance: 196.2
click at [790, 283] on div at bounding box center [819, 268] width 1232 height 379
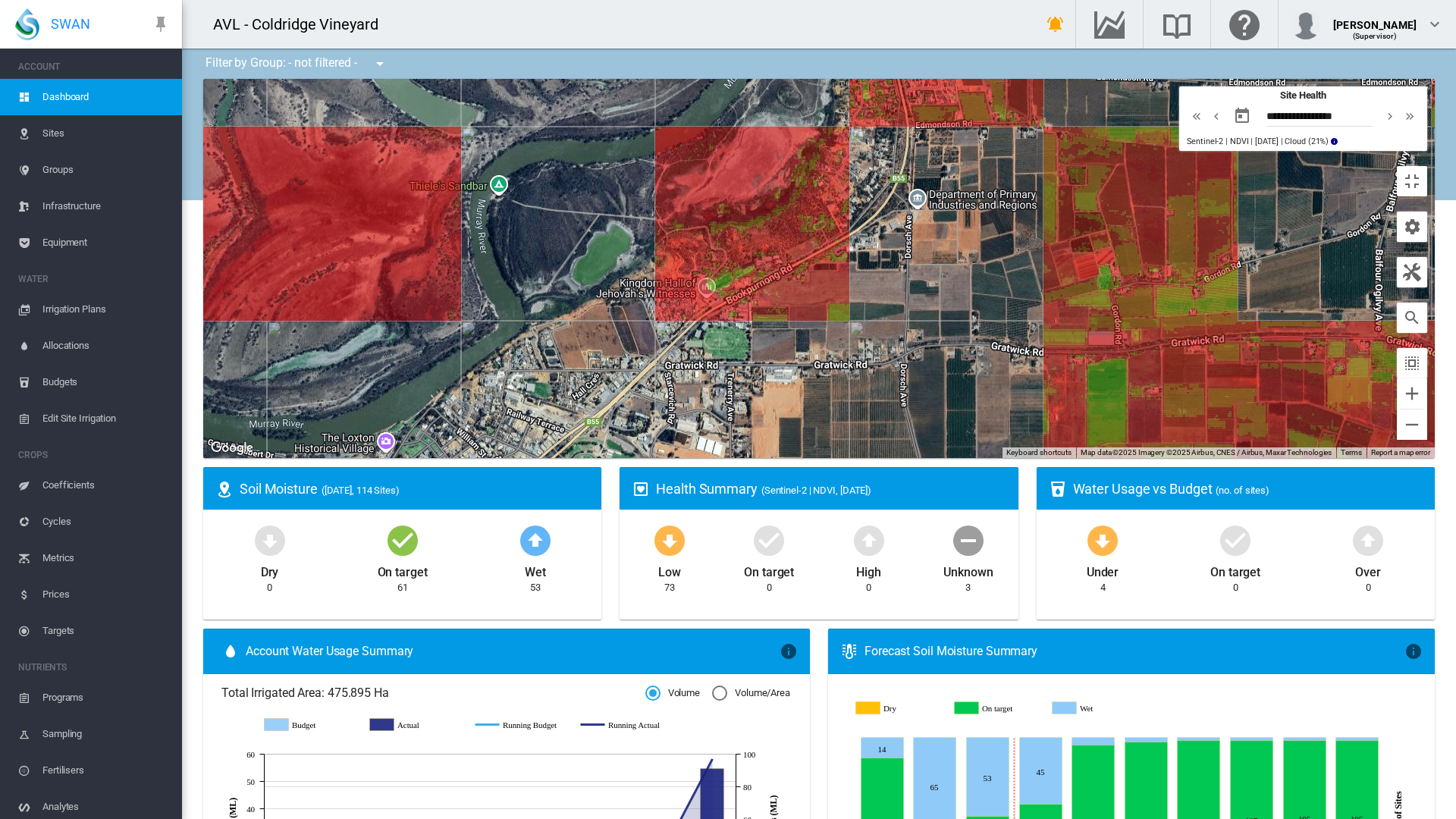
drag, startPoint x: 736, startPoint y: 546, endPoint x: 1039, endPoint y: 278, distance: 404.5
click at [1037, 284] on div at bounding box center [819, 268] width 1232 height 379
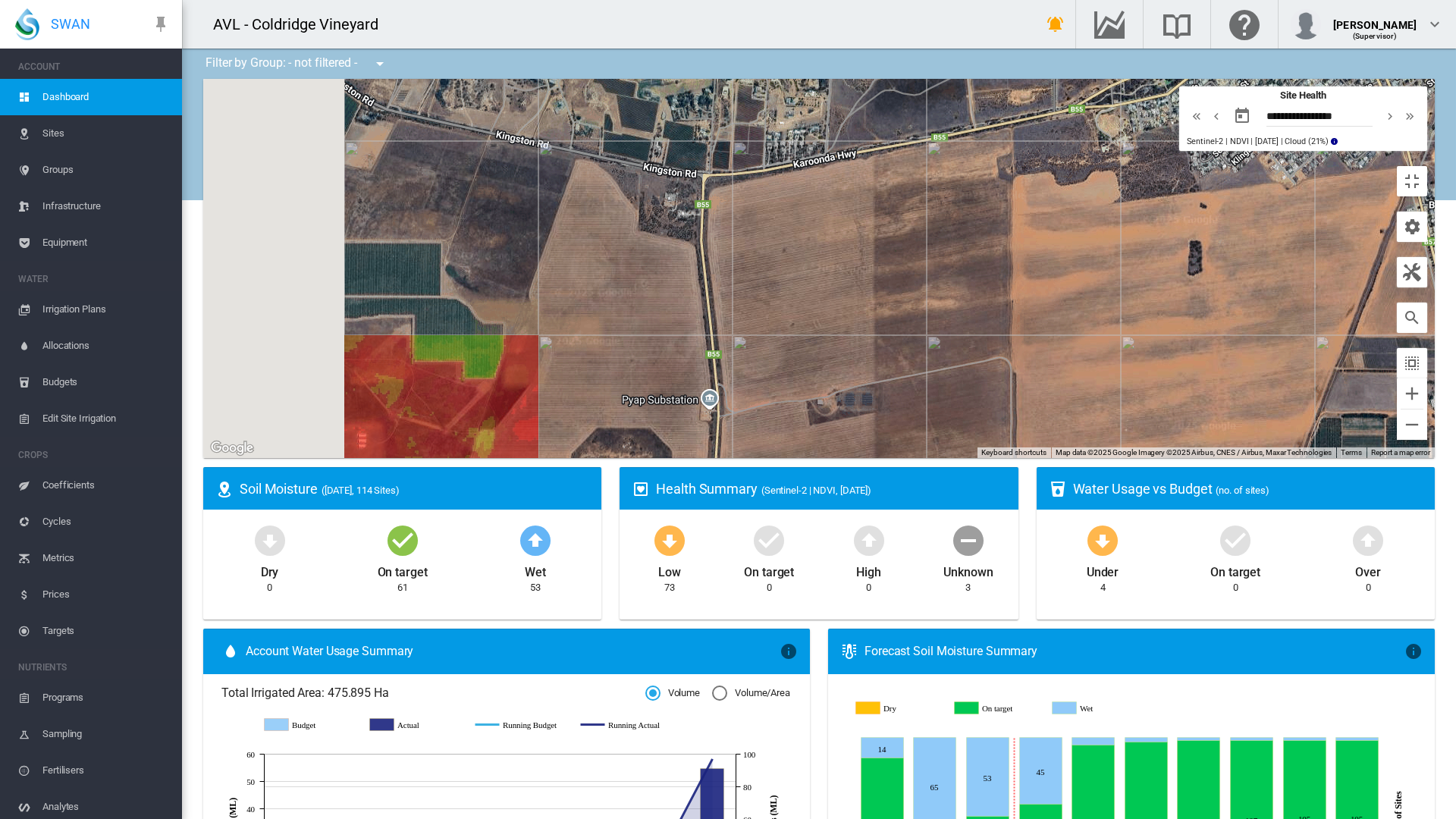
drag, startPoint x: 881, startPoint y: 551, endPoint x: 1186, endPoint y: 467, distance: 316.4
click at [1186, 458] on div at bounding box center [819, 268] width 1232 height 379
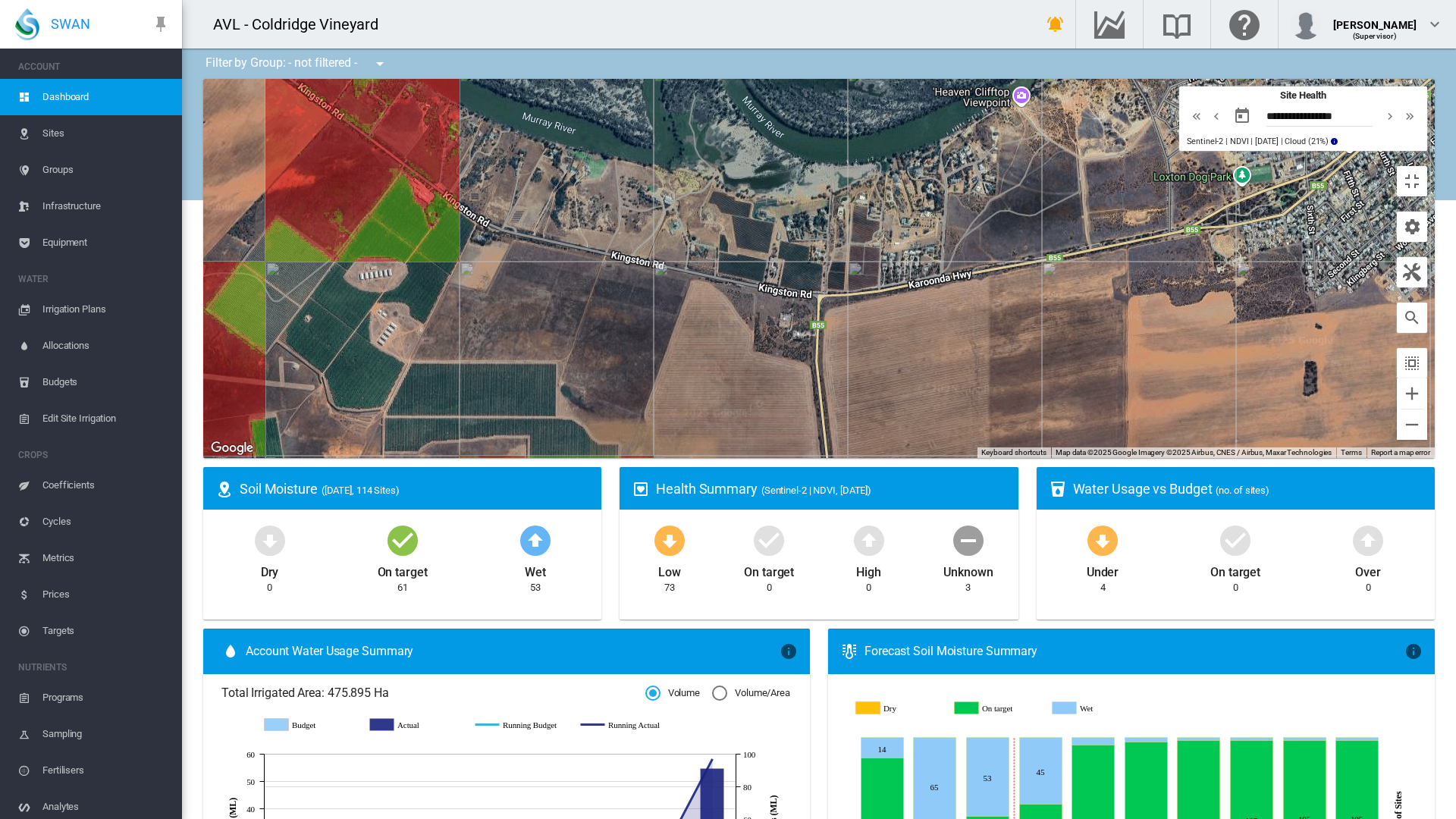
drag, startPoint x: 919, startPoint y: 490, endPoint x: 946, endPoint y: 526, distance: 45.0
click at [946, 458] on div at bounding box center [819, 268] width 1232 height 379
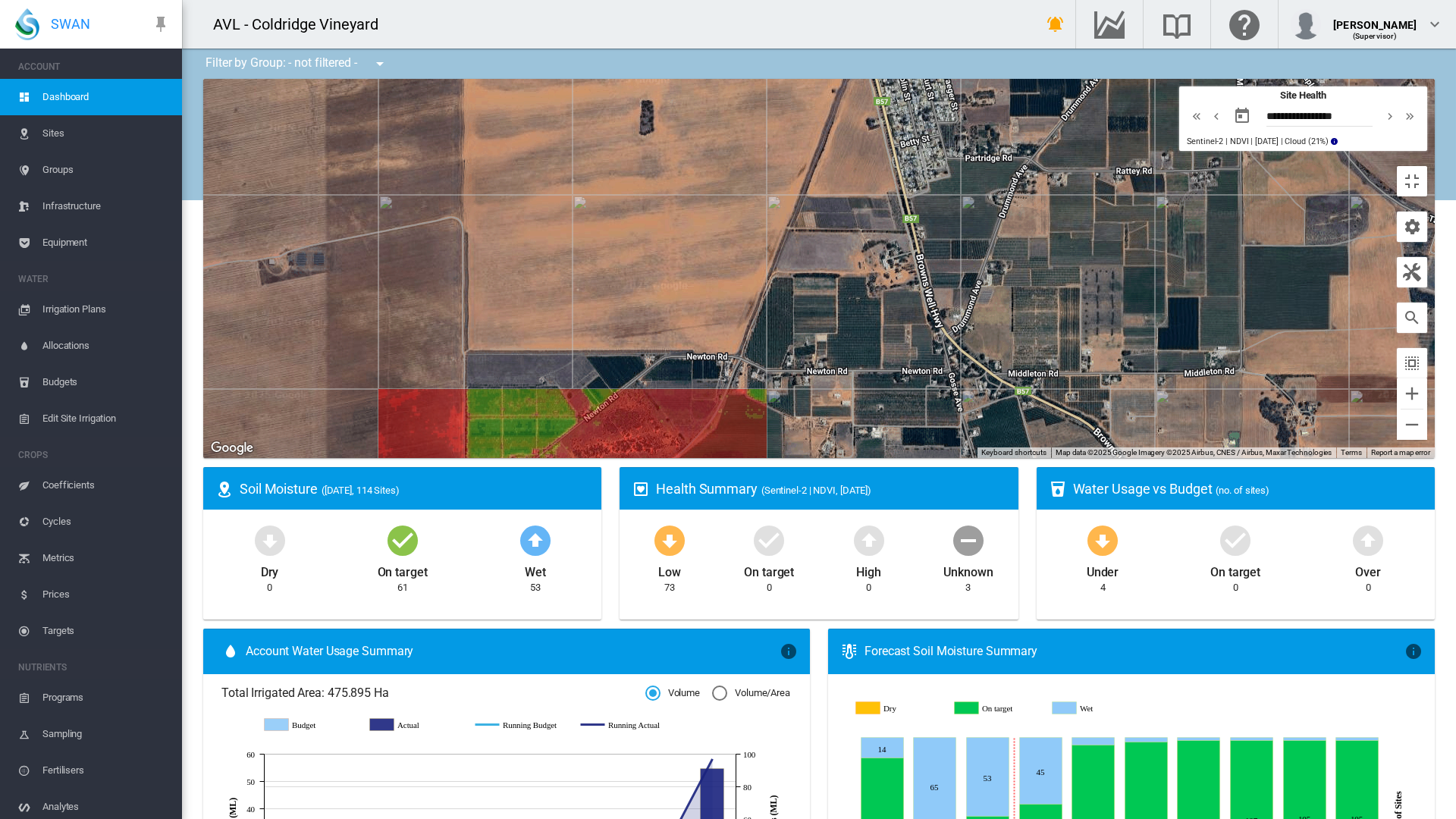
drag, startPoint x: 1001, startPoint y: 494, endPoint x: 411, endPoint y: 222, distance: 649.7
click at [411, 222] on div at bounding box center [819, 268] width 1232 height 379
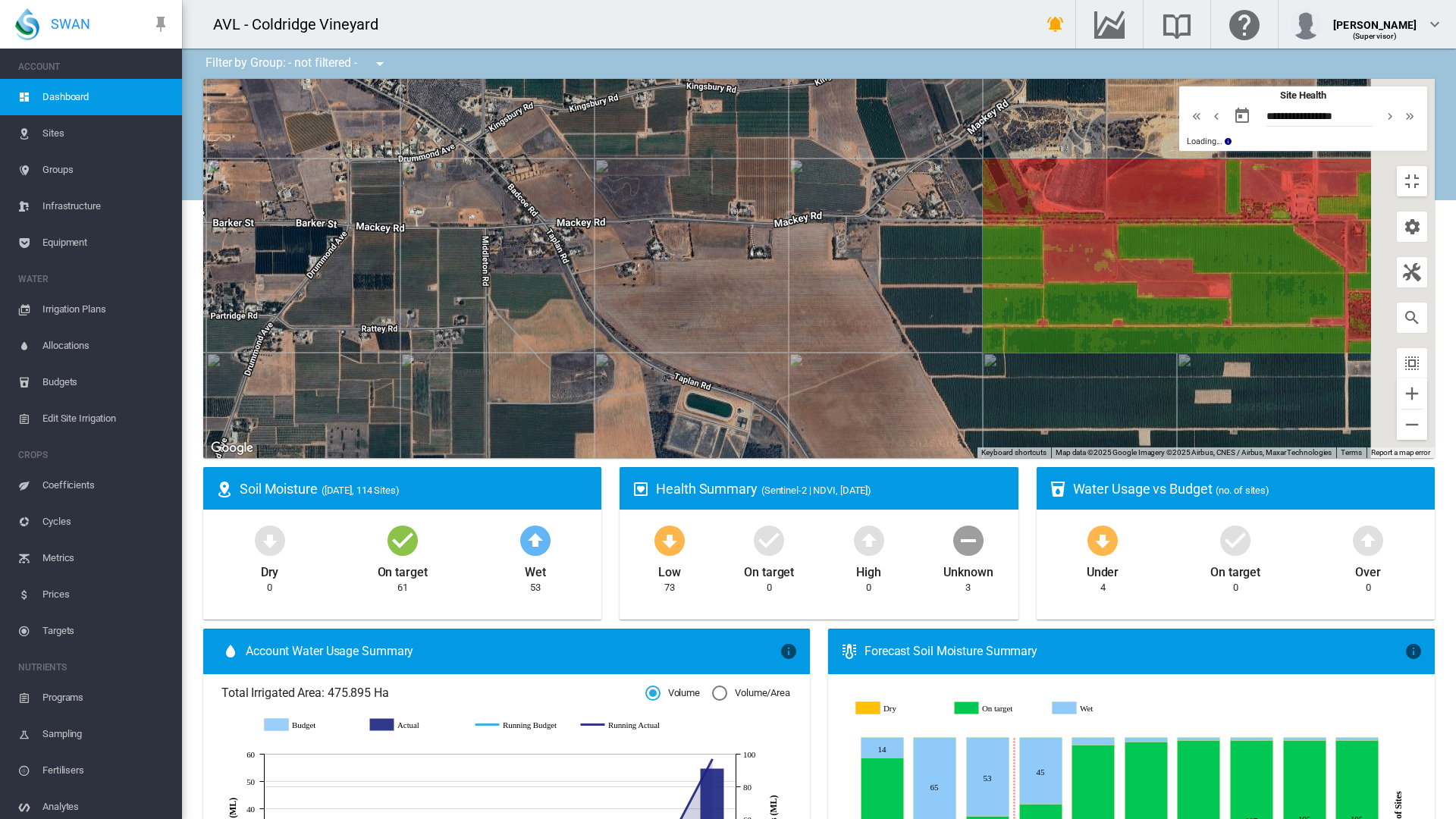
drag, startPoint x: 1120, startPoint y: 315, endPoint x: 448, endPoint y: 608, distance: 733.1
click at [448, 458] on div at bounding box center [819, 268] width 1232 height 379
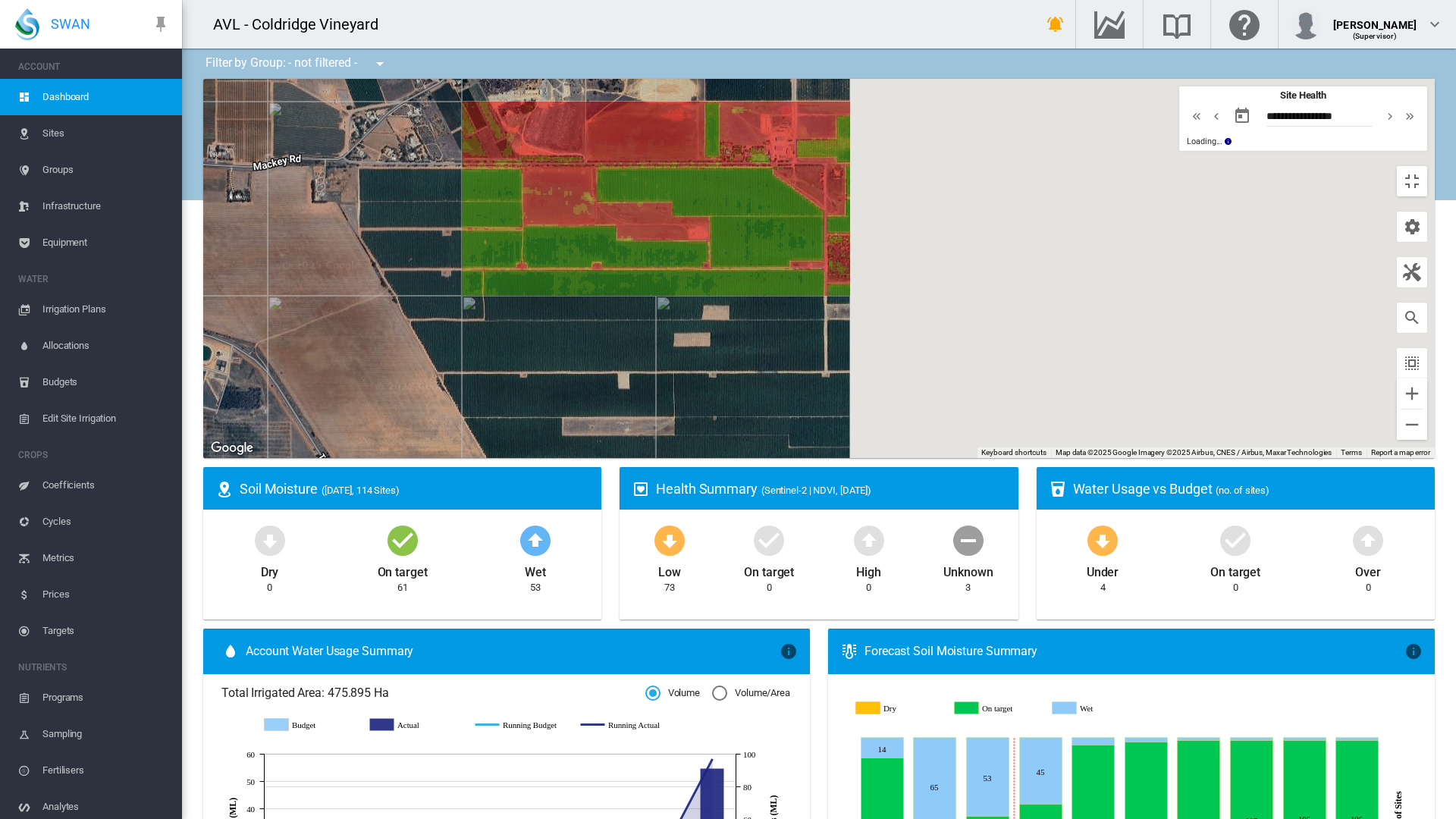
drag, startPoint x: 995, startPoint y: 494, endPoint x: 476, endPoint y: 424, distance: 523.7
click at [476, 424] on div at bounding box center [819, 268] width 1232 height 379
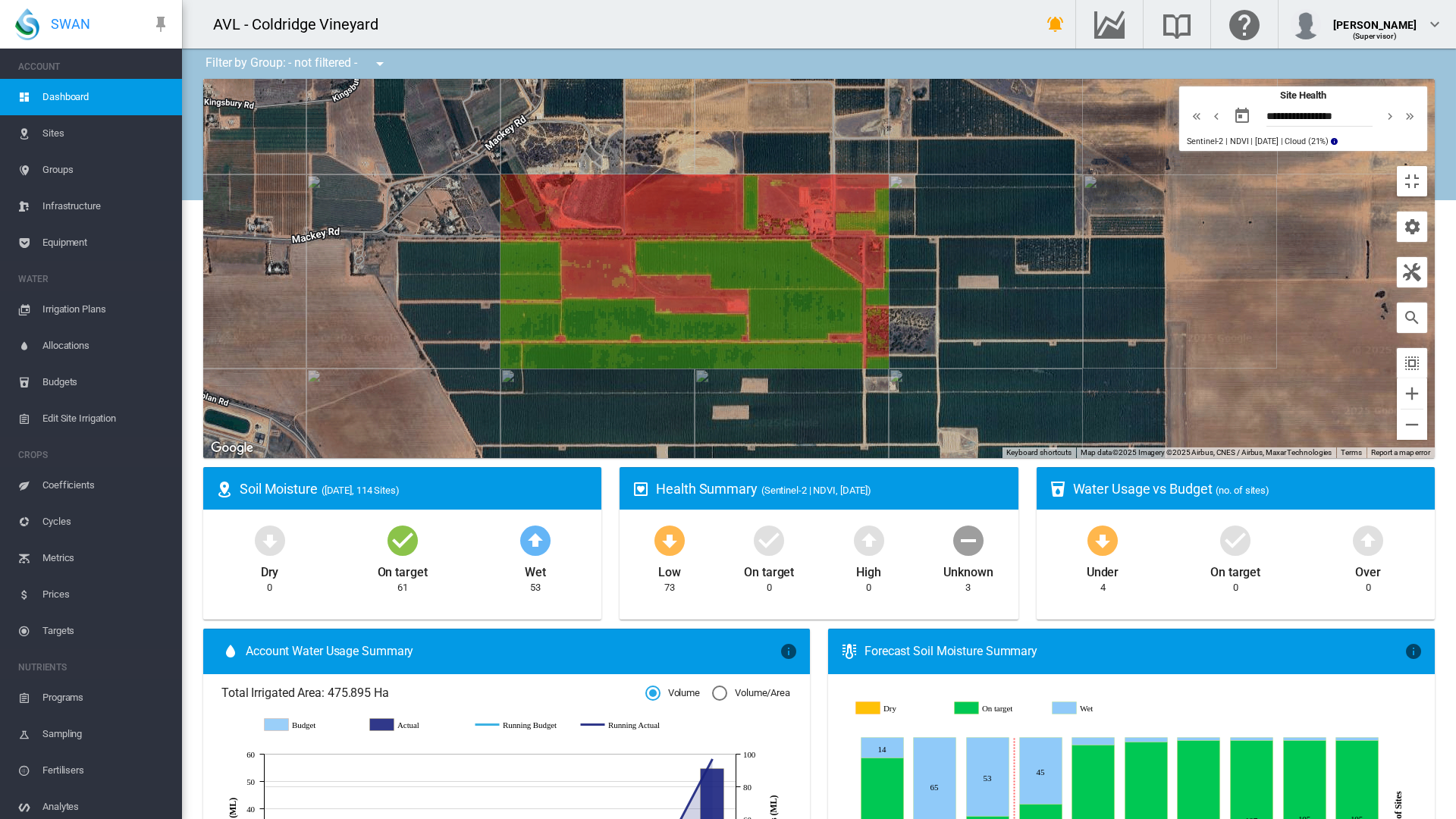
drag, startPoint x: 572, startPoint y: 274, endPoint x: 624, endPoint y: 346, distance: 88.8
click at [624, 346] on div at bounding box center [819, 268] width 1232 height 379
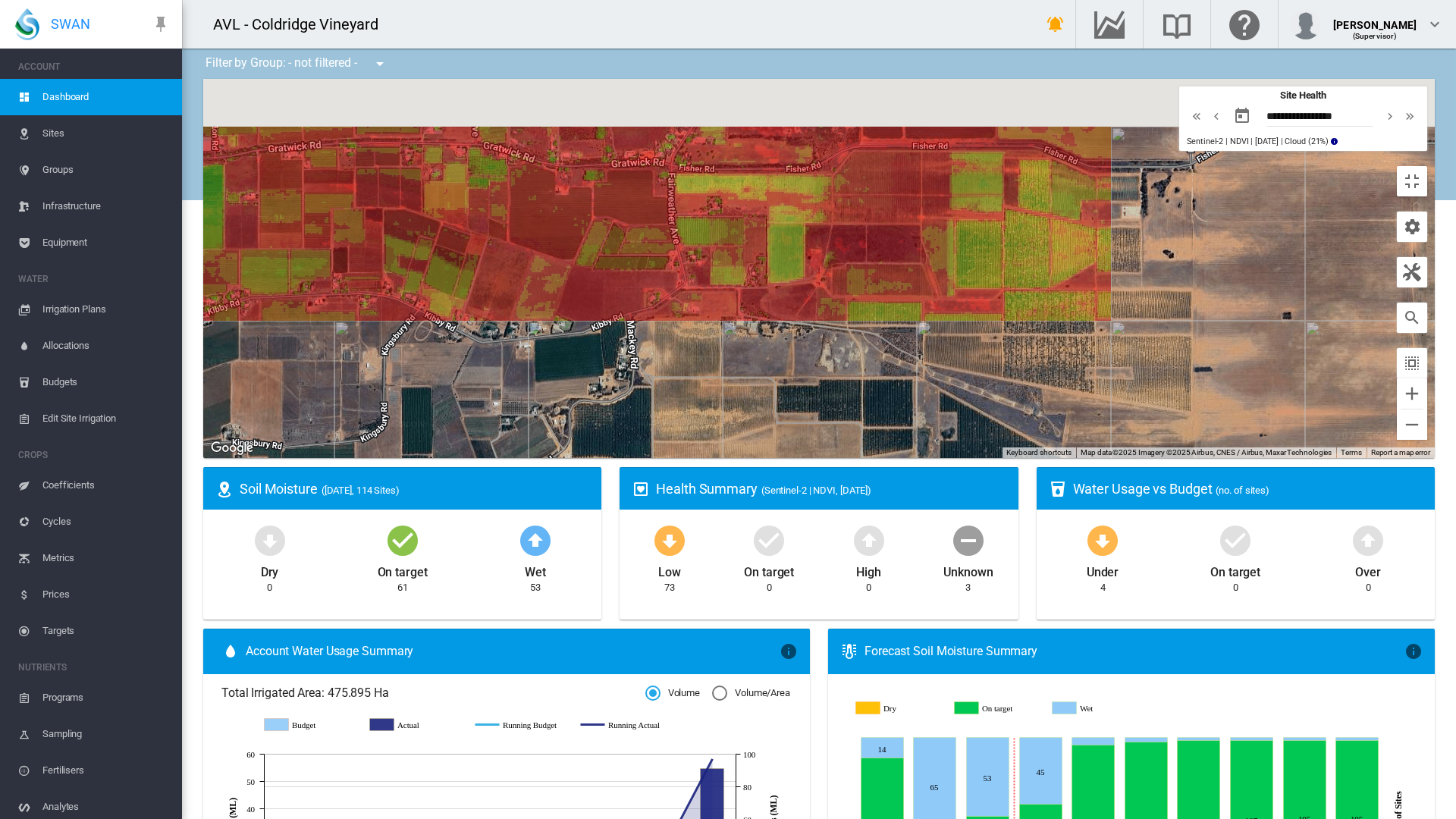
drag, startPoint x: 708, startPoint y: 176, endPoint x: 730, endPoint y: 736, distance: 560.4
click at [731, 458] on div at bounding box center [819, 268] width 1232 height 379
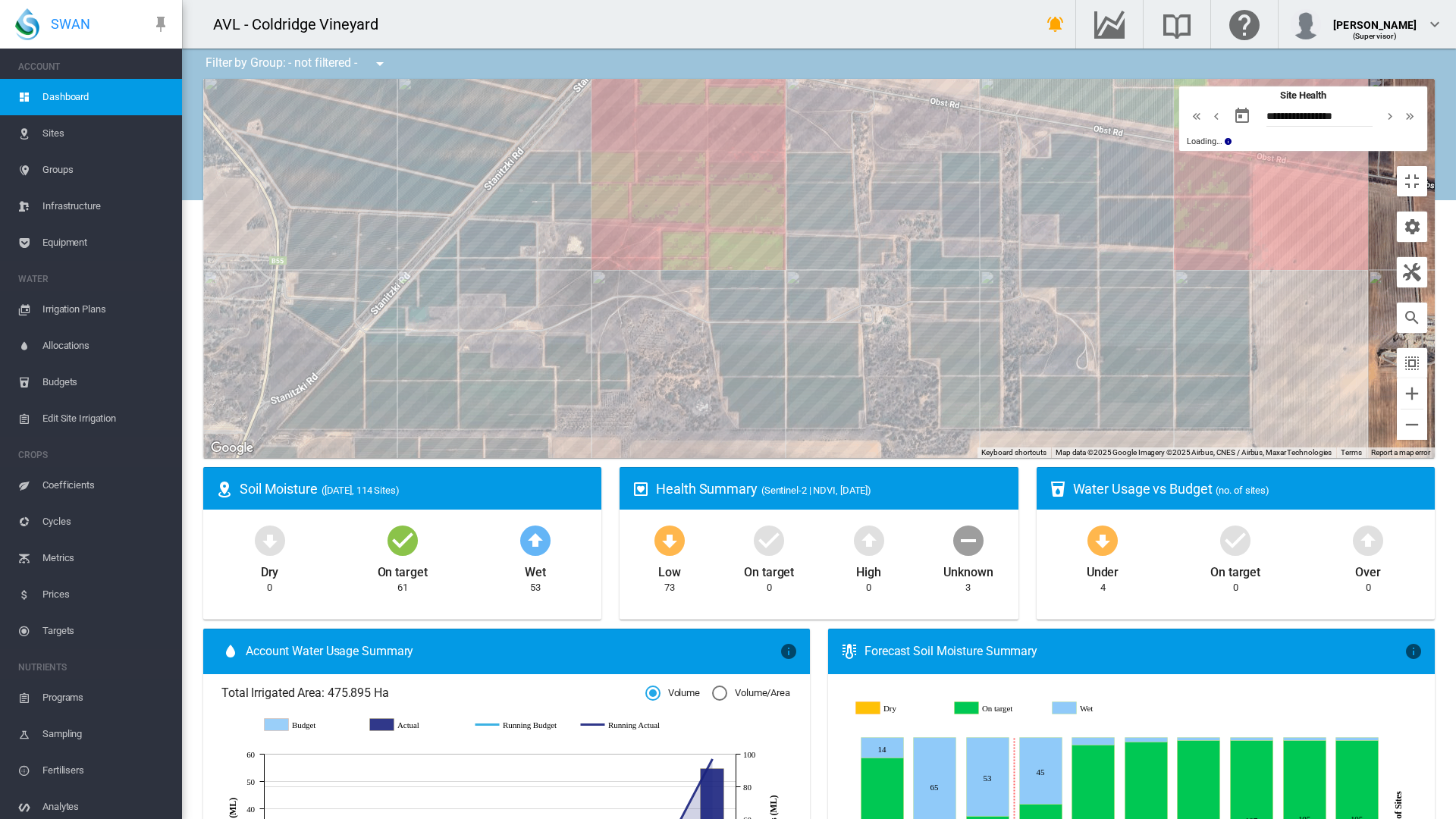
drag, startPoint x: 853, startPoint y: 369, endPoint x: 917, endPoint y: 683, distance: 320.5
click at [917, 458] on div at bounding box center [819, 268] width 1232 height 379
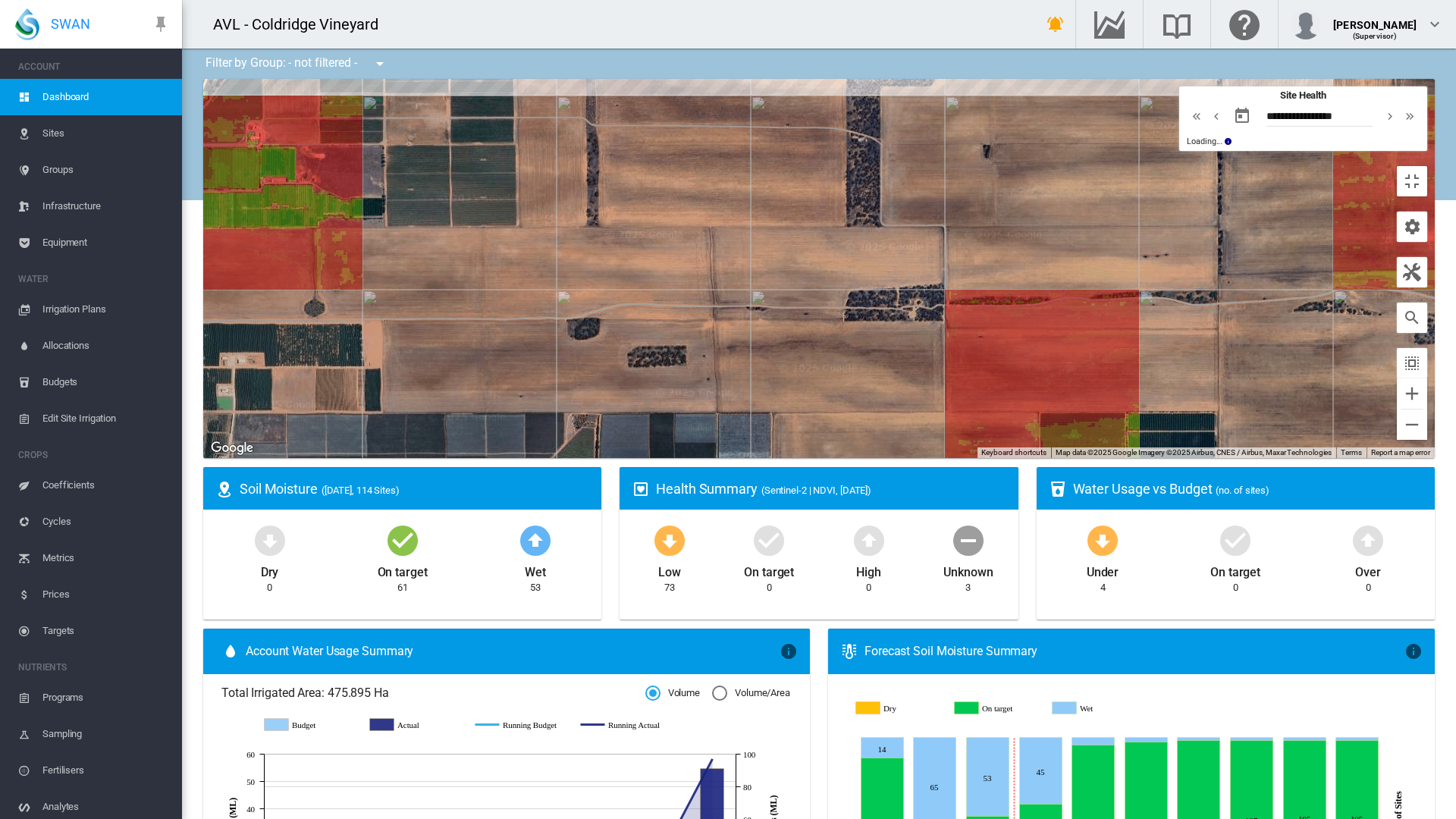
drag, startPoint x: 882, startPoint y: 689, endPoint x: 844, endPoint y: 246, distance: 444.6
click at [844, 254] on div at bounding box center [819, 268] width 1232 height 379
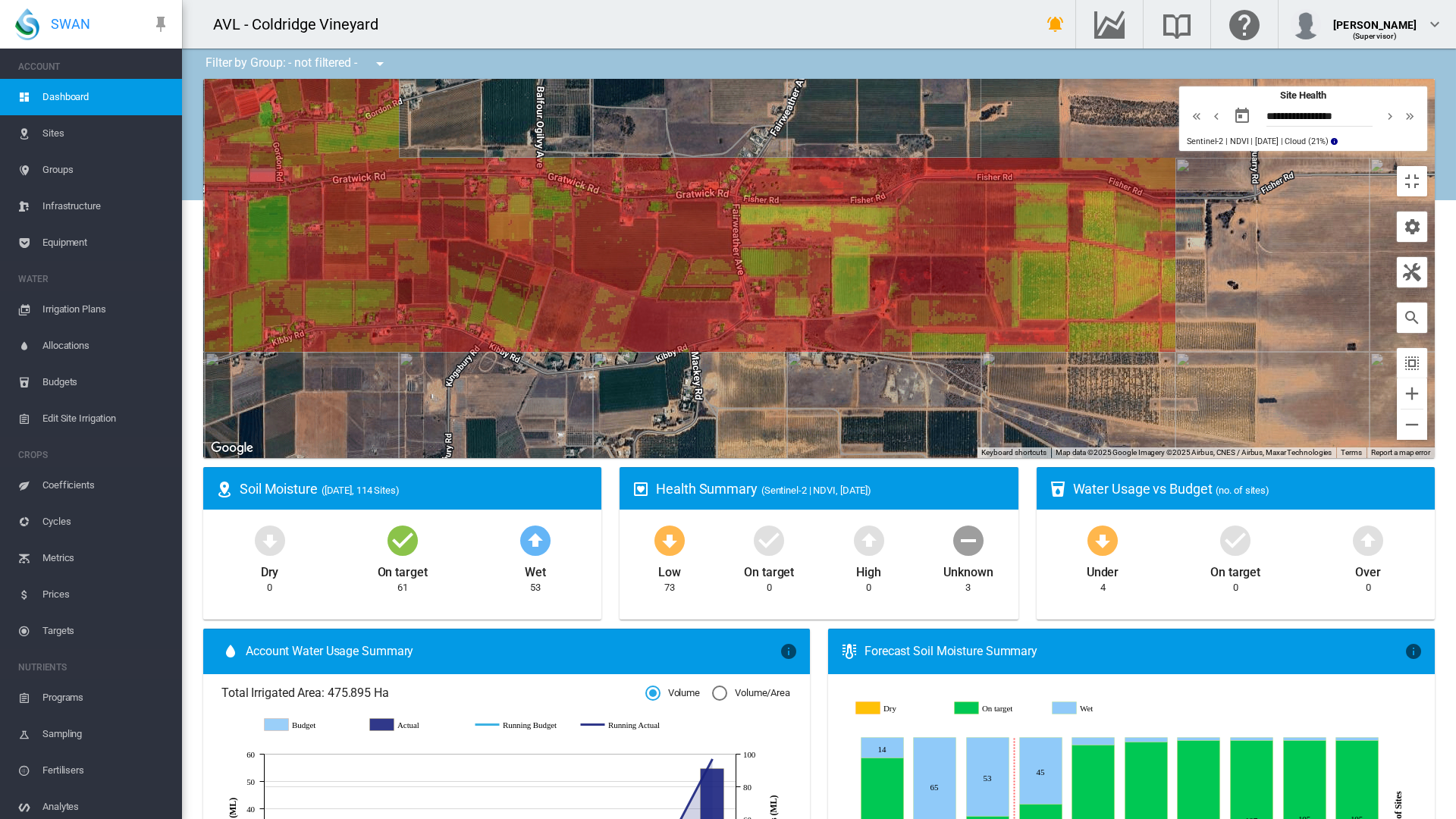
drag, startPoint x: 850, startPoint y: 399, endPoint x: 919, endPoint y: 111, distance: 296.2
click at [919, 128] on div at bounding box center [819, 268] width 1232 height 379
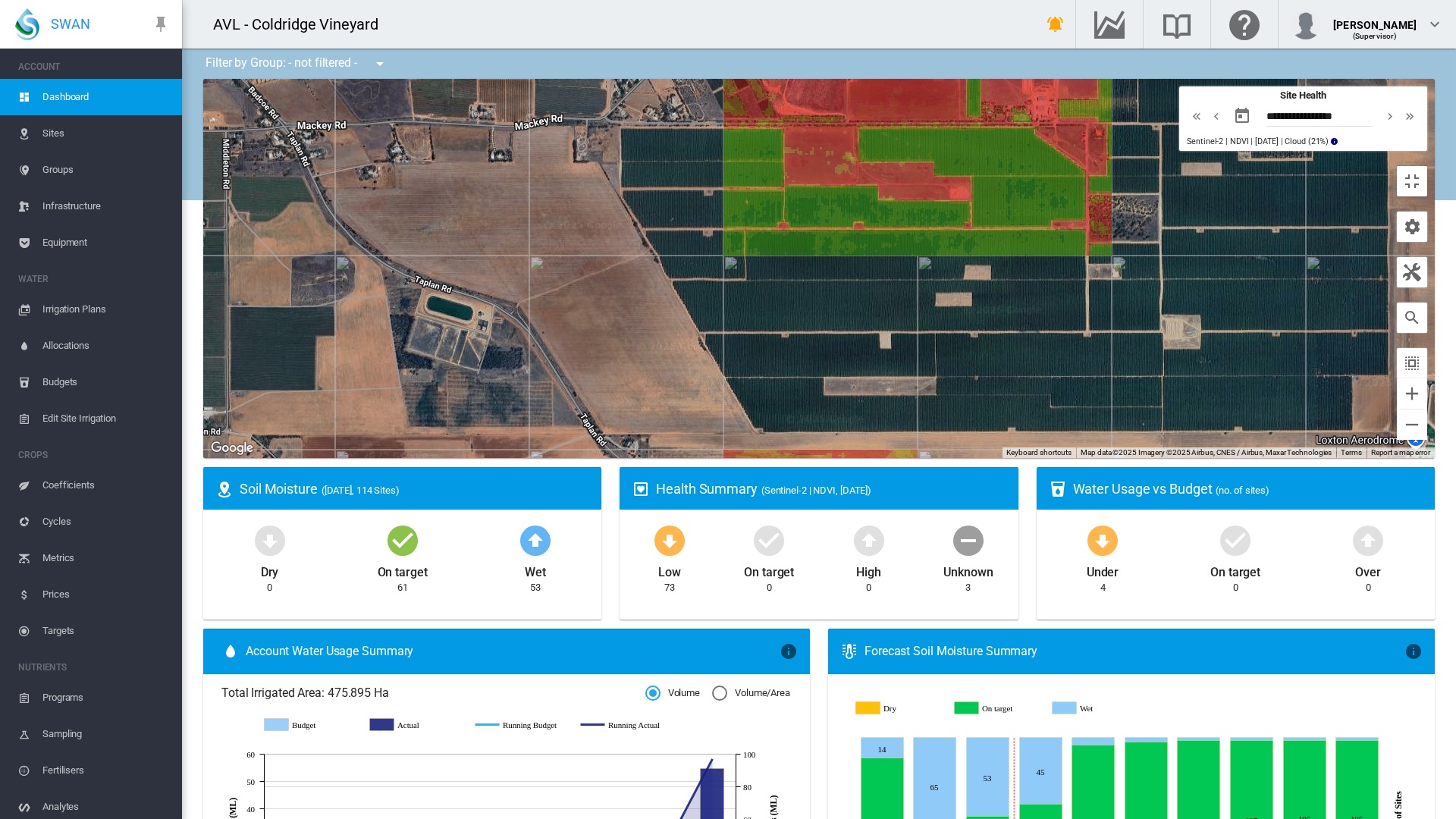
drag, startPoint x: 989, startPoint y: 236, endPoint x: 887, endPoint y: 638, distance: 414.7
click at [887, 458] on div at bounding box center [819, 268] width 1232 height 379
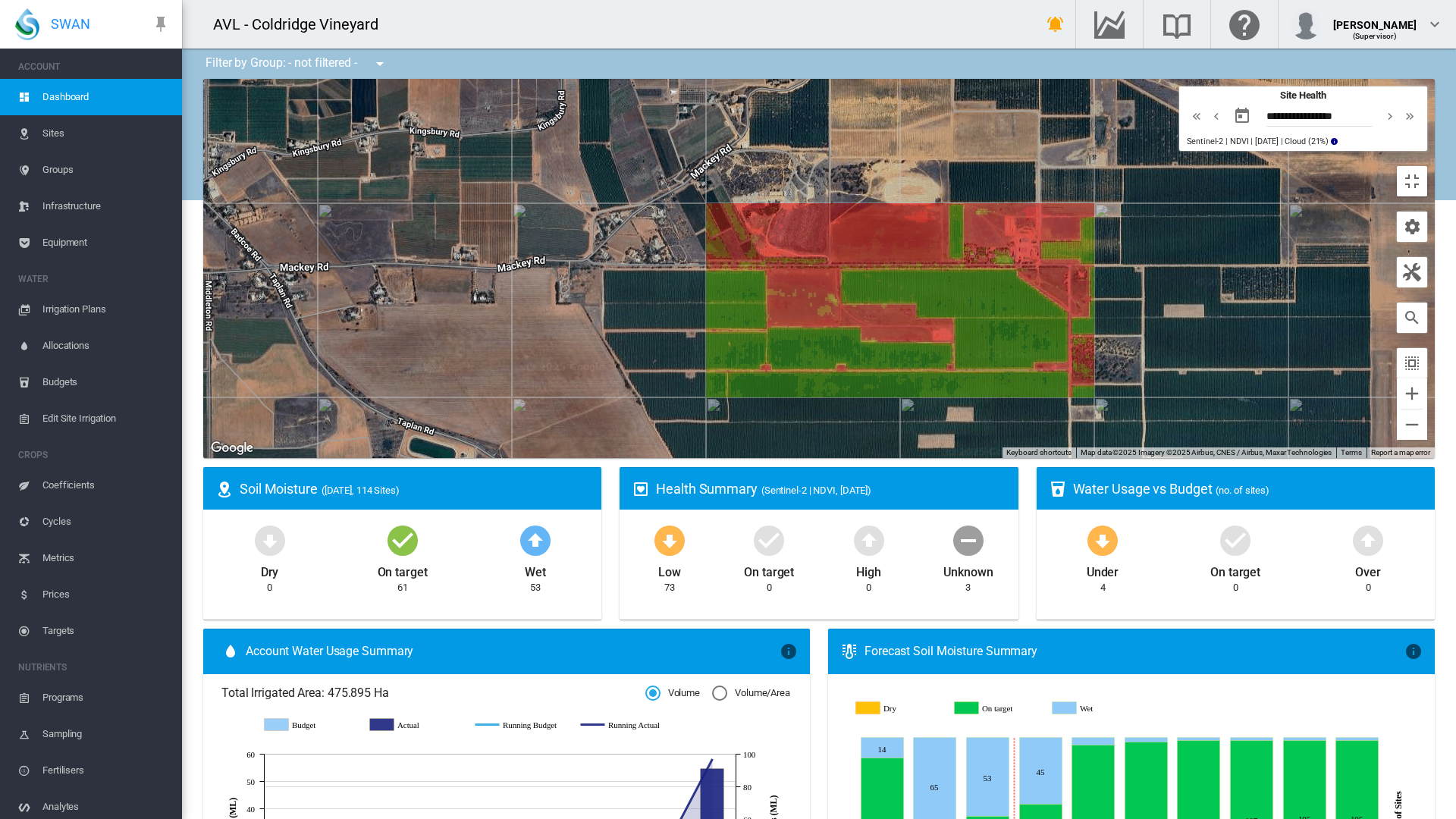
drag, startPoint x: 731, startPoint y: 207, endPoint x: 714, endPoint y: 349, distance: 143.0
click at [714, 349] on div at bounding box center [819, 268] width 1232 height 379
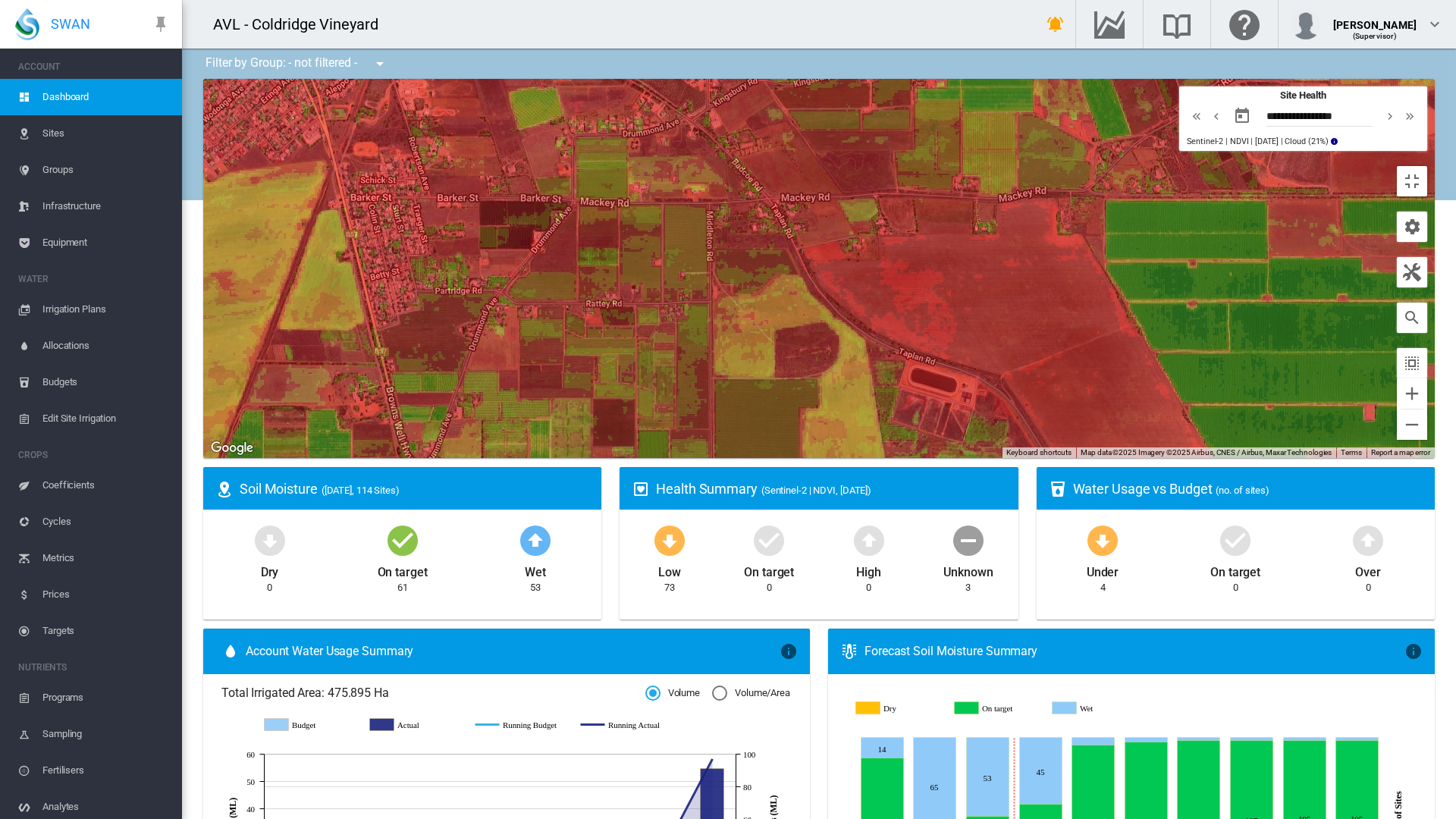
drag, startPoint x: 572, startPoint y: 381, endPoint x: 1078, endPoint y: 307, distance: 511.4
click at [1078, 307] on div at bounding box center [819, 268] width 1232 height 379
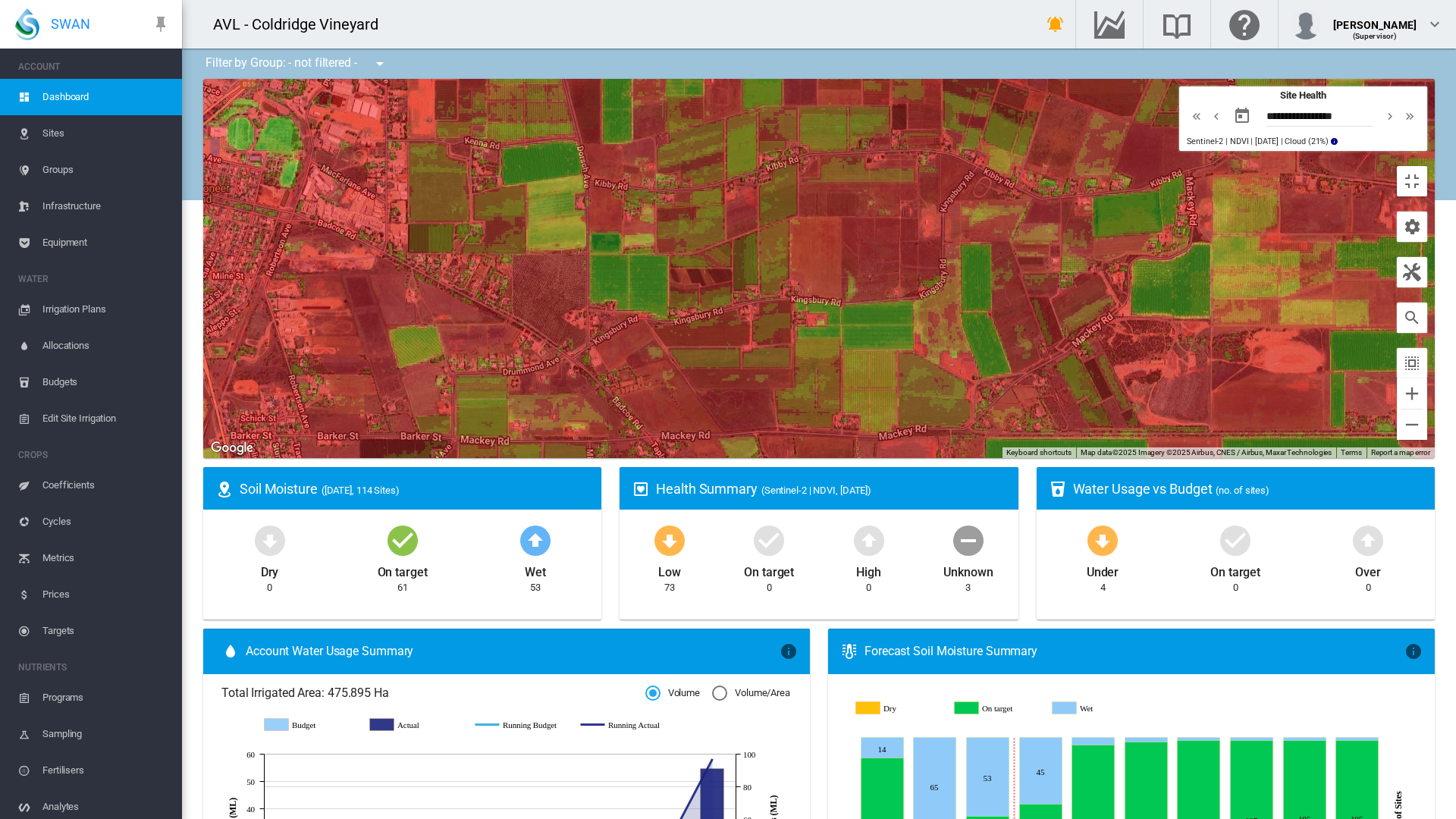
drag, startPoint x: 1162, startPoint y: 233, endPoint x: 1032, endPoint y: 510, distance: 306.0
click at [1032, 458] on div at bounding box center [819, 268] width 1232 height 379
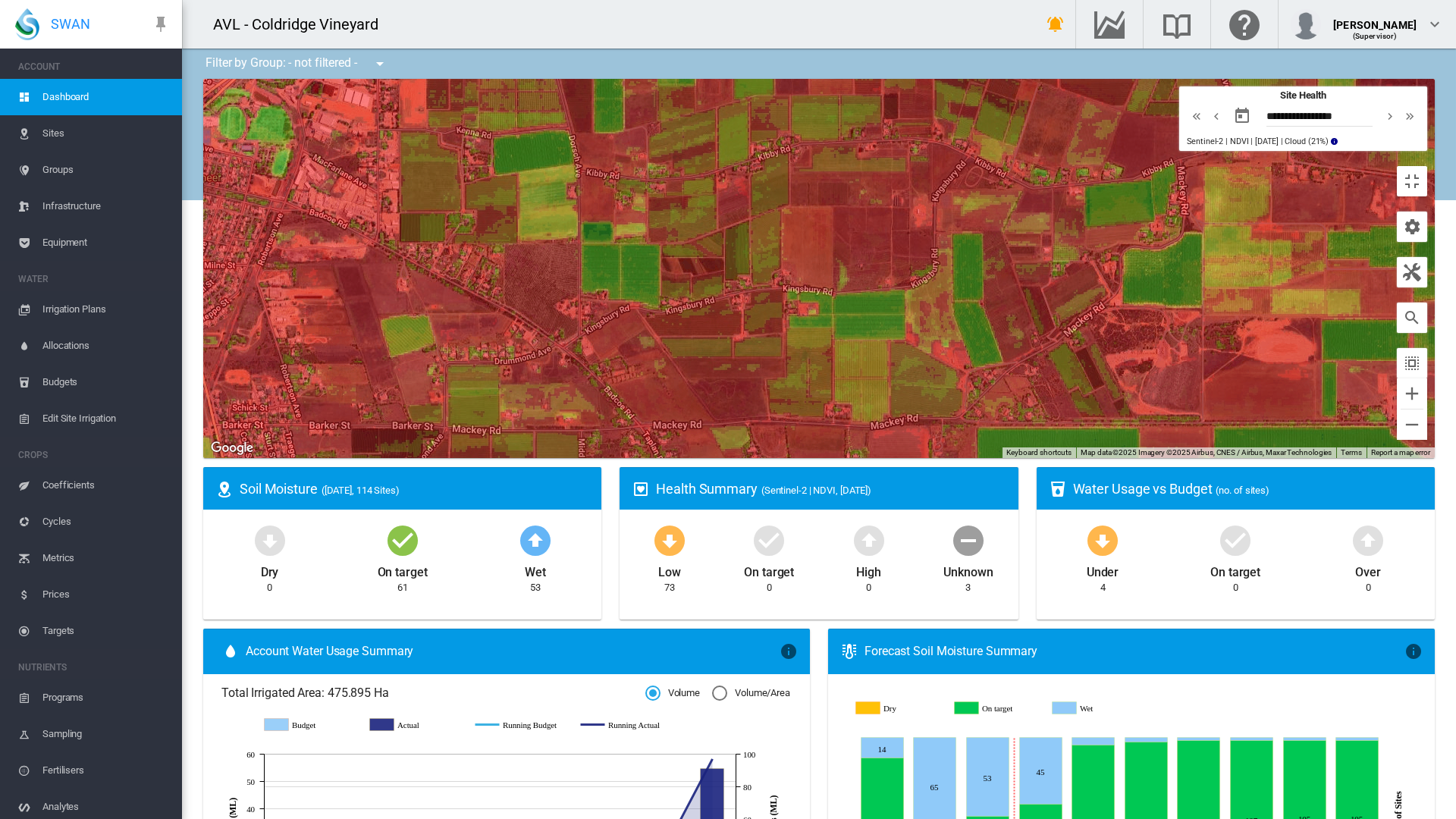
drag, startPoint x: 1214, startPoint y: 366, endPoint x: 1232, endPoint y: 238, distance: 129.3
click at [1232, 238] on div at bounding box center [819, 268] width 1232 height 379
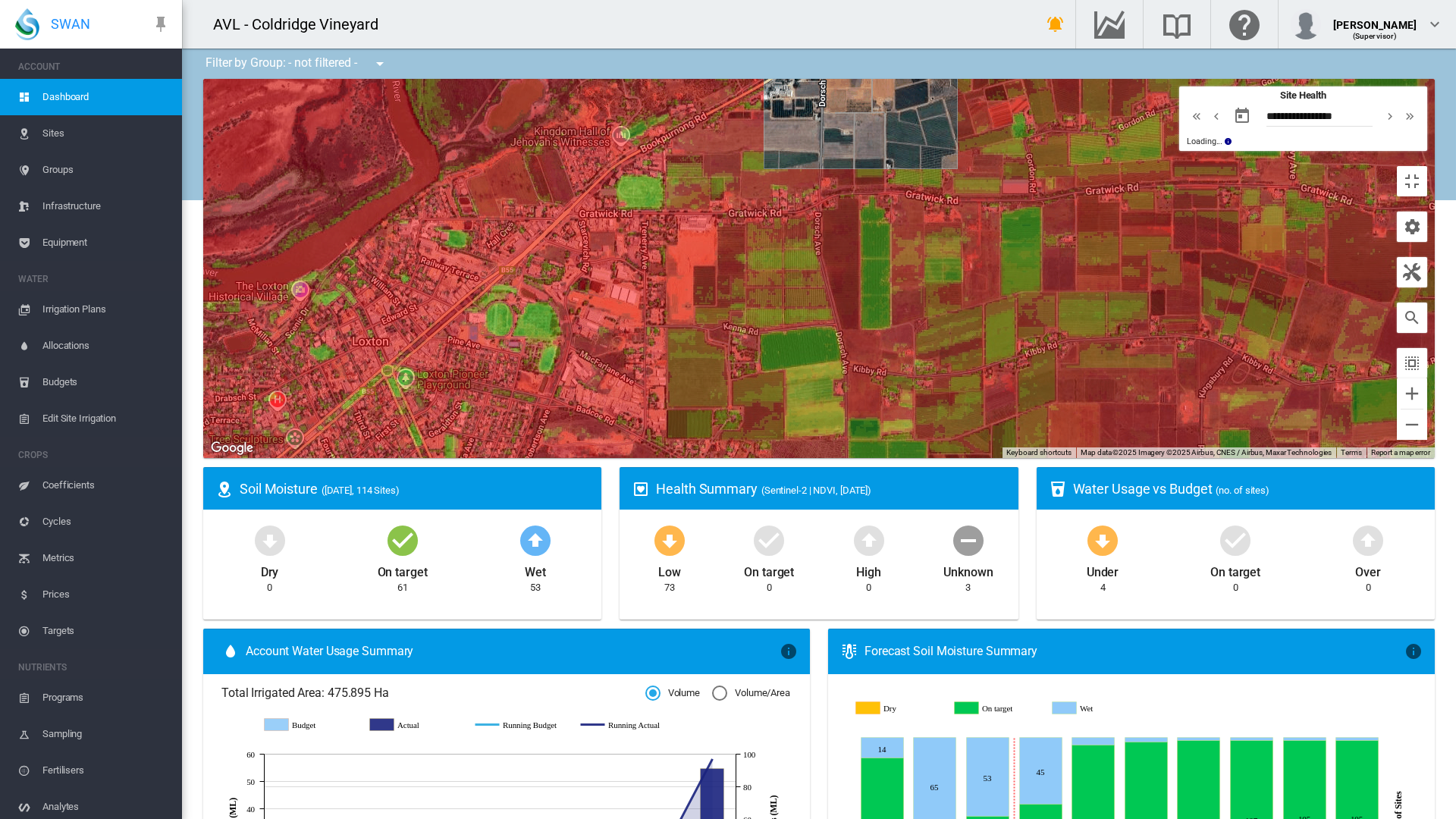
drag, startPoint x: 433, startPoint y: 258, endPoint x: 693, endPoint y: 513, distance: 364.2
click at [693, 458] on div at bounding box center [819, 268] width 1232 height 379
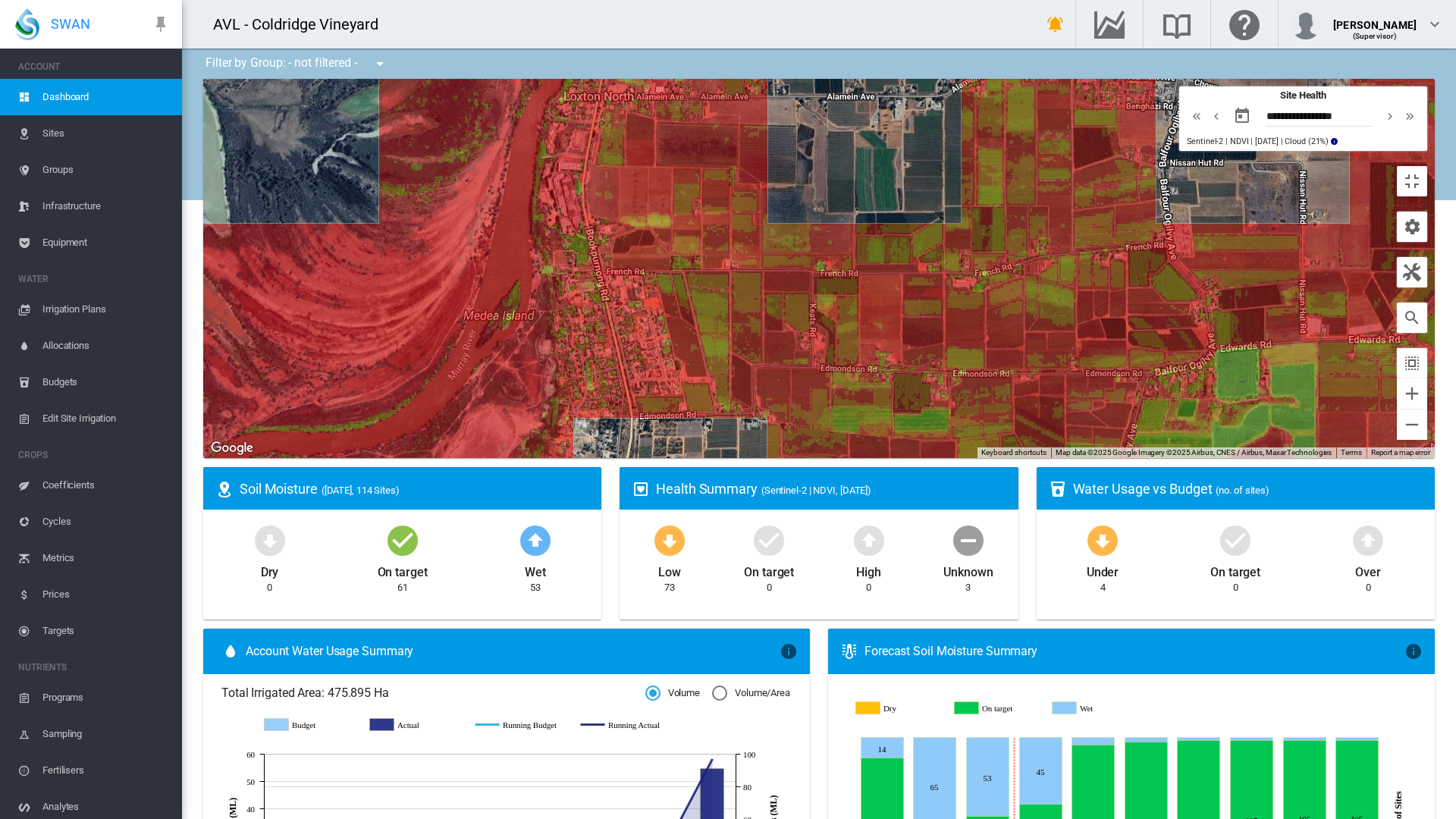
drag, startPoint x: 897, startPoint y: 220, endPoint x: 709, endPoint y: 641, distance: 461.1
click at [709, 458] on div at bounding box center [819, 268] width 1232 height 379
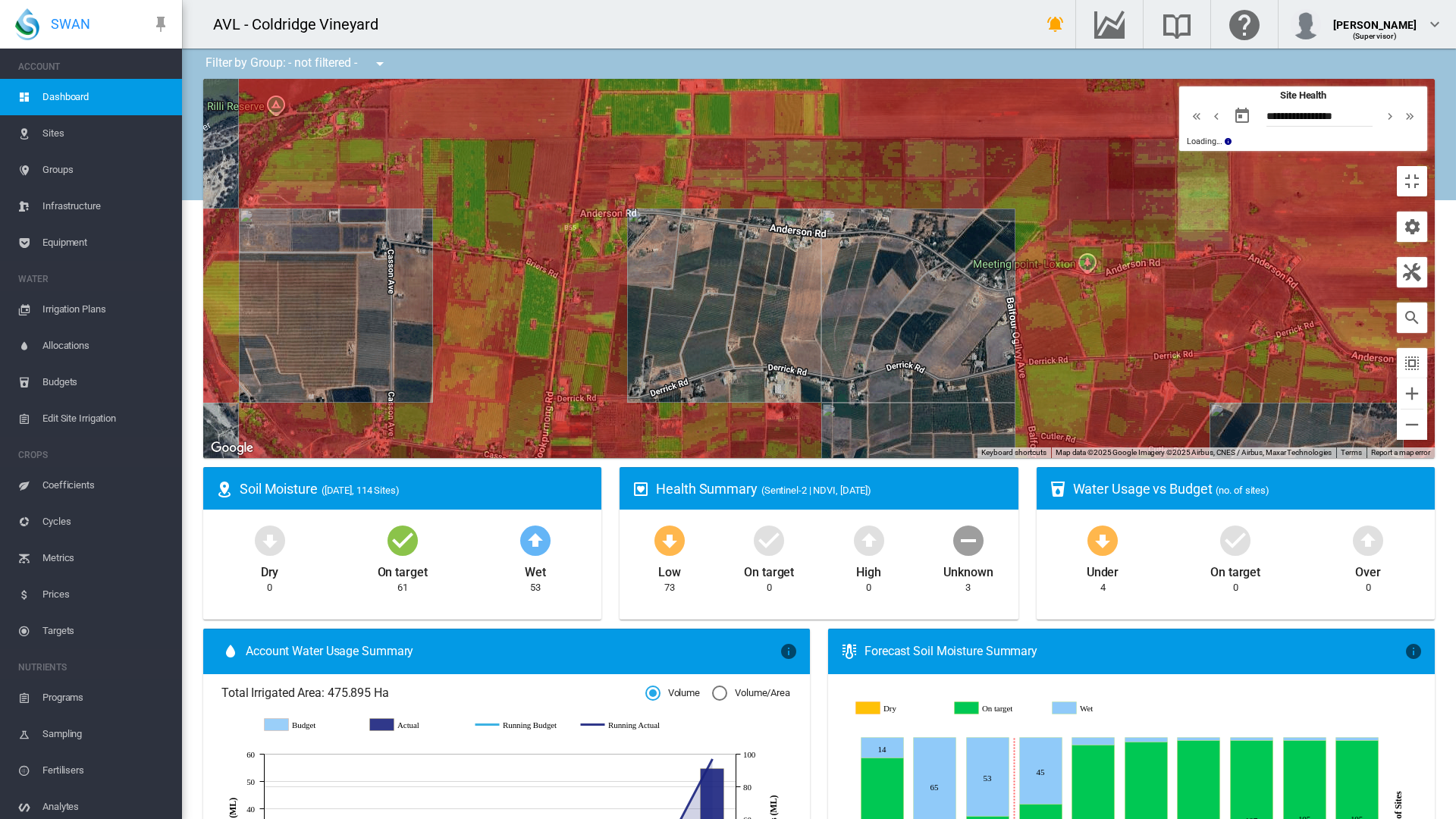
drag, startPoint x: 990, startPoint y: 412, endPoint x: 875, endPoint y: 803, distance: 407.6
click at [875, 458] on div at bounding box center [819, 268] width 1232 height 379
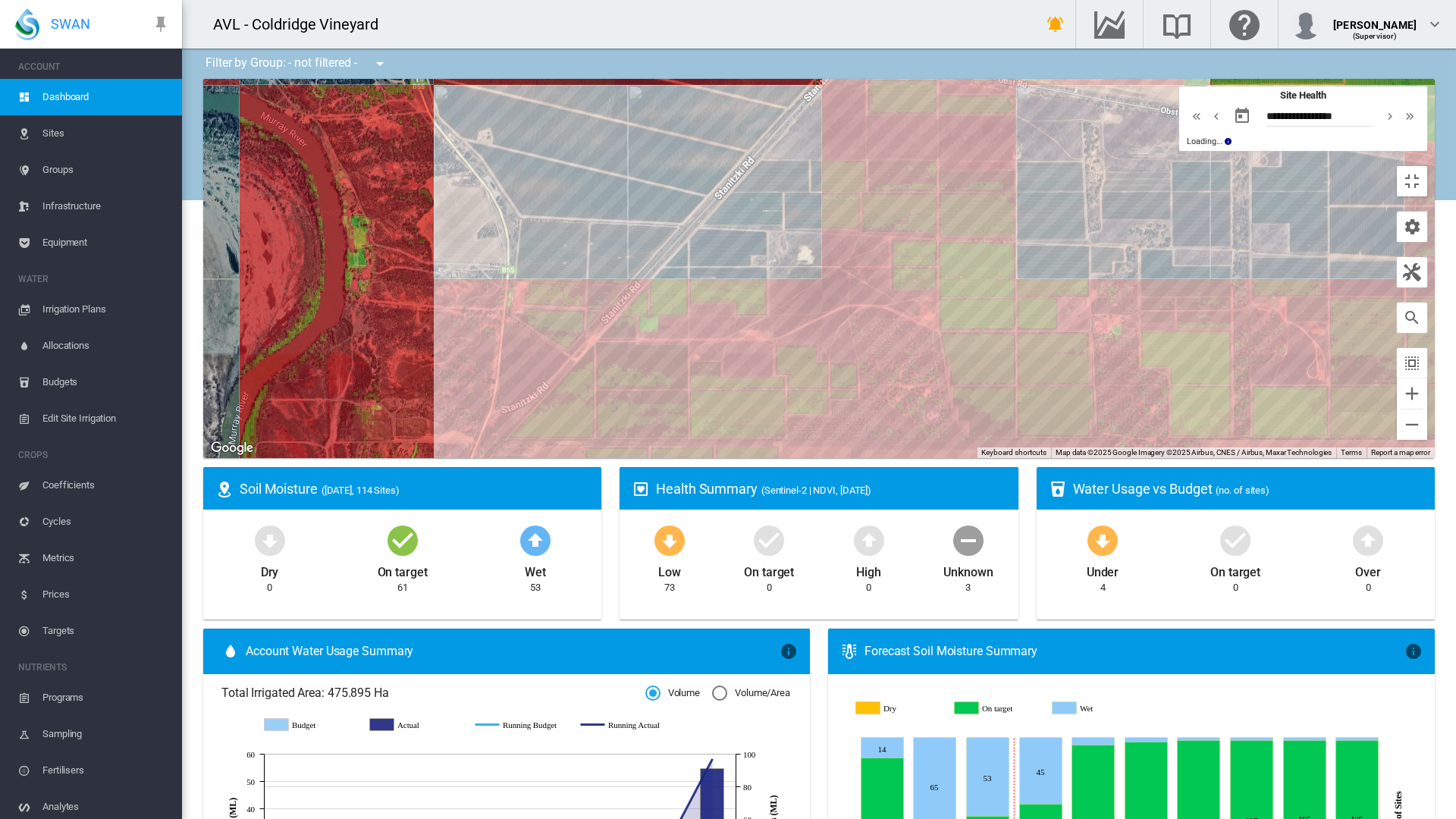
drag, startPoint x: 846, startPoint y: 342, endPoint x: 751, endPoint y: 692, distance: 362.7
click at [751, 458] on div at bounding box center [819, 268] width 1232 height 379
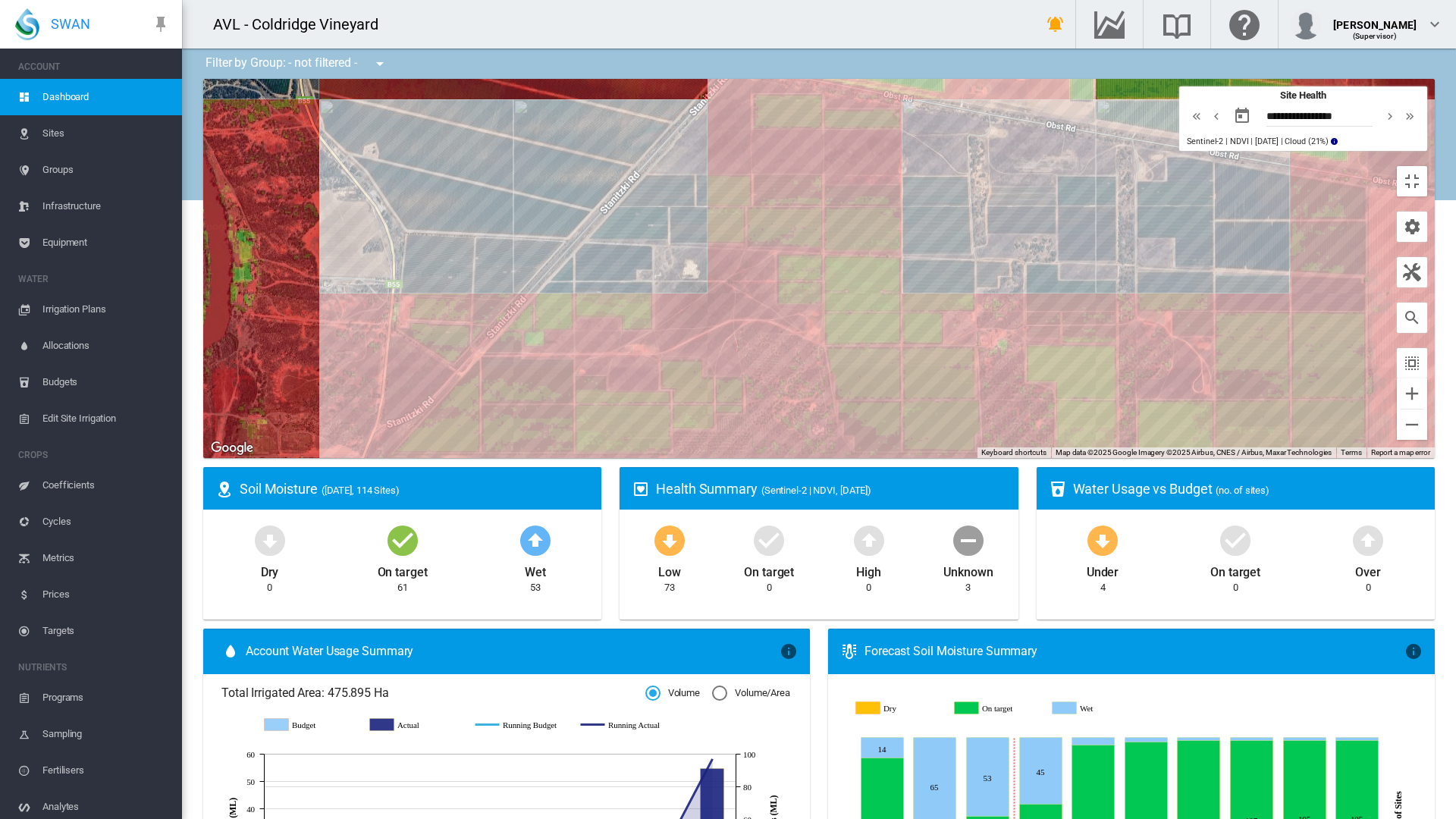
drag, startPoint x: 814, startPoint y: 455, endPoint x: 696, endPoint y: 471, distance: 119.1
click at [696, 458] on div at bounding box center [819, 268] width 1232 height 379
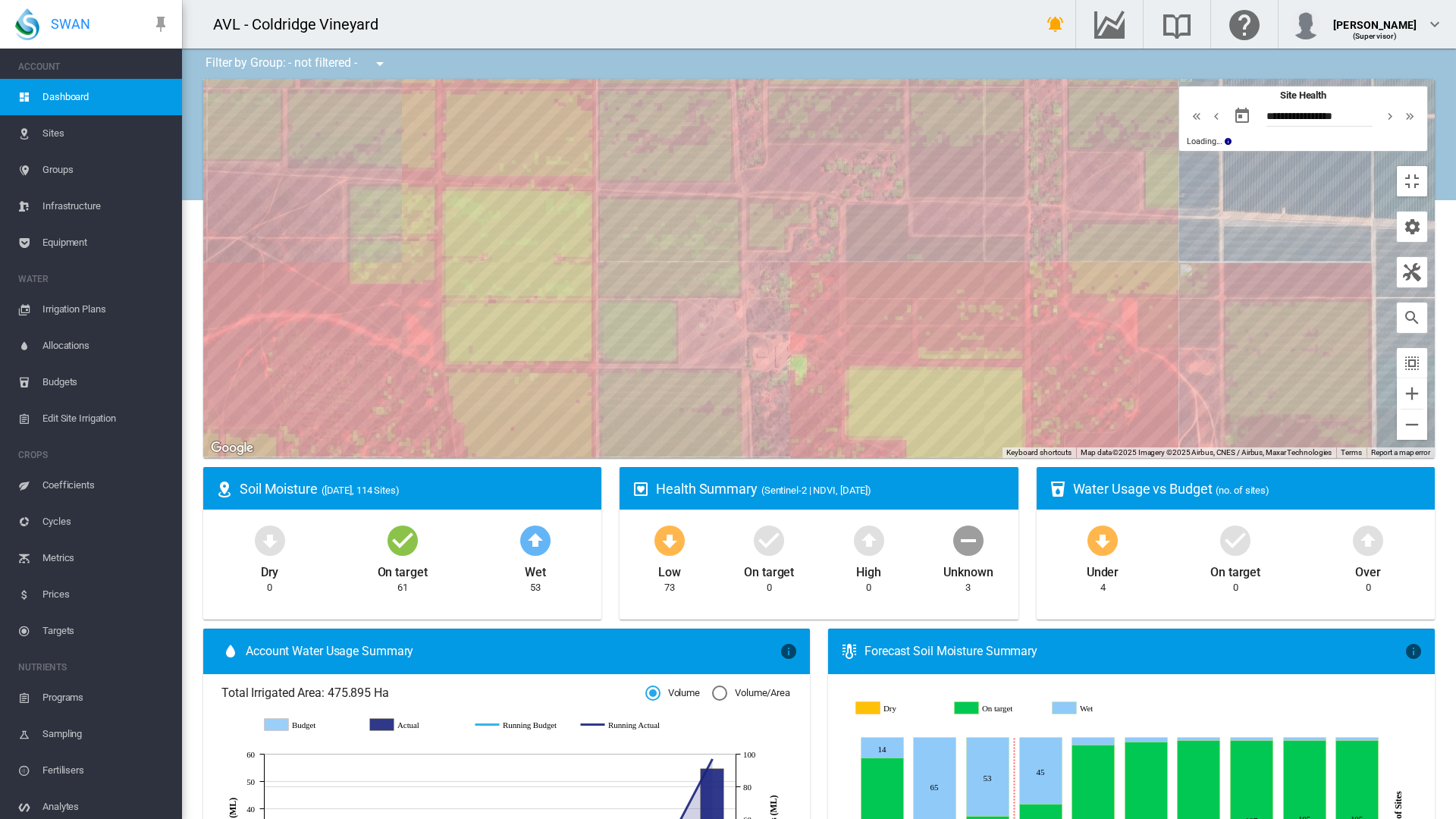
drag, startPoint x: 924, startPoint y: 473, endPoint x: 686, endPoint y: 463, distance: 238.2
click at [686, 458] on div at bounding box center [819, 268] width 1232 height 379
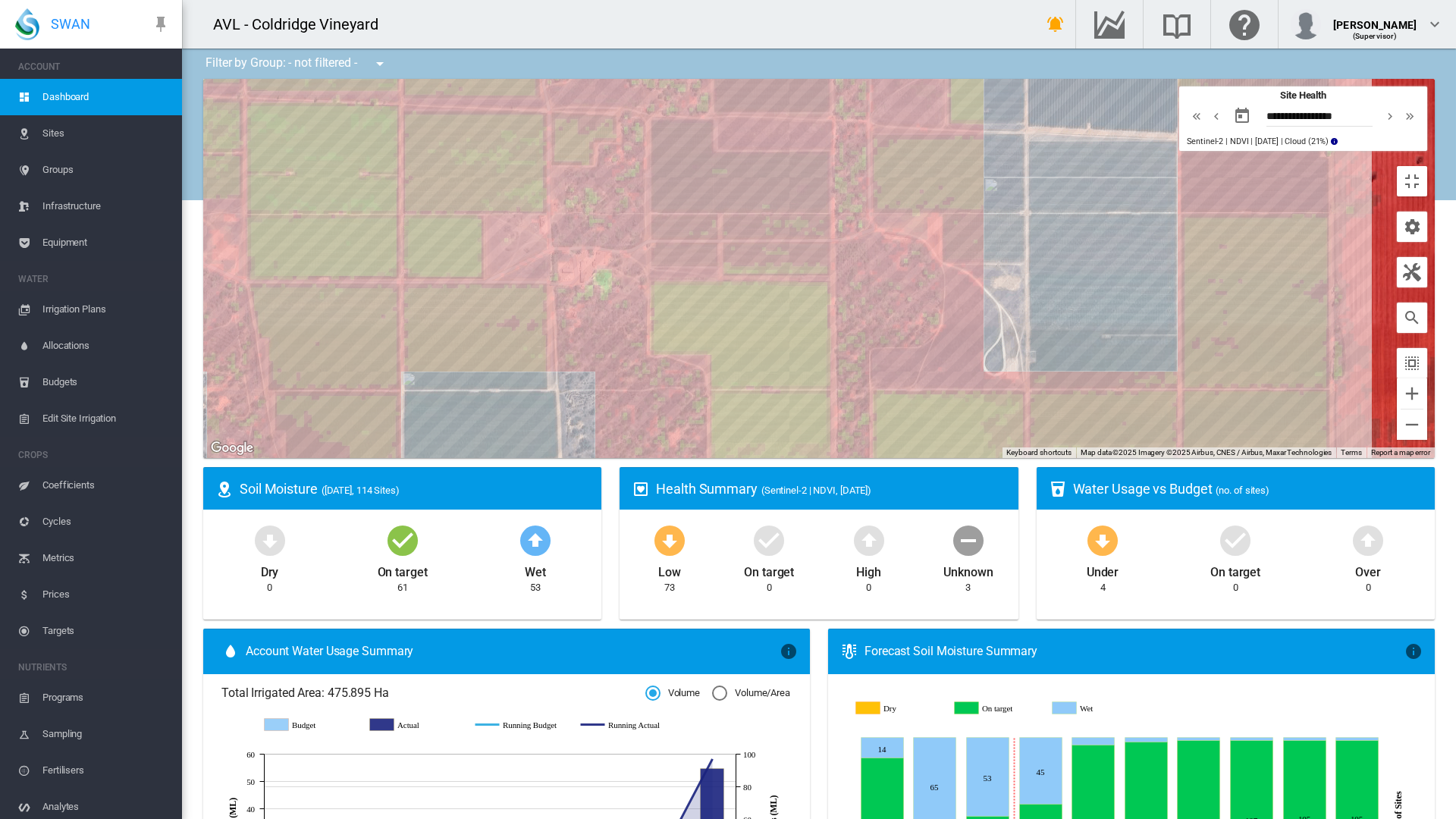
drag, startPoint x: 1045, startPoint y: 549, endPoint x: 883, endPoint y: 470, distance: 180.2
click at [883, 458] on div at bounding box center [819, 268] width 1232 height 379
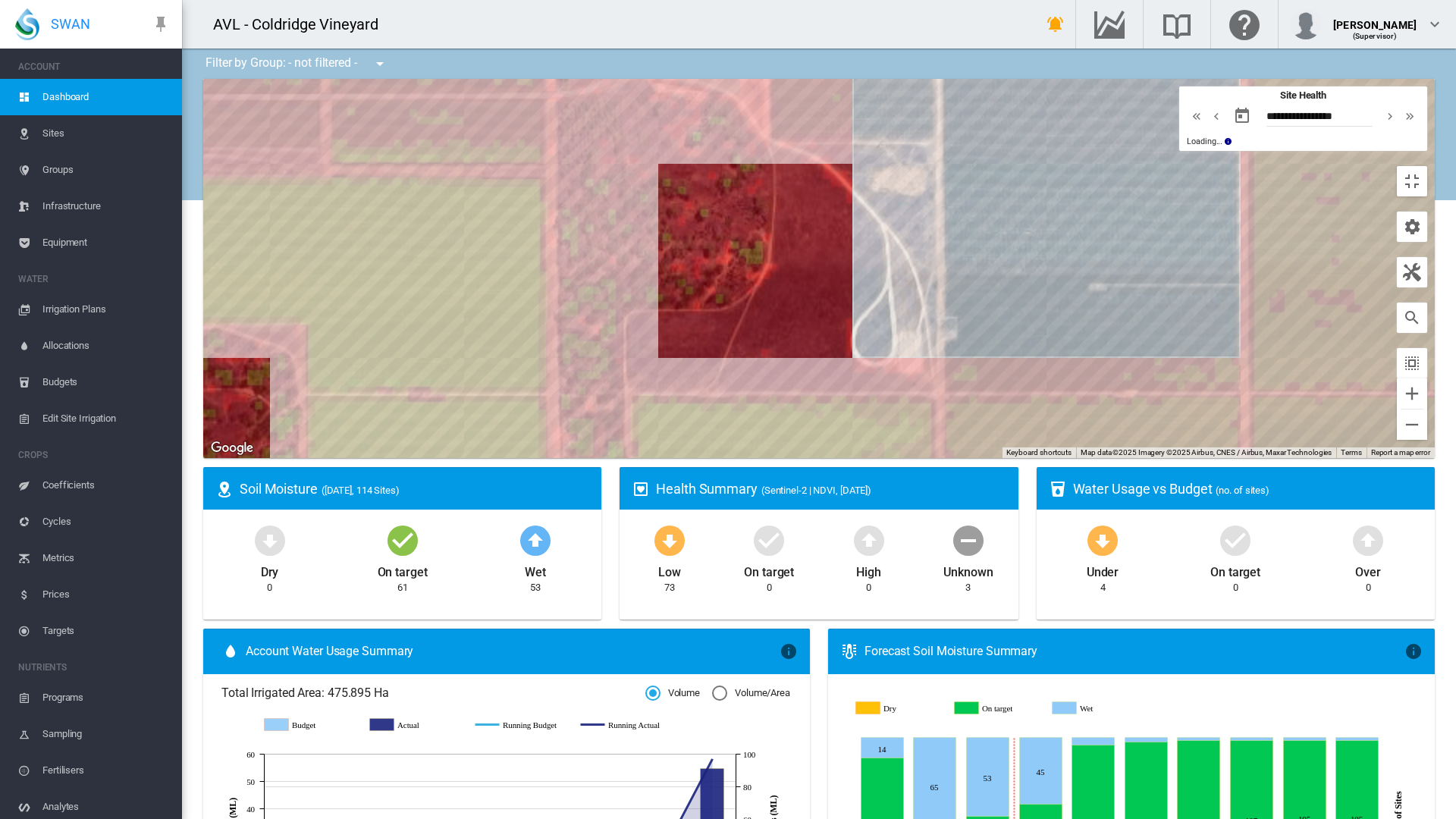
drag, startPoint x: 921, startPoint y: 522, endPoint x: 734, endPoint y: 495, distance: 188.9
click at [734, 458] on div at bounding box center [819, 268] width 1232 height 379
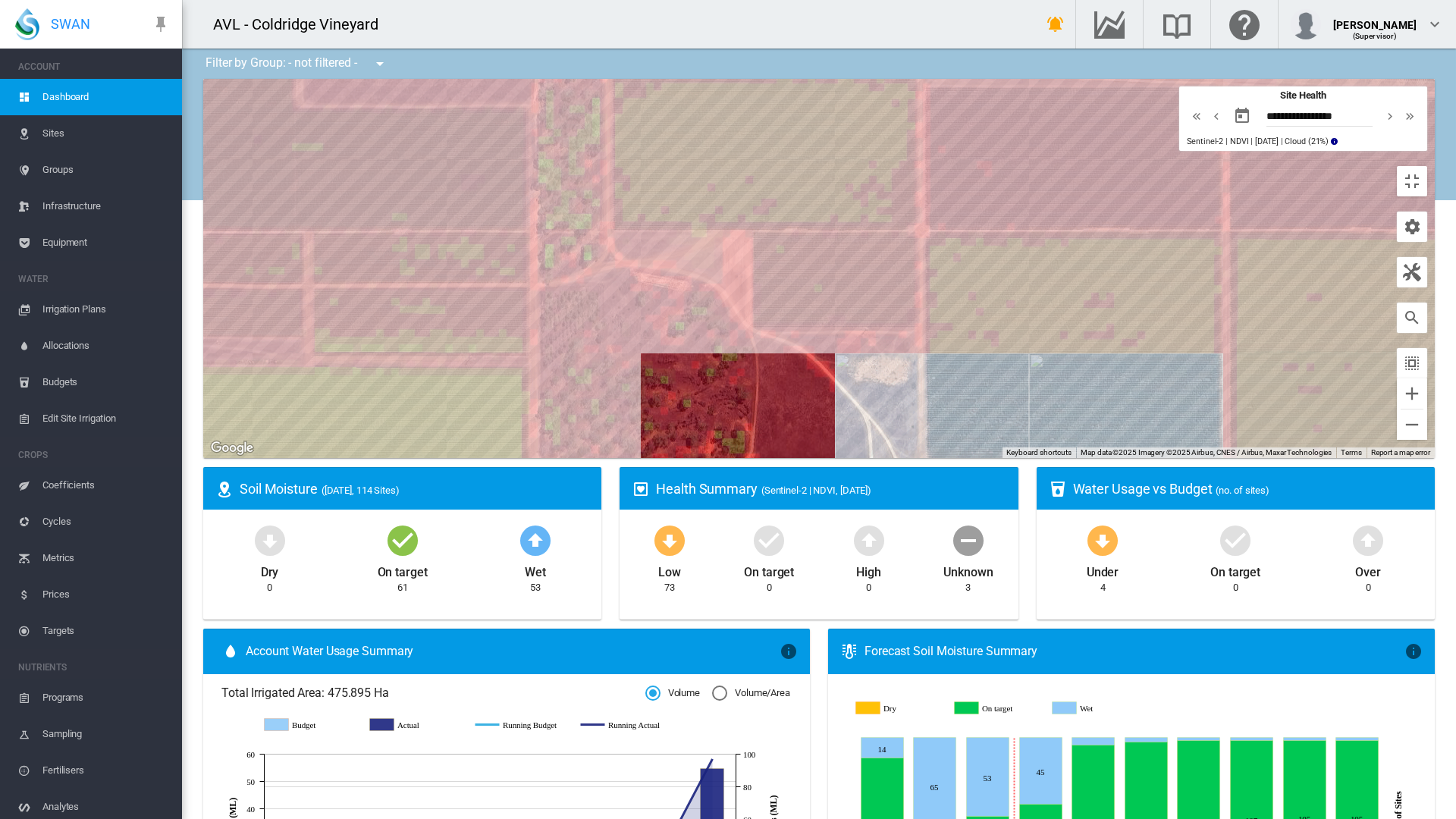
drag, startPoint x: 655, startPoint y: 319, endPoint x: 679, endPoint y: 503, distance: 185.6
click at [679, 458] on div at bounding box center [819, 268] width 1232 height 379
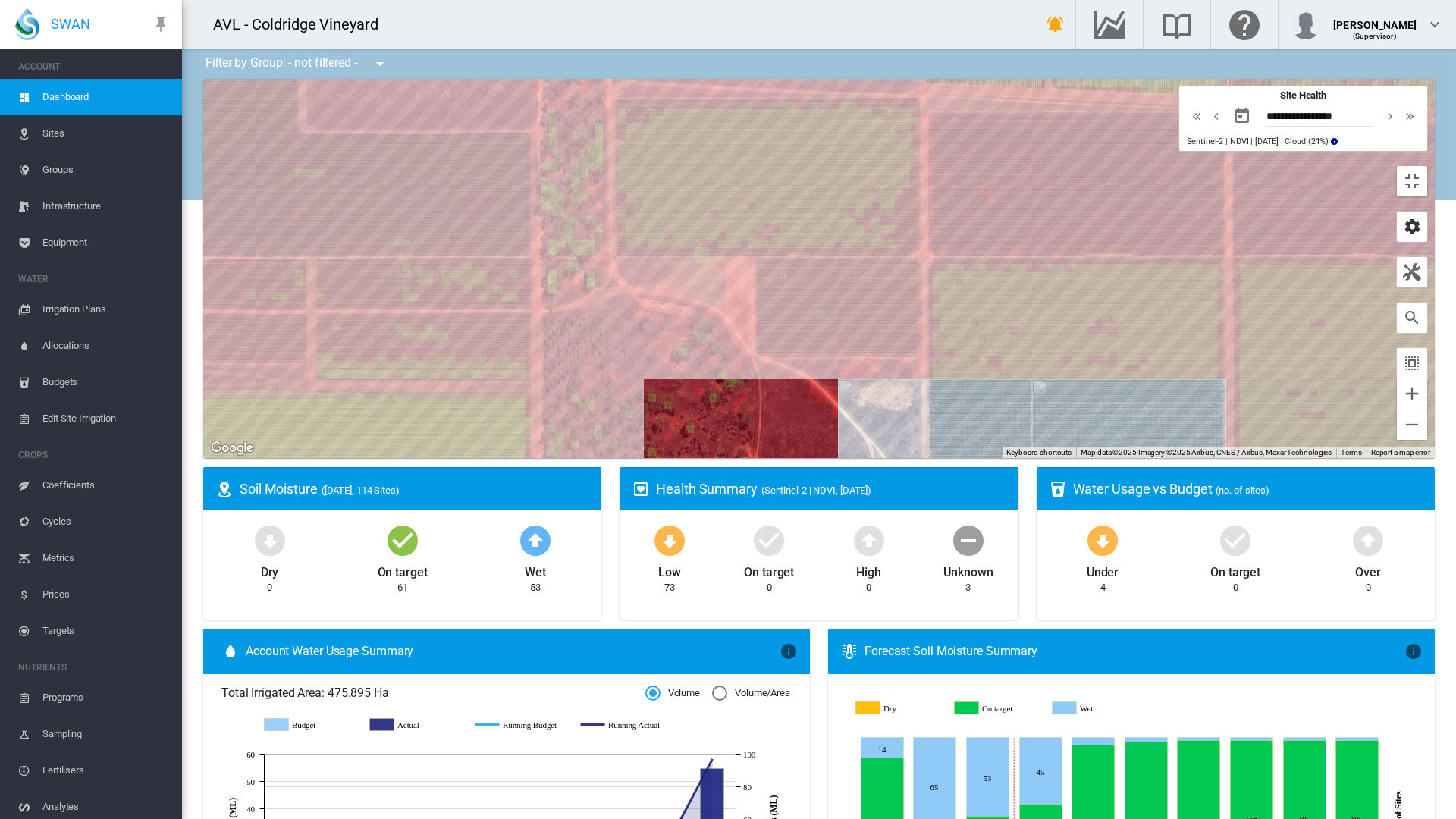
click at [1421, 218] on md-icon "icon-cog" at bounding box center [1412, 227] width 18 height 18
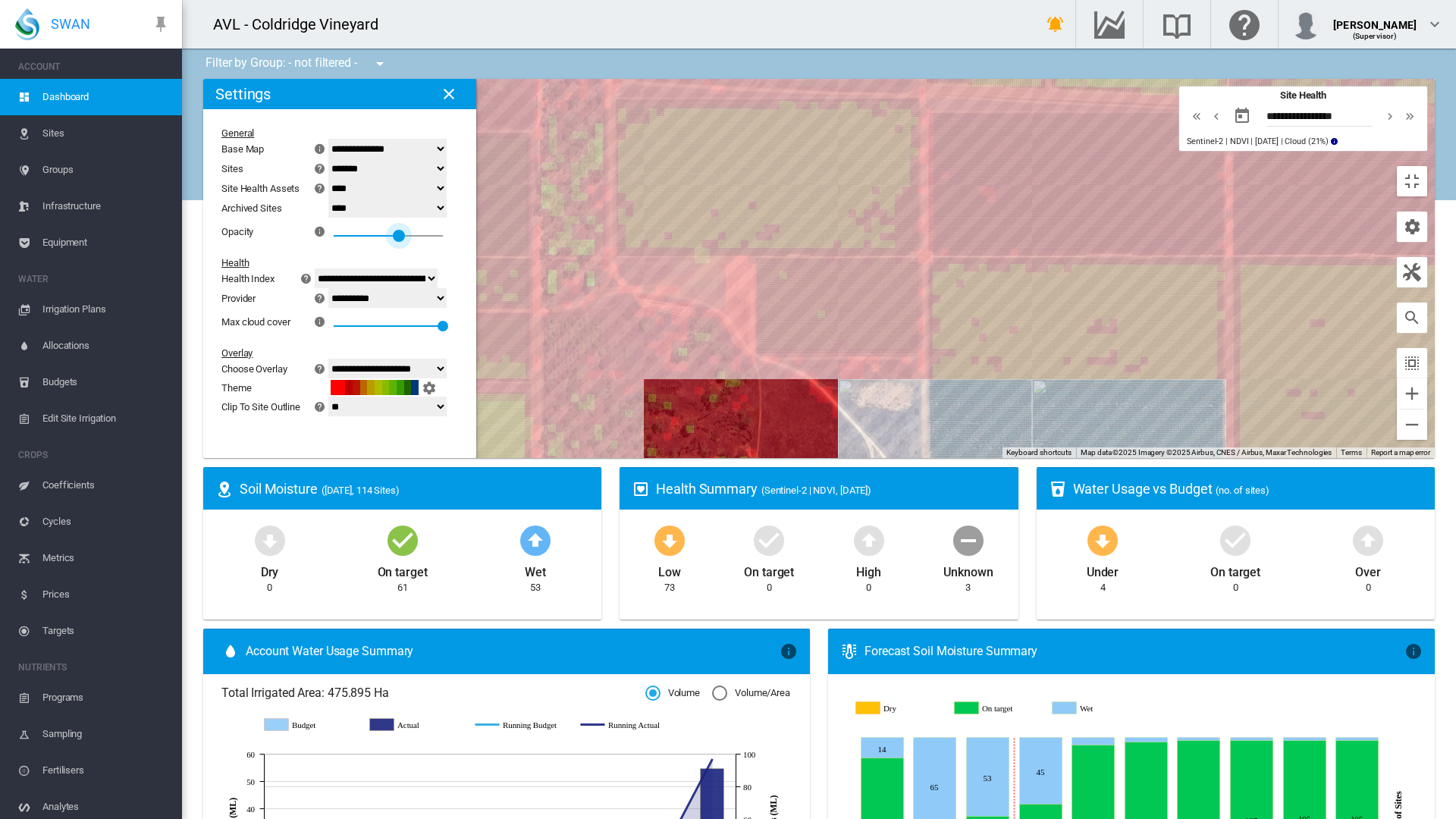
drag, startPoint x: 200, startPoint y: 158, endPoint x: 214, endPoint y: 159, distance: 14.0
click at [393, 230] on div at bounding box center [398, 236] width 12 height 12
click at [440, 85] on md-icon "icon-close" at bounding box center [449, 94] width 18 height 18
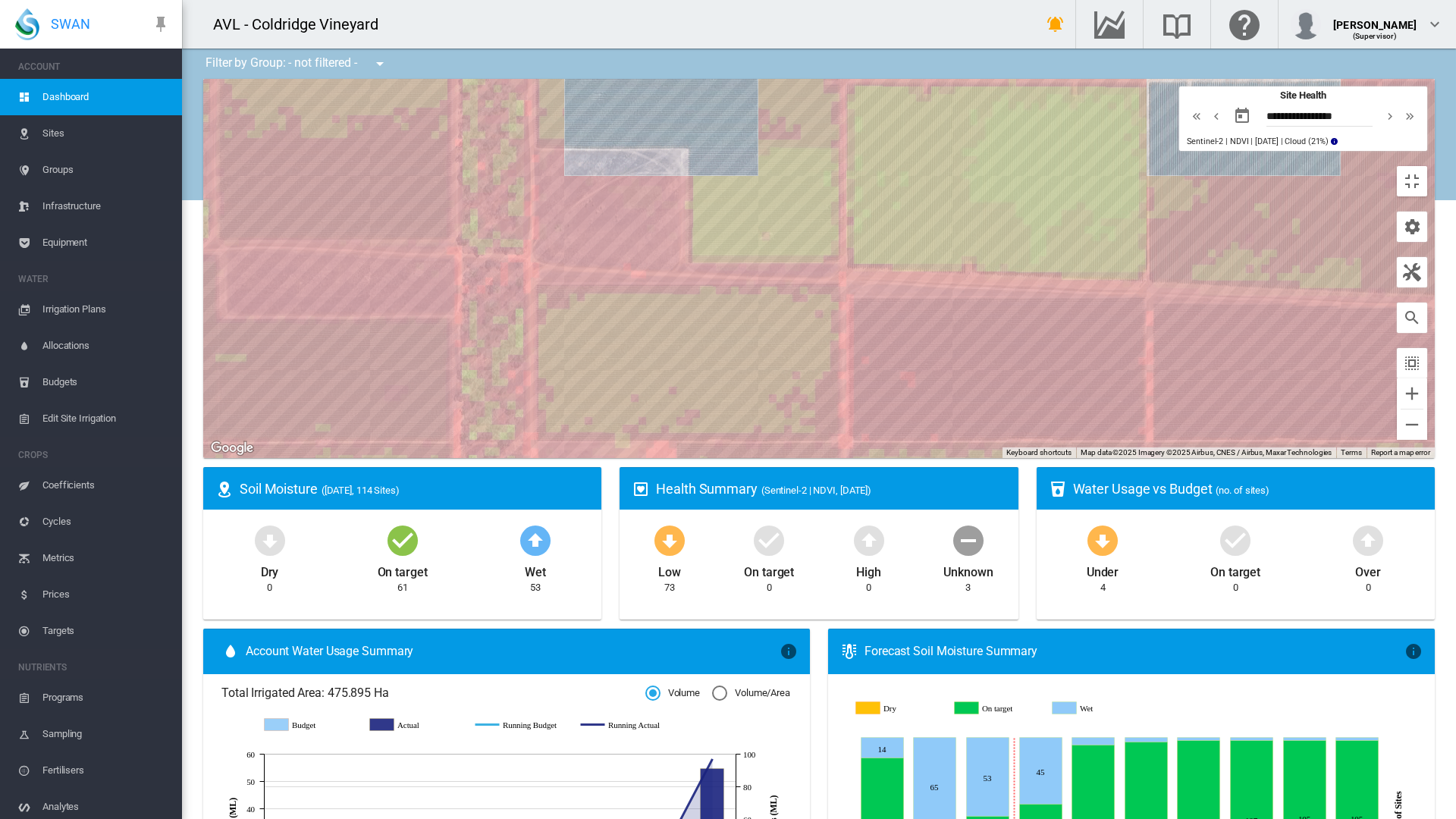
drag, startPoint x: 641, startPoint y: 172, endPoint x: 554, endPoint y: 418, distance: 260.9
click at [554, 418] on div at bounding box center [819, 268] width 1232 height 379
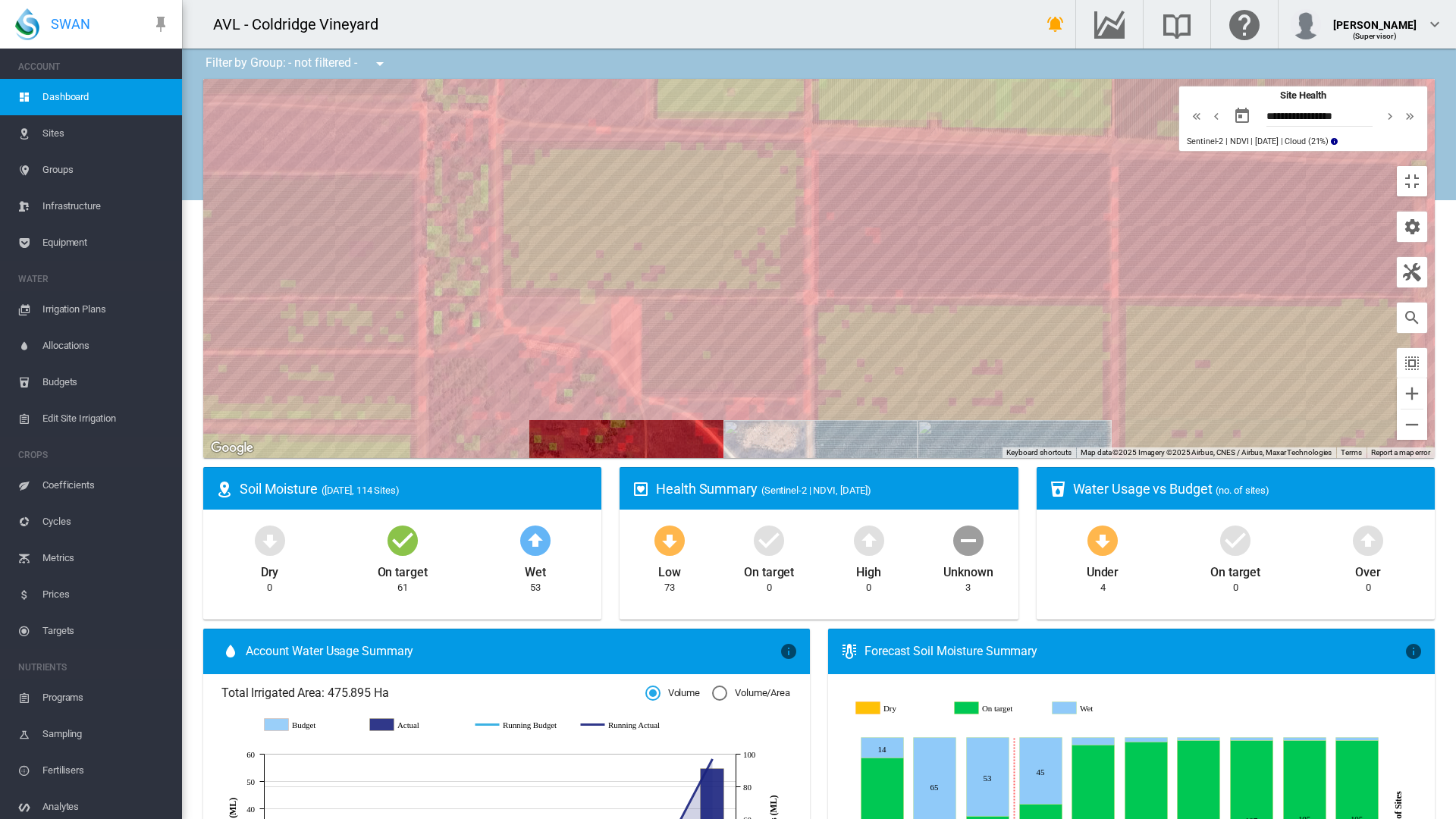
drag, startPoint x: 551, startPoint y: 441, endPoint x: 523, endPoint y: 210, distance: 232.7
click at [523, 210] on div at bounding box center [819, 268] width 1232 height 379
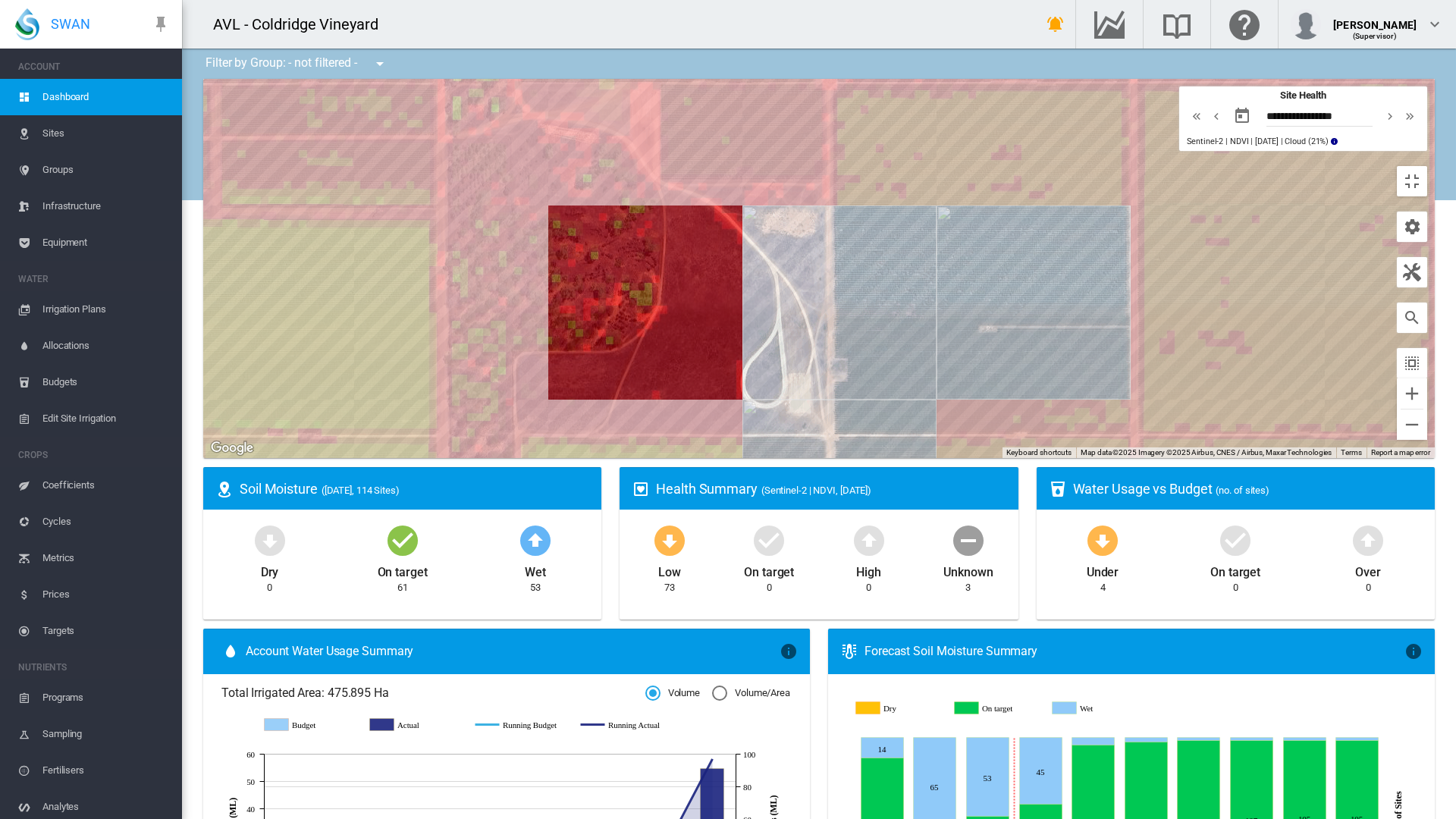
drag, startPoint x: 615, startPoint y: 603, endPoint x: 641, endPoint y: 397, distance: 207.6
click at [641, 397] on div at bounding box center [819, 268] width 1232 height 379
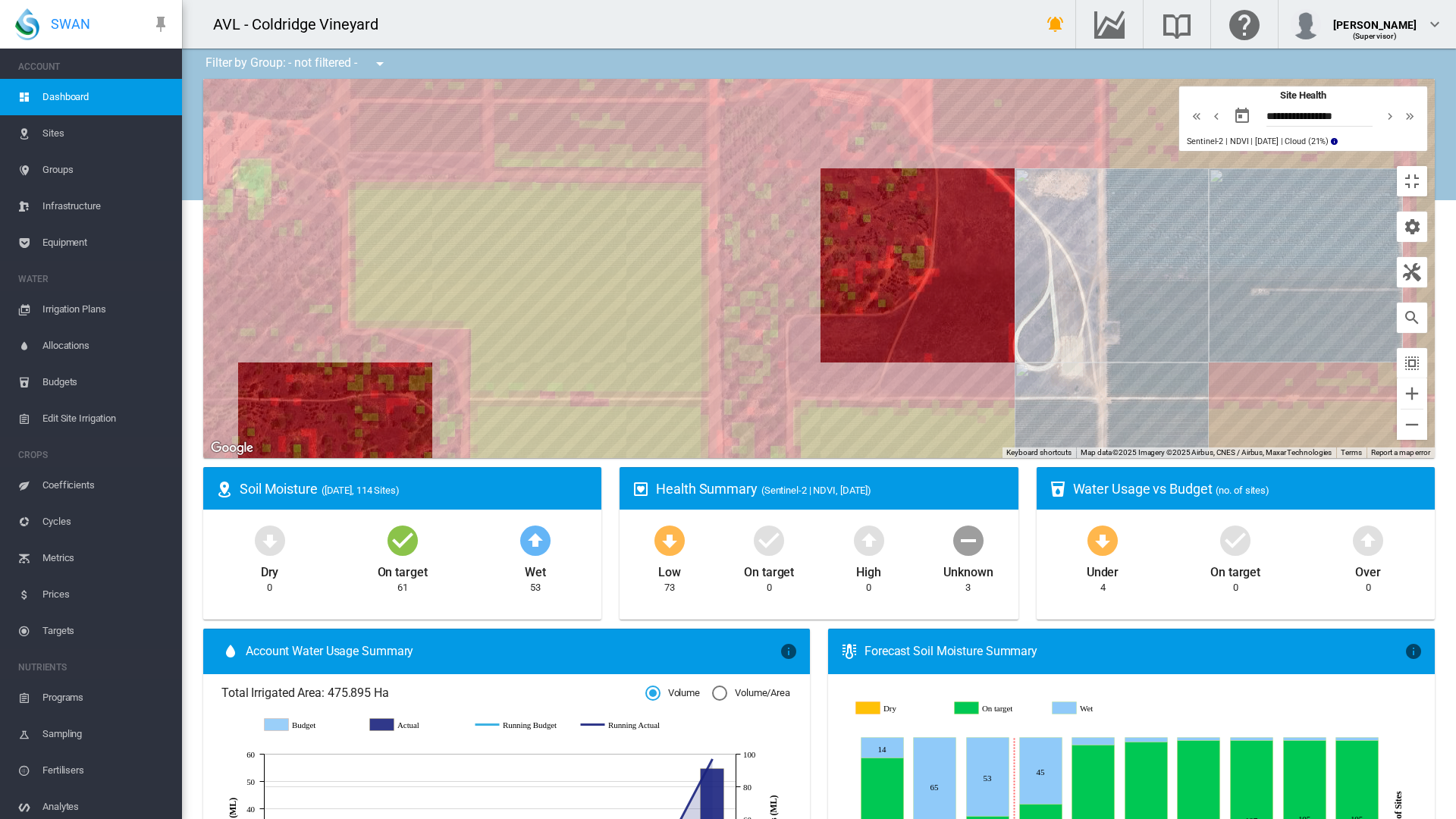
drag, startPoint x: 500, startPoint y: 390, endPoint x: 768, endPoint y: 368, distance: 268.9
click at [768, 368] on div at bounding box center [819, 268] width 1232 height 379
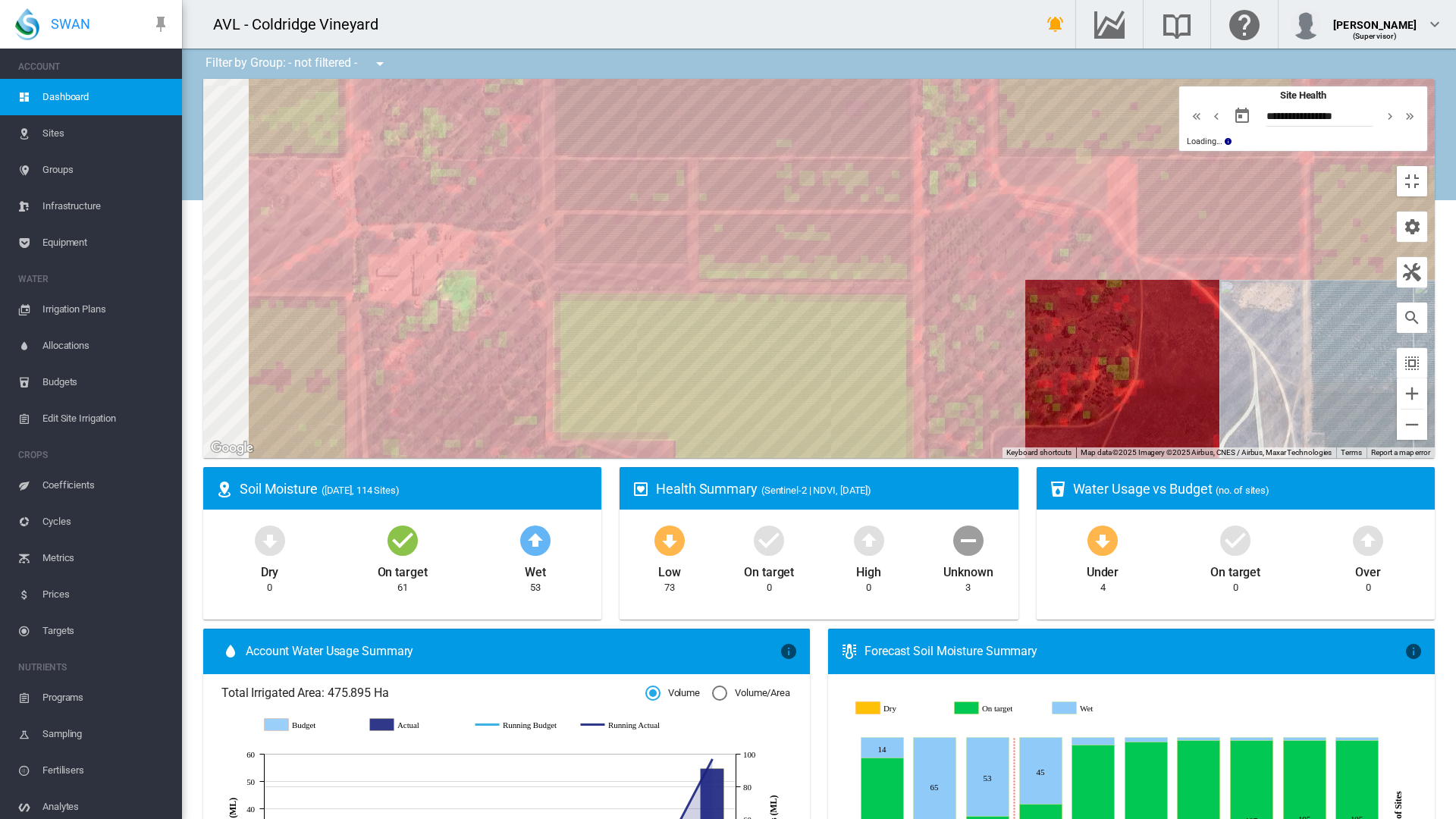
drag, startPoint x: 247, startPoint y: 356, endPoint x: 415, endPoint y: 447, distance: 191.1
click at [415, 447] on div at bounding box center [819, 268] width 1232 height 379
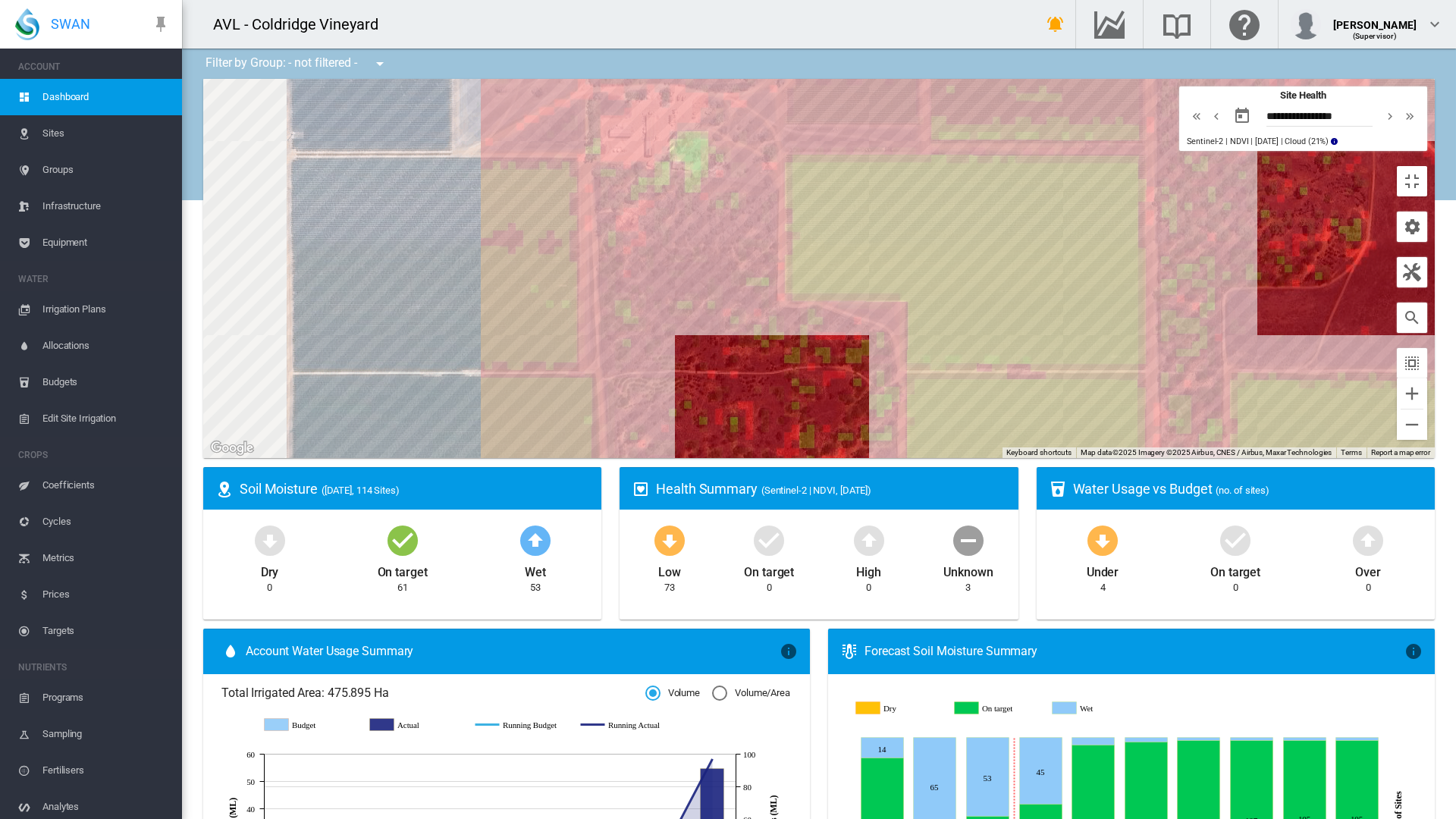
drag, startPoint x: 469, startPoint y: 501, endPoint x: 579, endPoint y: 386, distance: 159.1
click at [579, 386] on div at bounding box center [819, 268] width 1232 height 379
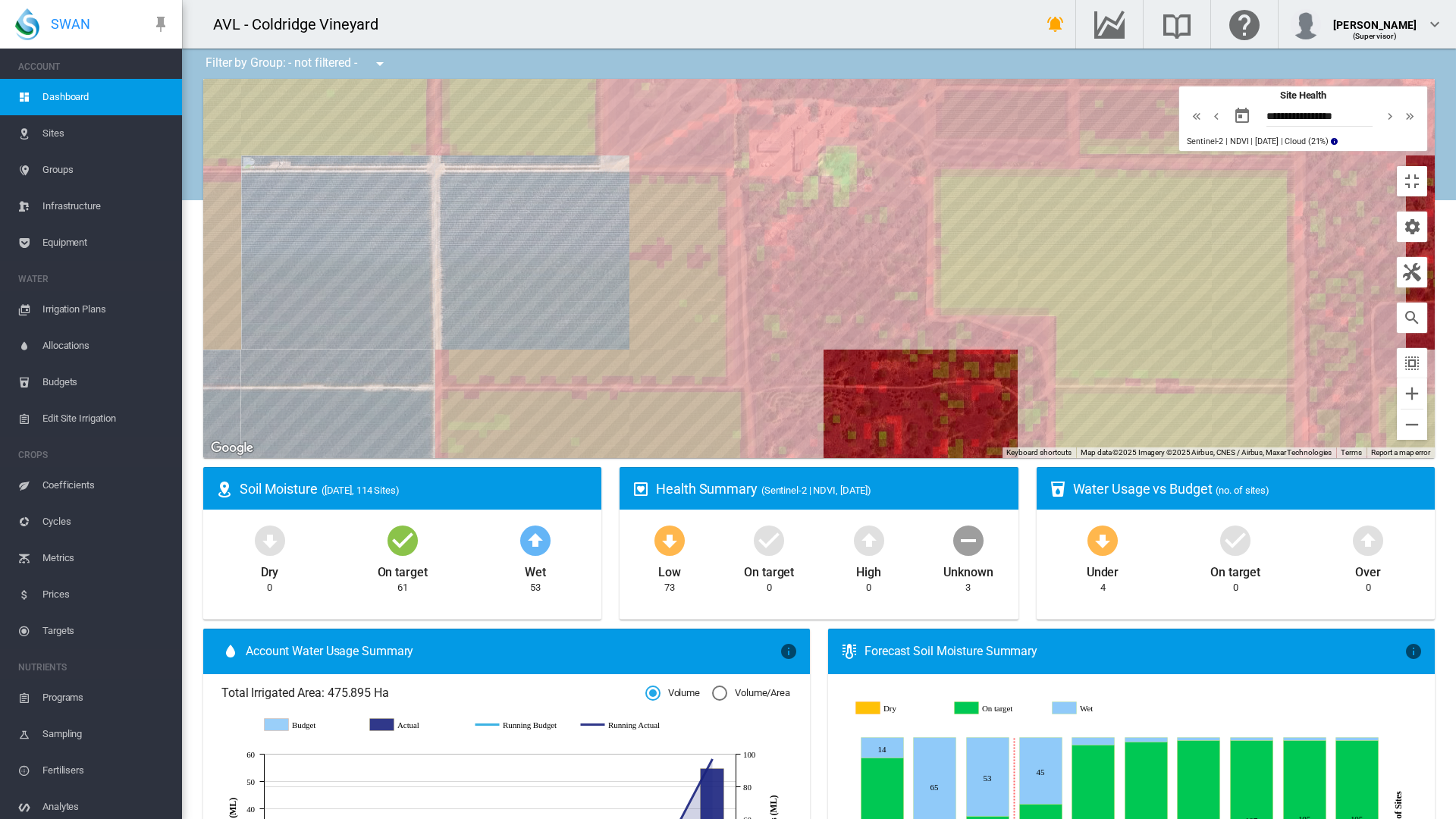
drag, startPoint x: 573, startPoint y: 384, endPoint x: 728, endPoint y: 386, distance: 155.0
click at [728, 386] on div at bounding box center [819, 268] width 1232 height 379
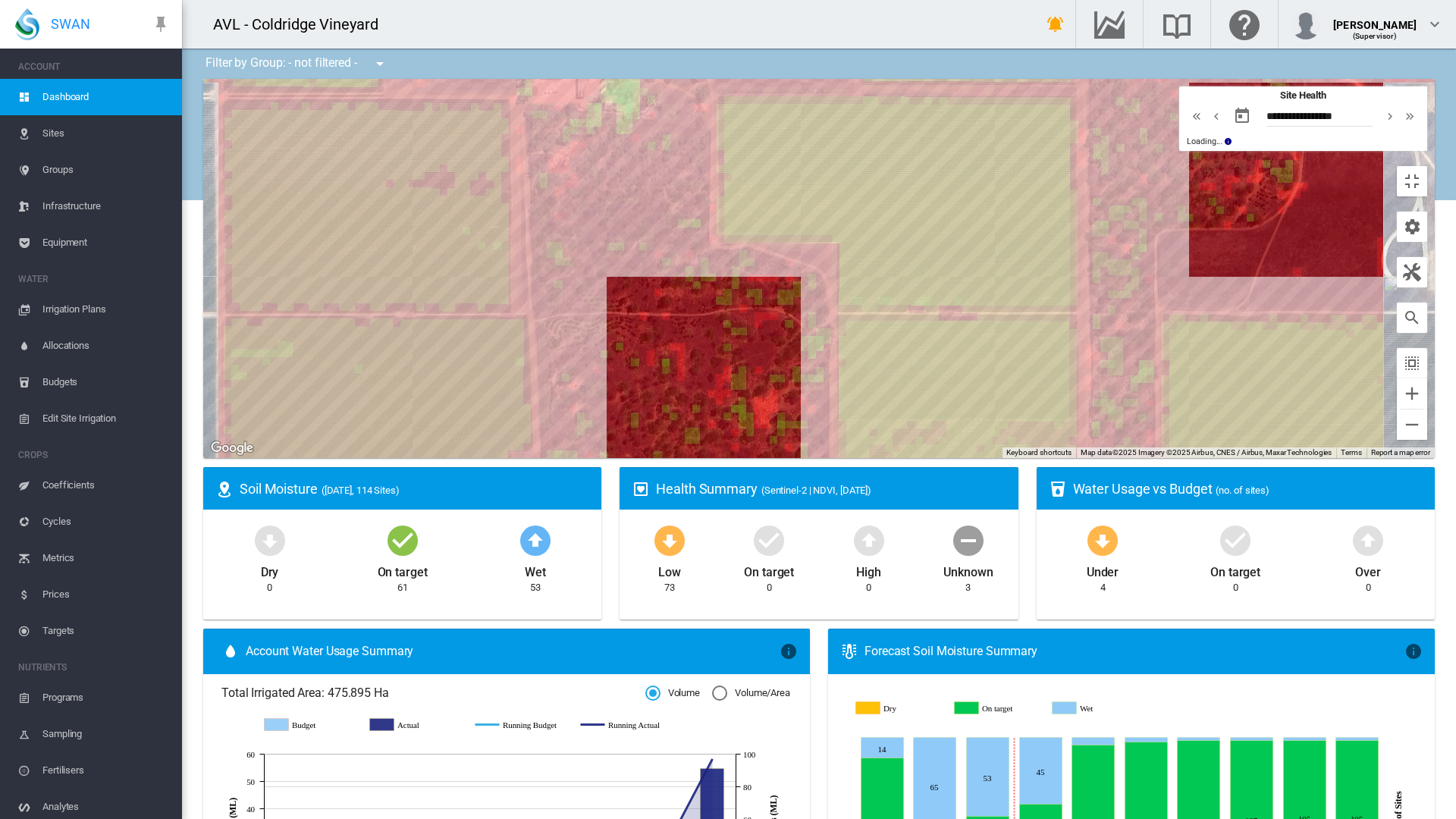
drag, startPoint x: 811, startPoint y: 451, endPoint x: 590, endPoint y: 412, distance: 224.4
click at [590, 412] on div at bounding box center [819, 268] width 1232 height 379
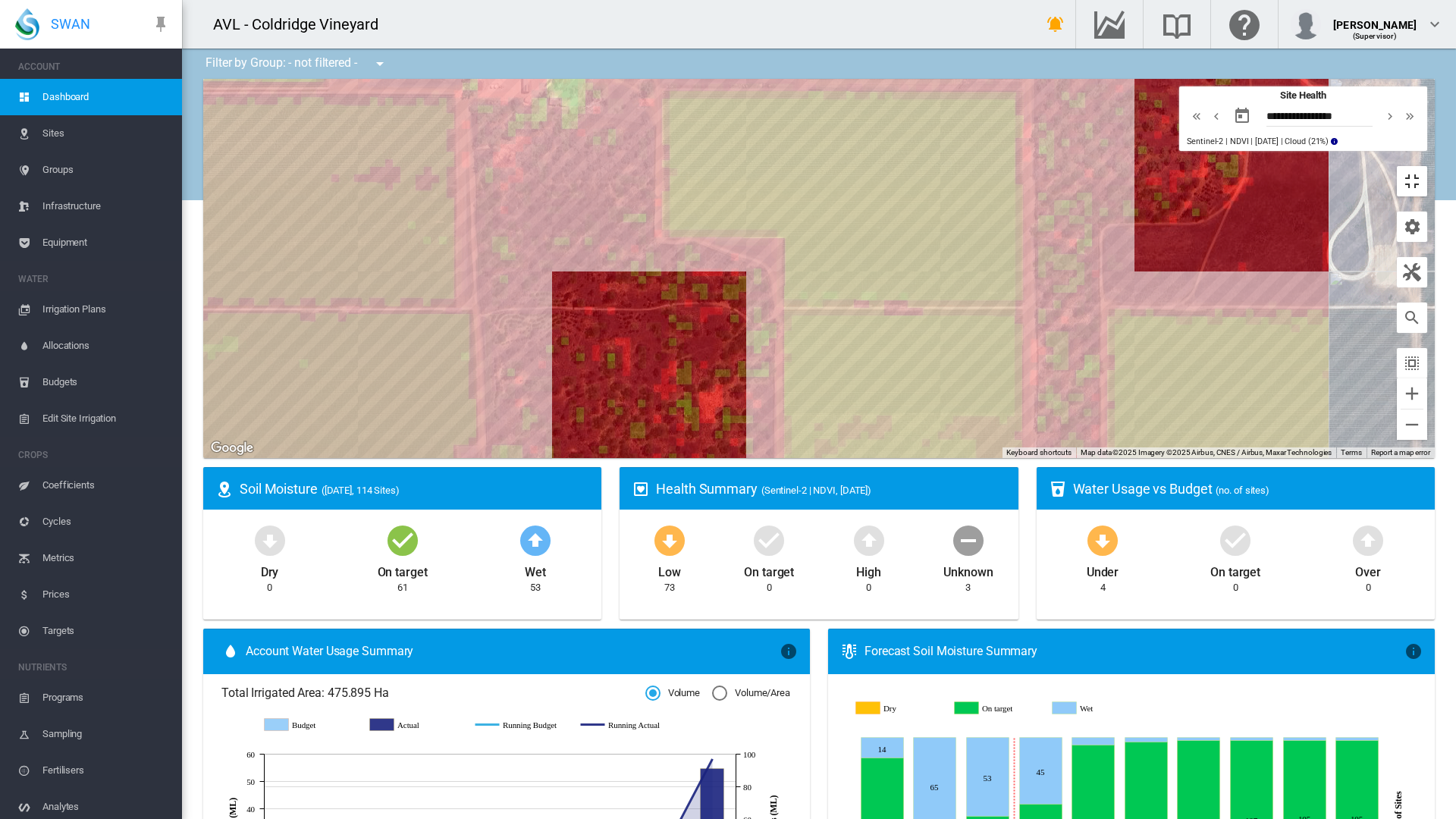
click at [1428, 166] on button "Toggle fullscreen view" at bounding box center [1411, 181] width 30 height 30
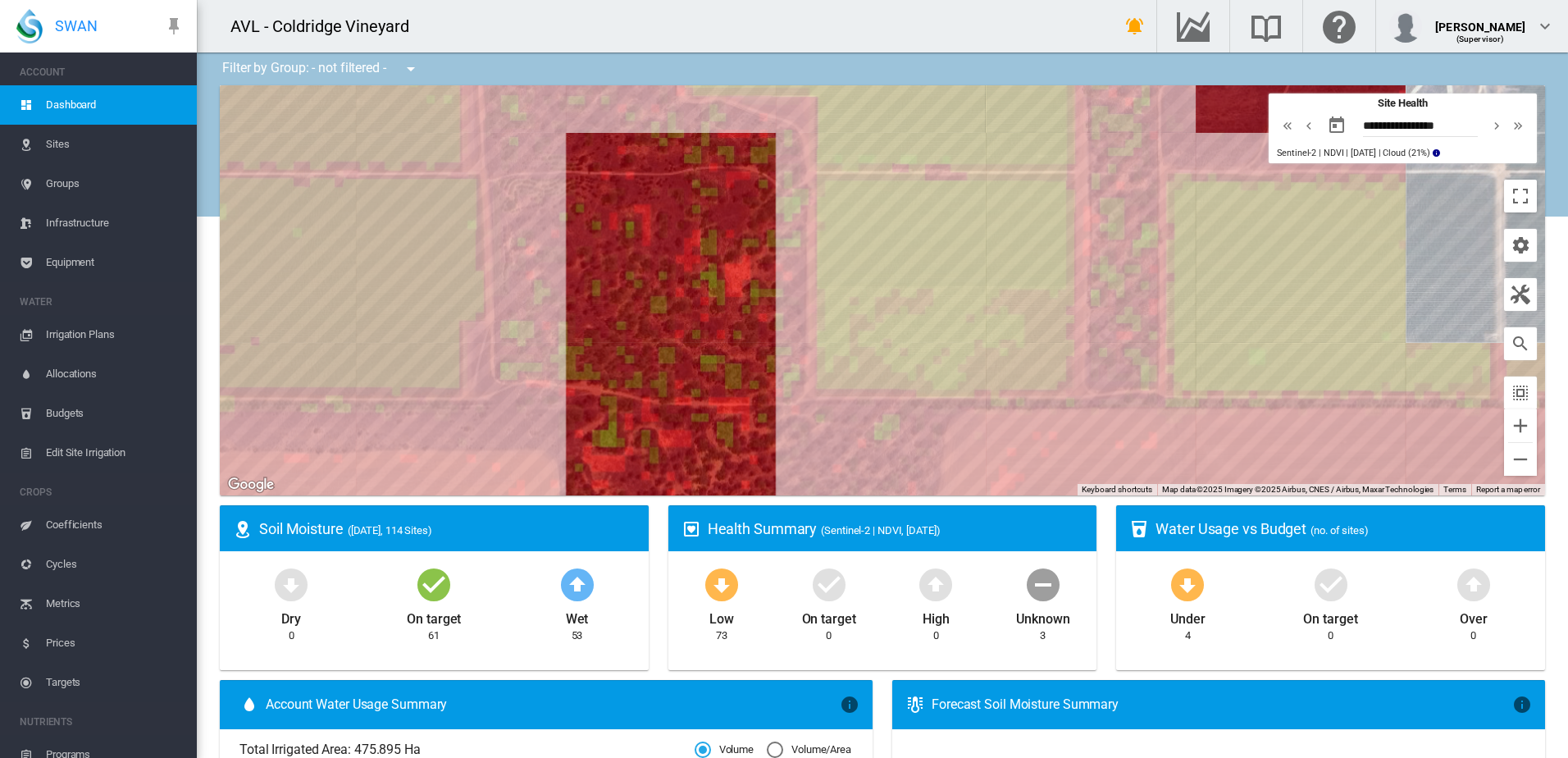
drag, startPoint x: 1159, startPoint y: 365, endPoint x: 1105, endPoint y: 253, distance: 124.3
click at [1105, 253] on div at bounding box center [882, 290] width 1325 height 410
